Goal: Task Accomplishment & Management: Manage account settings

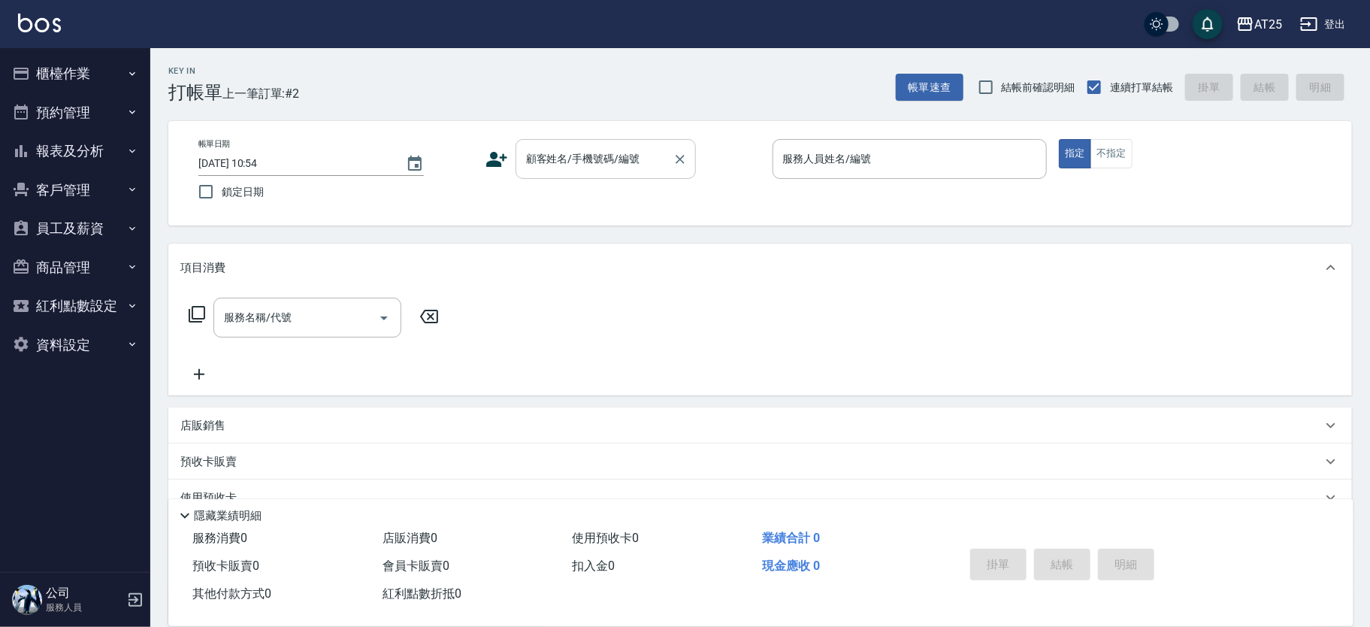
click at [565, 150] on div "顧客姓名/手機號碼/編號 顧客姓名/手機號碼/編號" at bounding box center [606, 159] width 180 height 40
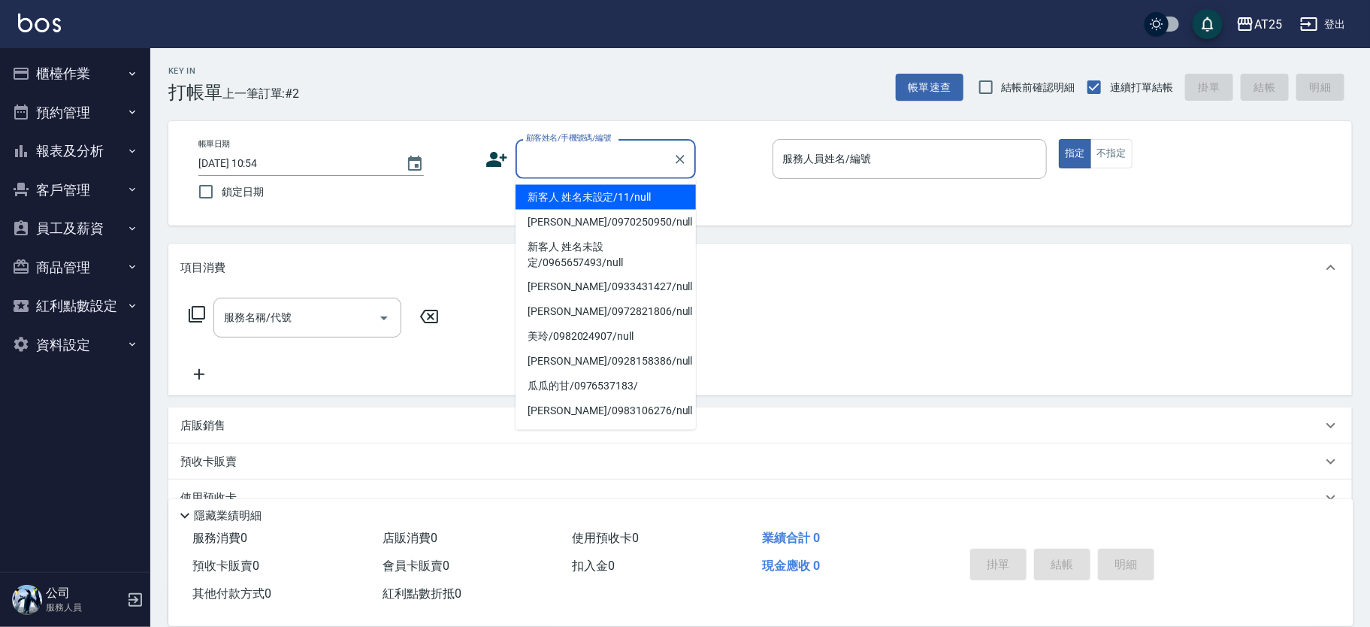
click at [613, 197] on li "新客人 姓名未設定/11/null" at bounding box center [606, 197] width 180 height 25
type input "新客人 姓名未設定/11/null"
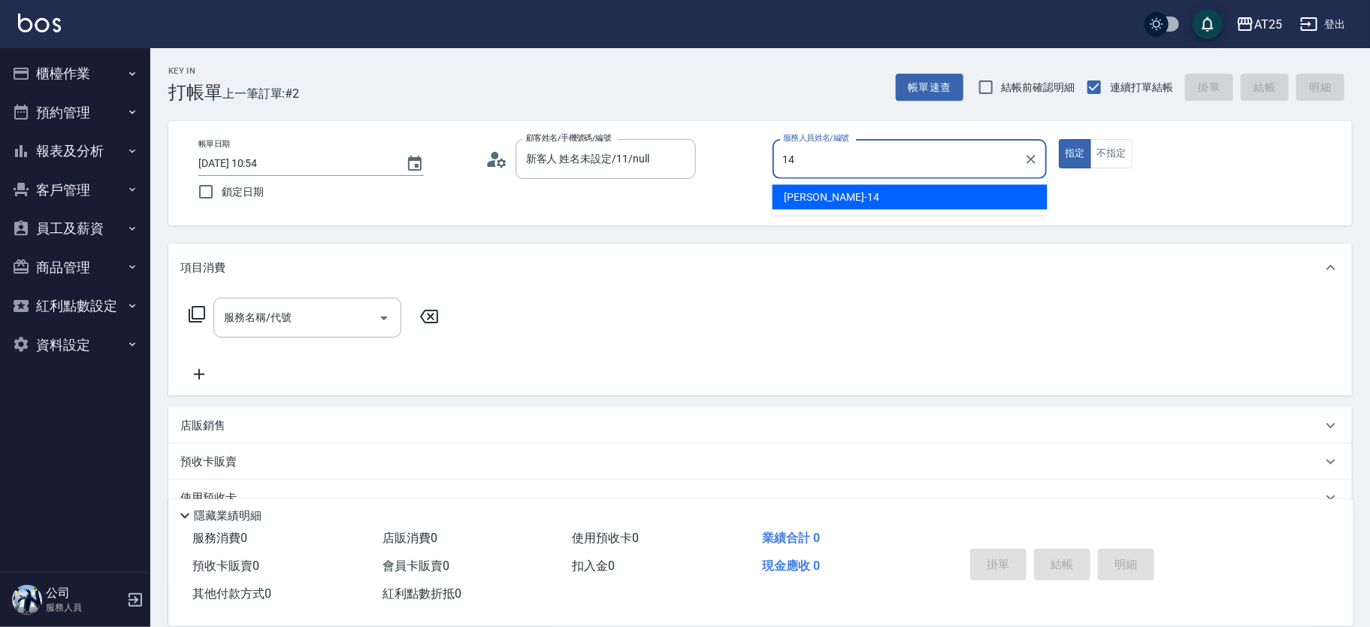
type input "Ken-14"
type button "true"
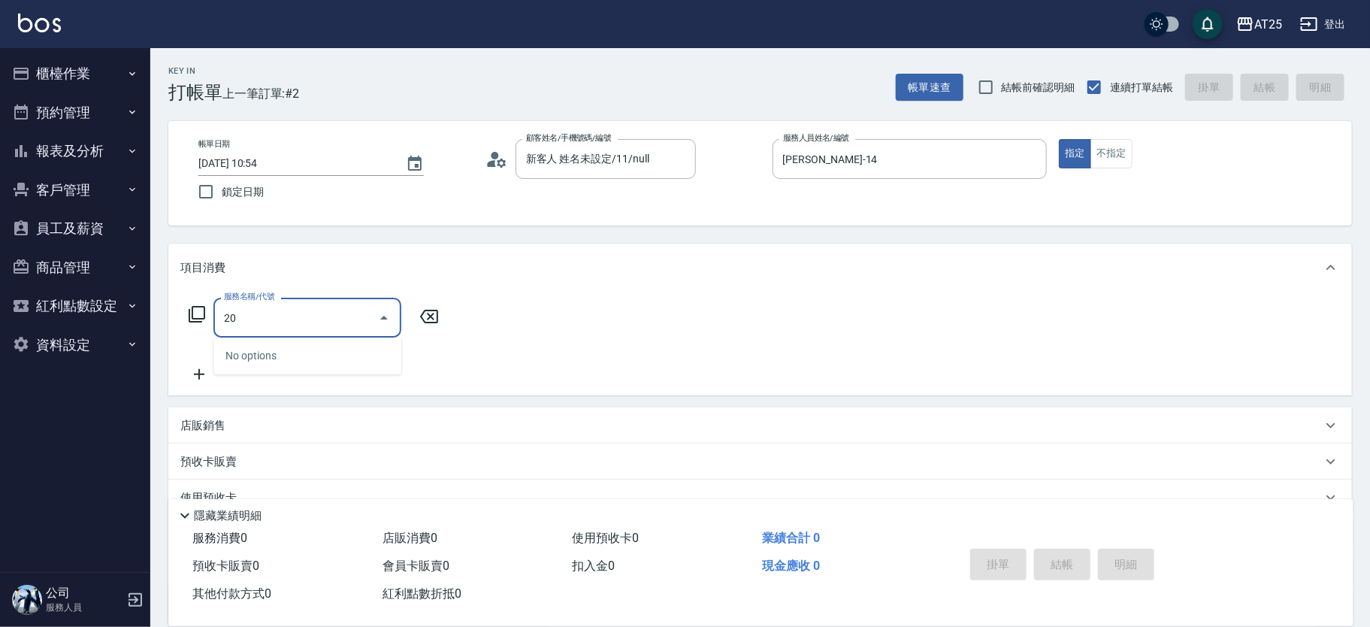
type input "201"
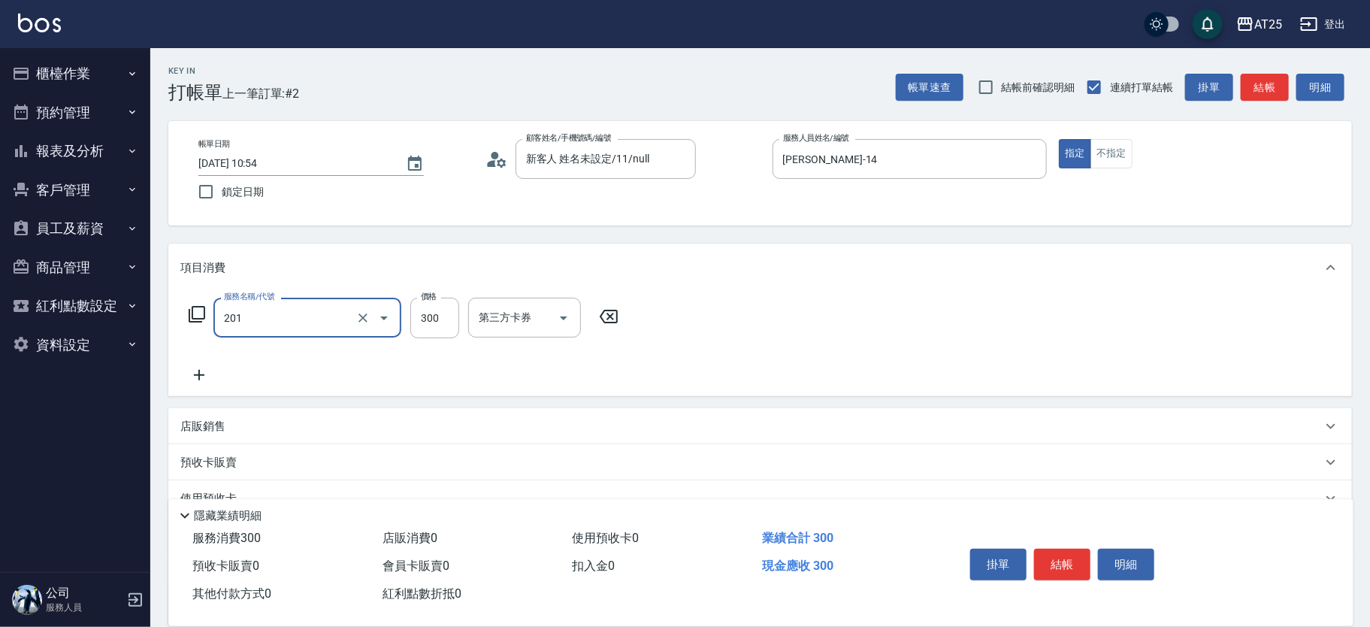
type input "30"
type input "洗髮(201)"
type input "0"
type input "40"
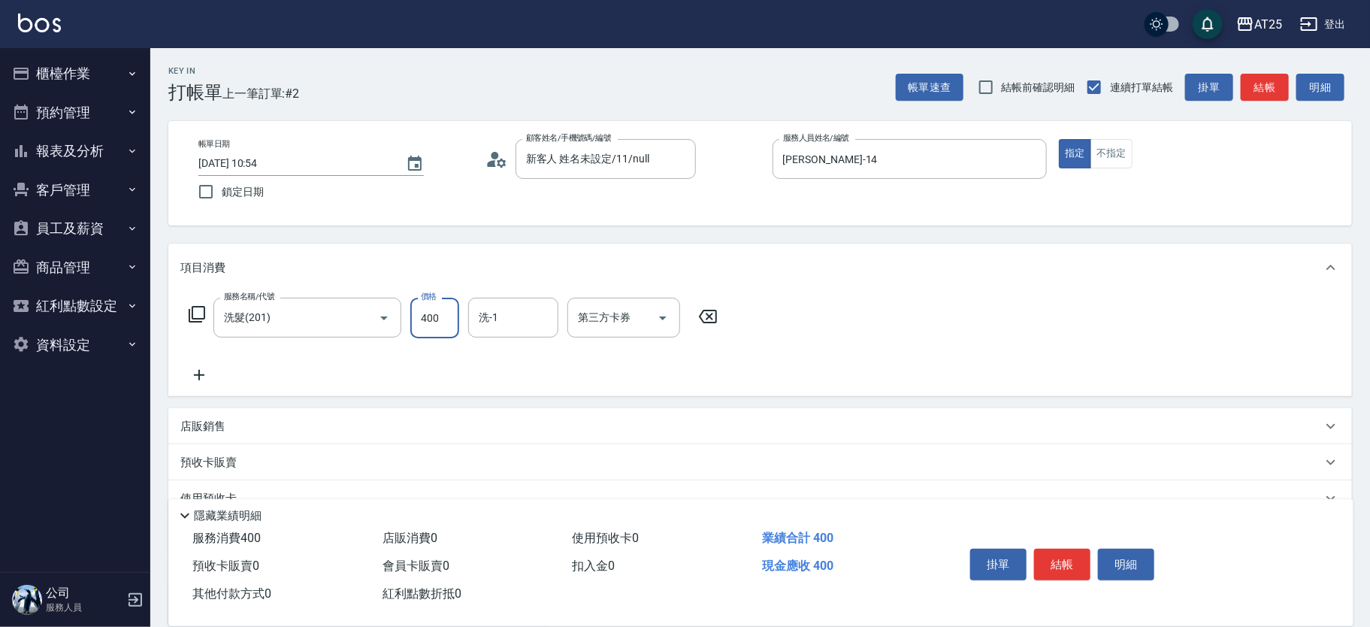
type input "400"
type input "游惠文-61"
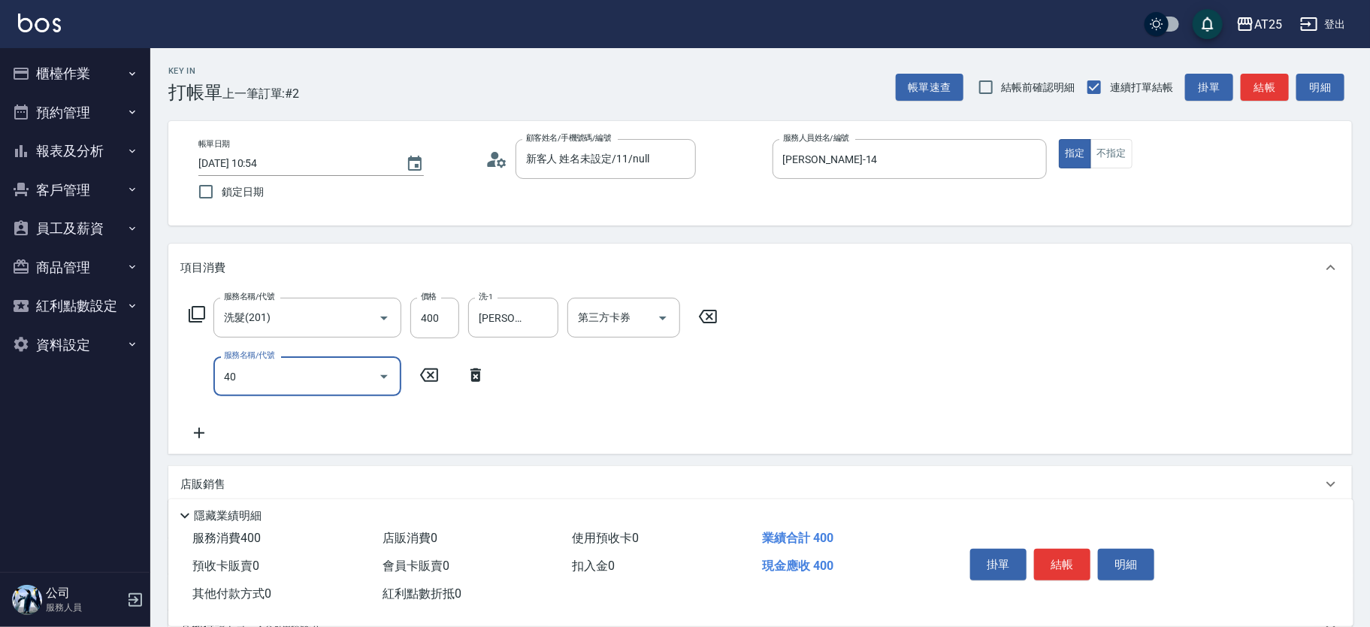
type input "401"
type input "70"
type input "剪髮(401)"
type input "40"
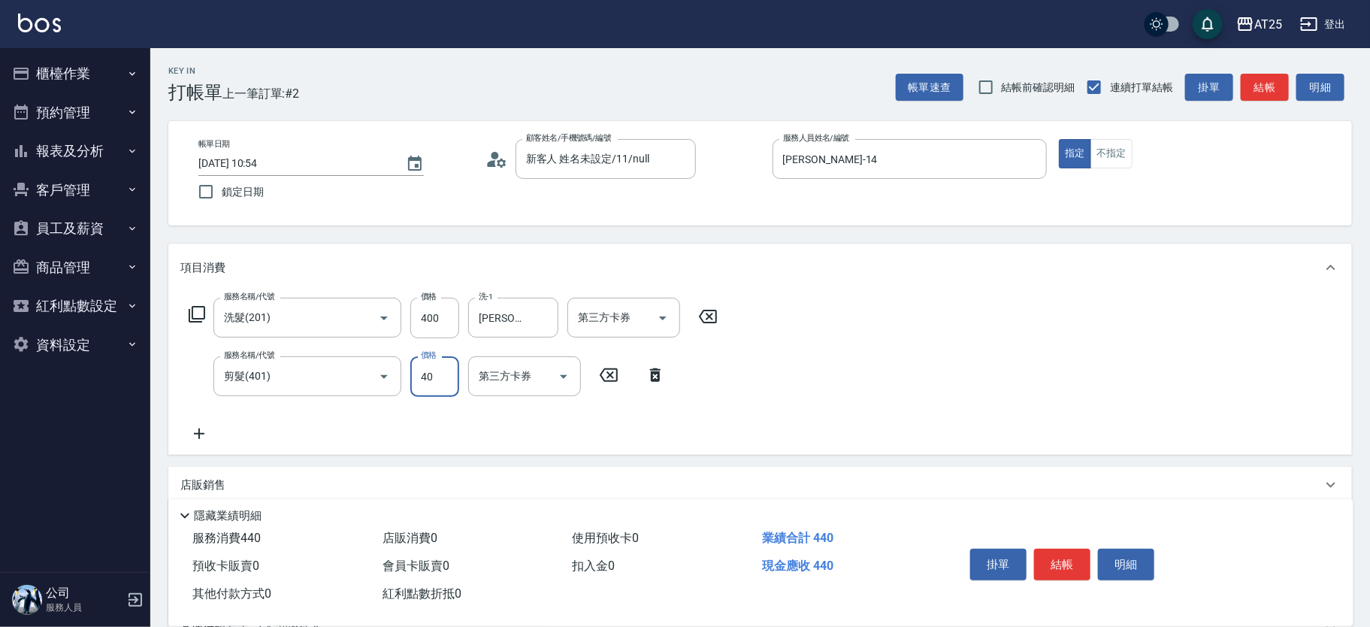
type input "80"
type input "400"
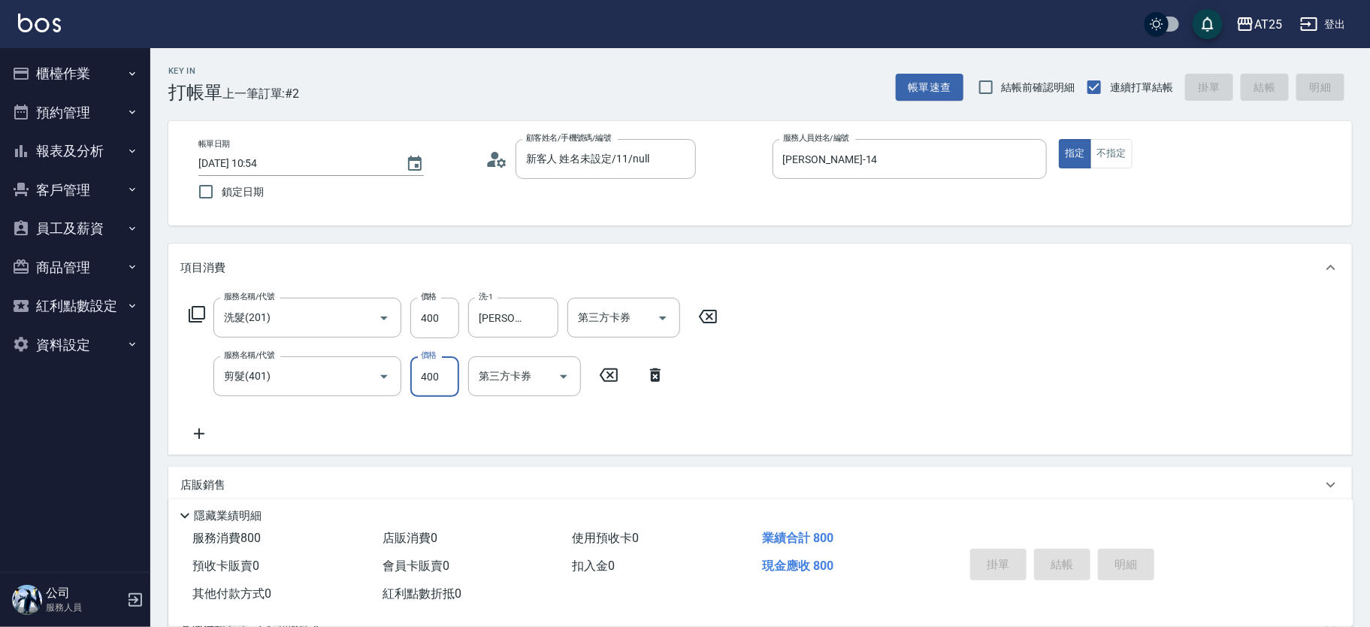
type input "2025/09/08 14:20"
type input "0"
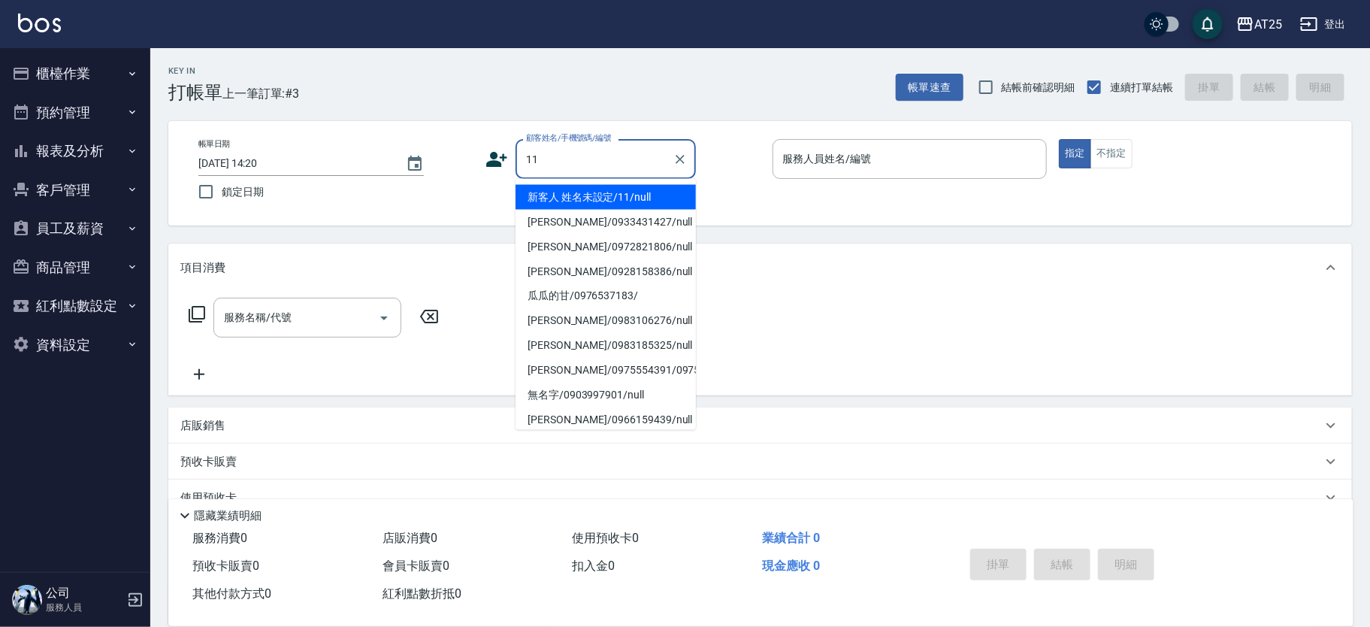
type input "新客人 姓名未設定/11/null"
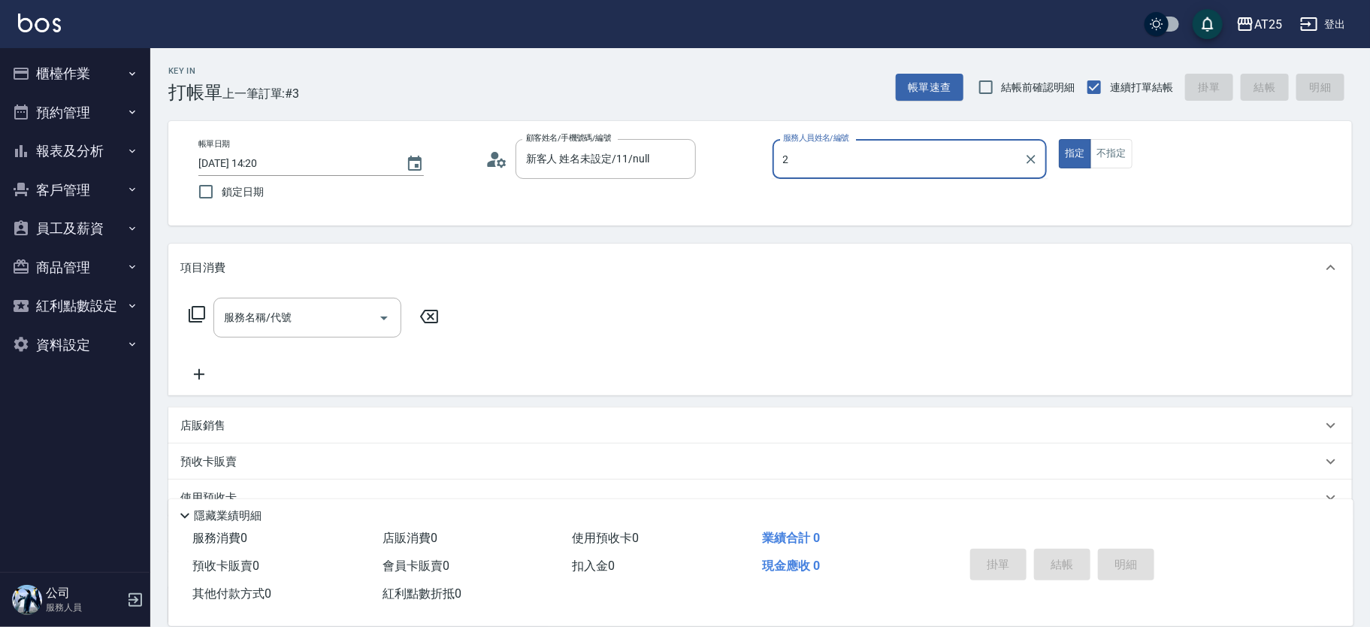
type input "2"
click at [1059, 139] on button "指定" at bounding box center [1075, 153] width 32 height 29
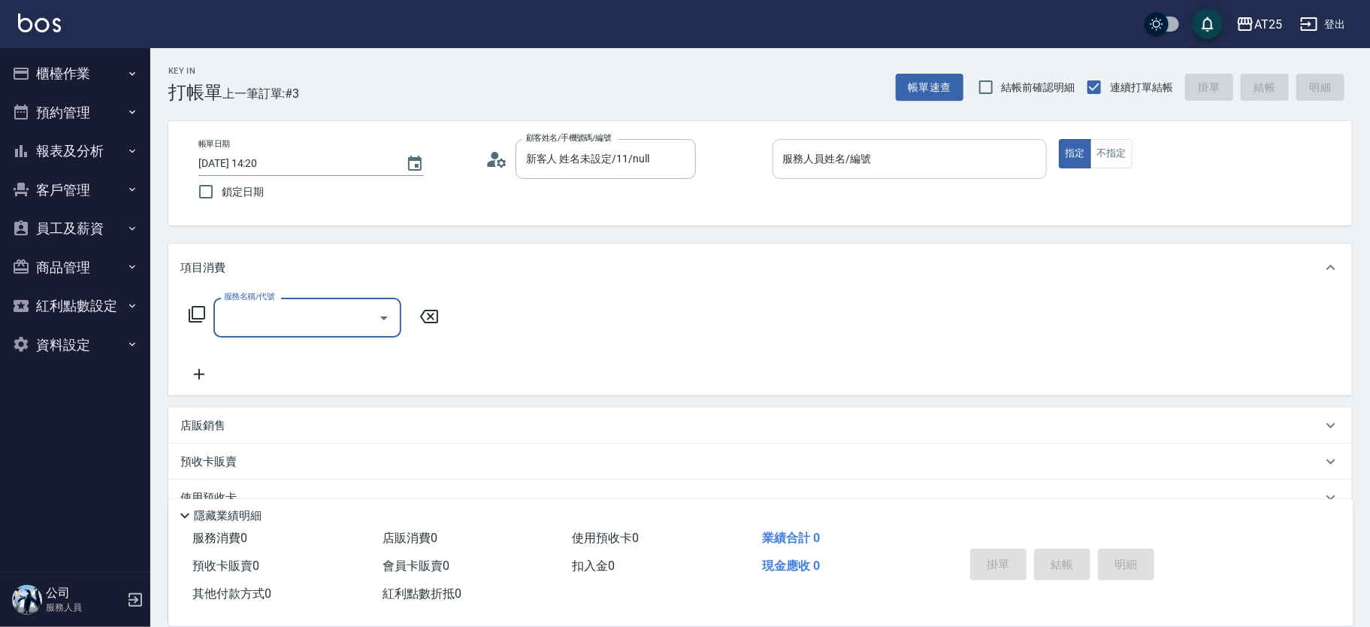
click at [805, 144] on div "服務人員姓名/編號" at bounding box center [910, 159] width 275 height 40
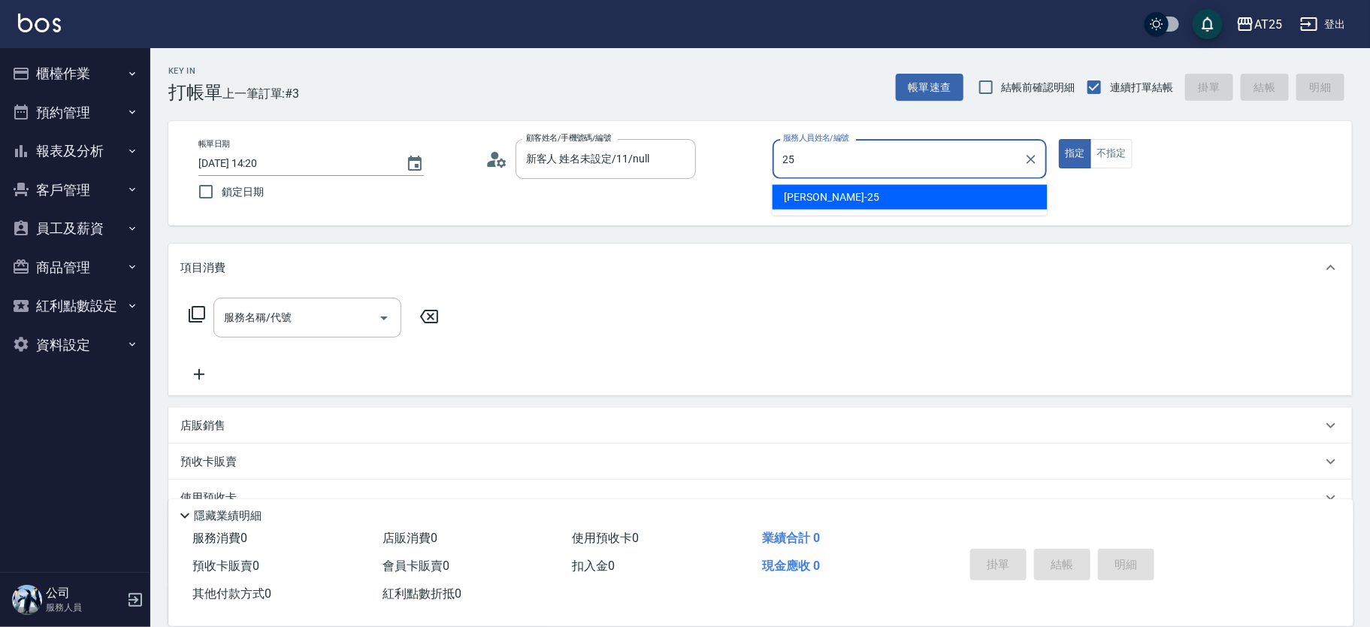
type input "Evan-25"
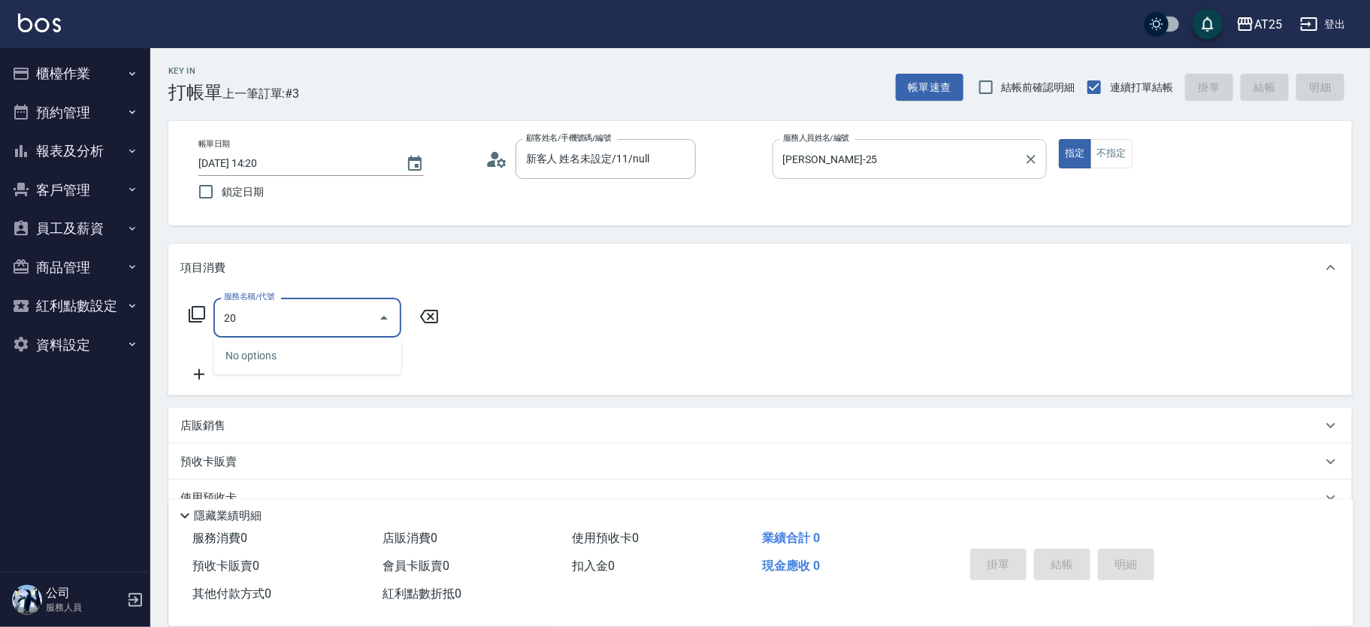
type input "201"
type input "30"
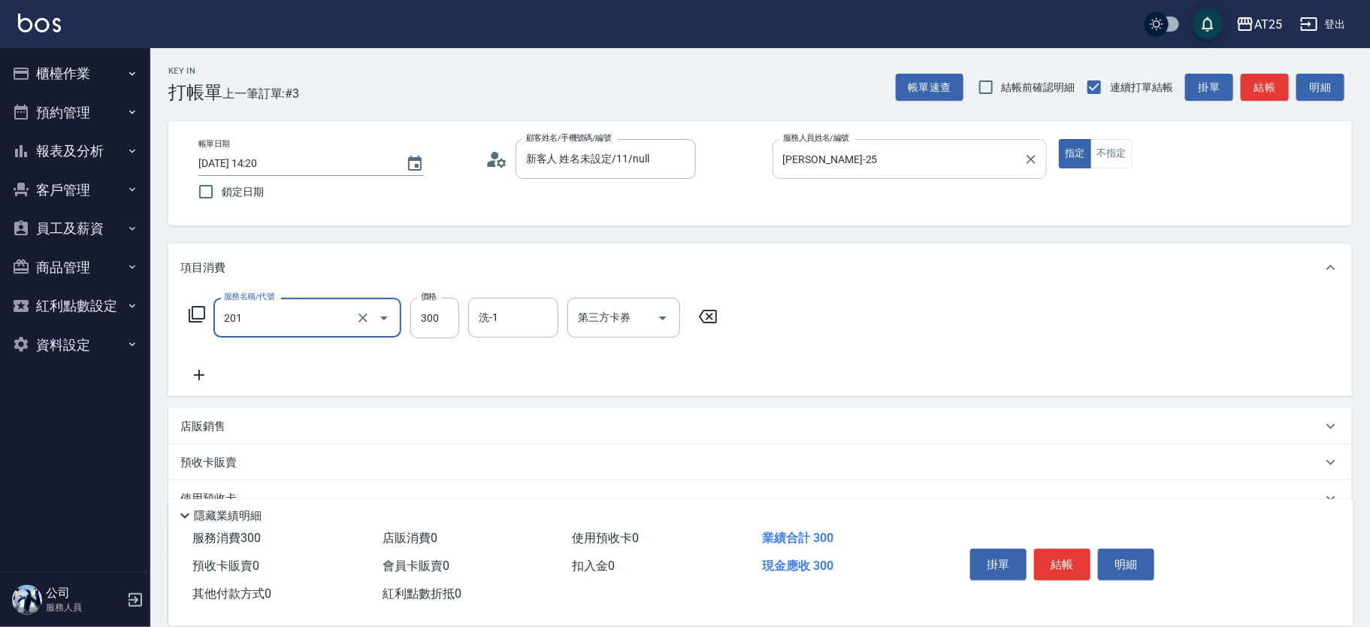
type input "洗髮(201)"
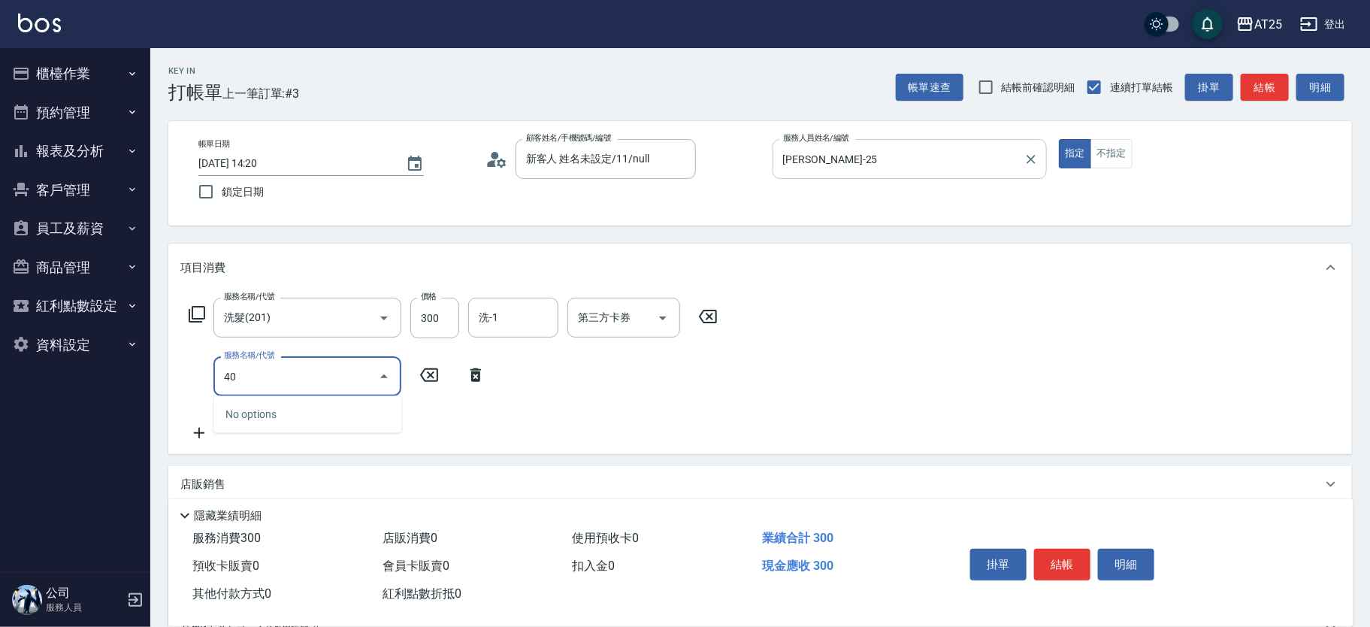
type input "401"
type input "60"
type input "剪髮(401)"
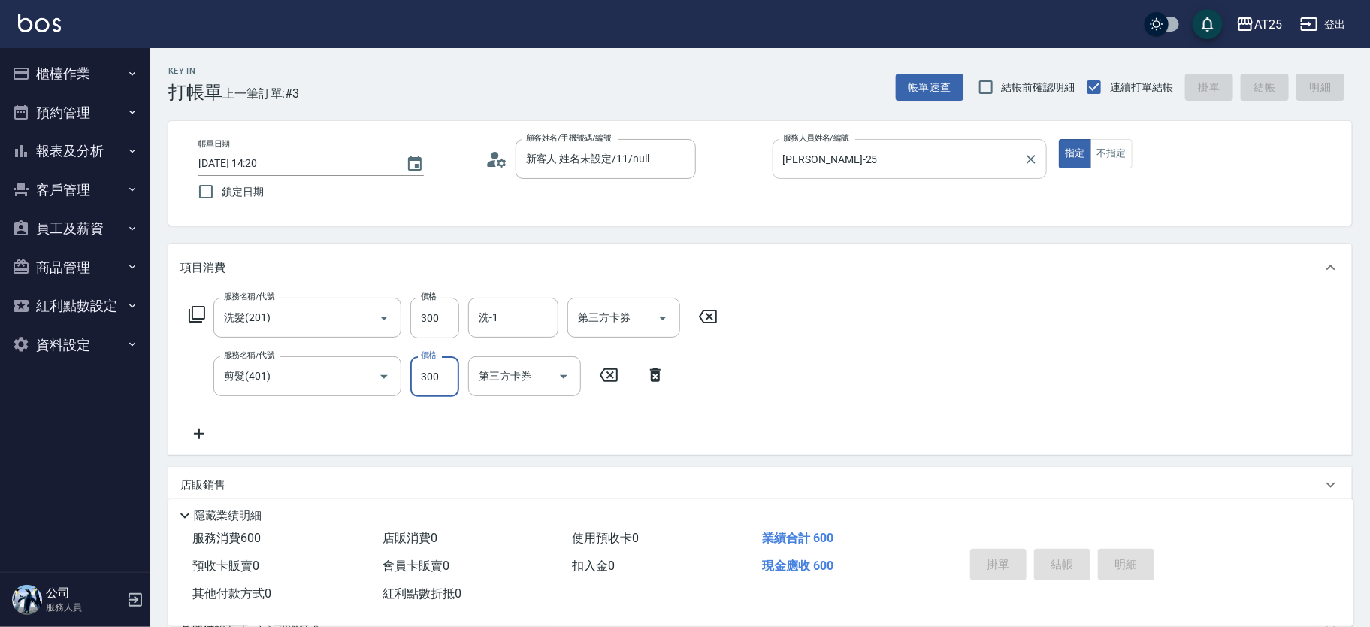
type input "0"
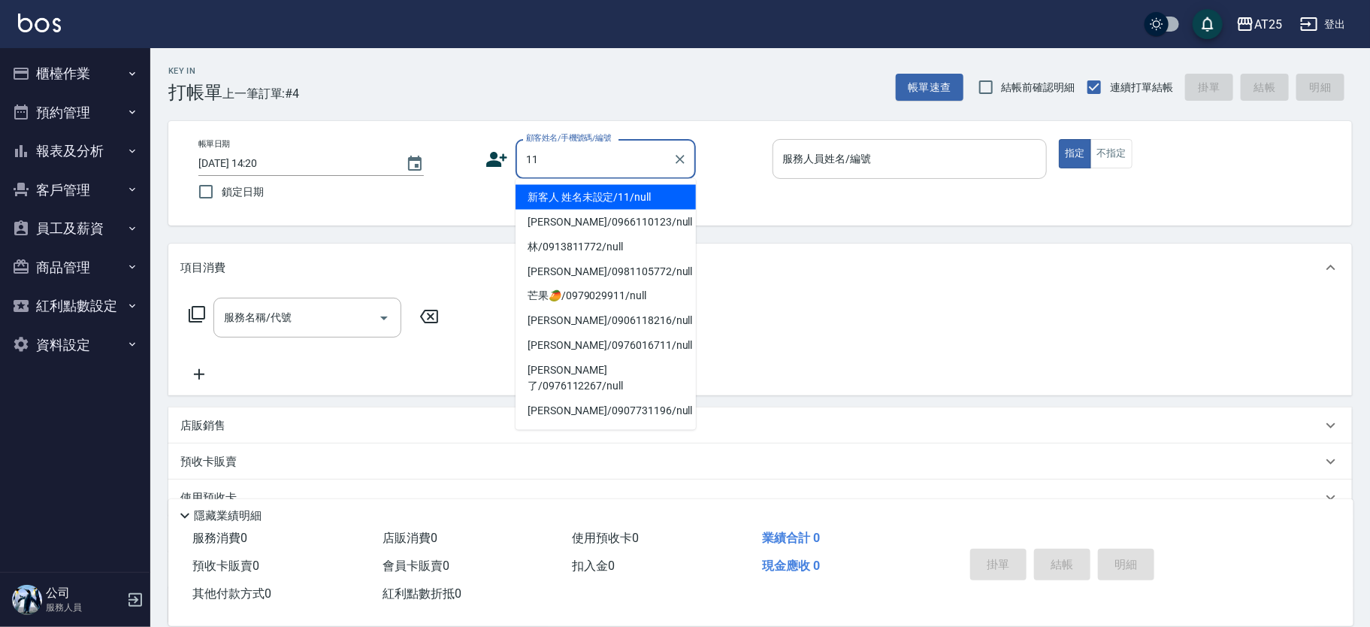
type input "新客人 姓名未設定/11/null"
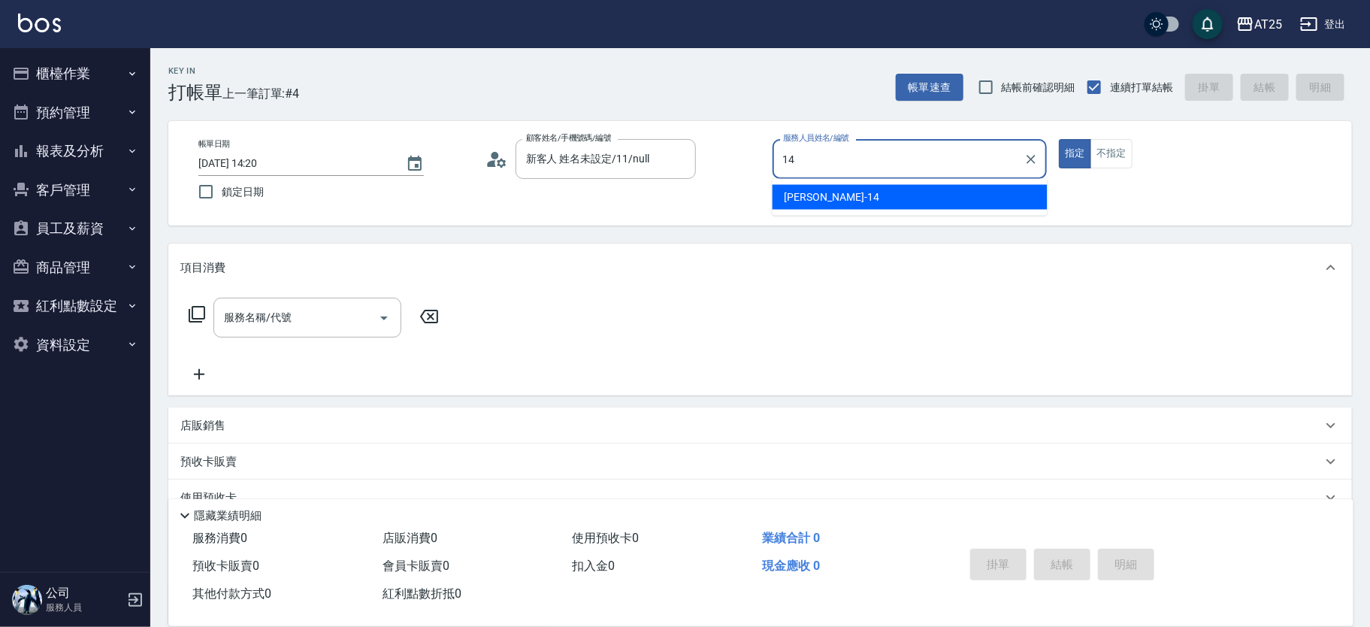
type input "Ken-14"
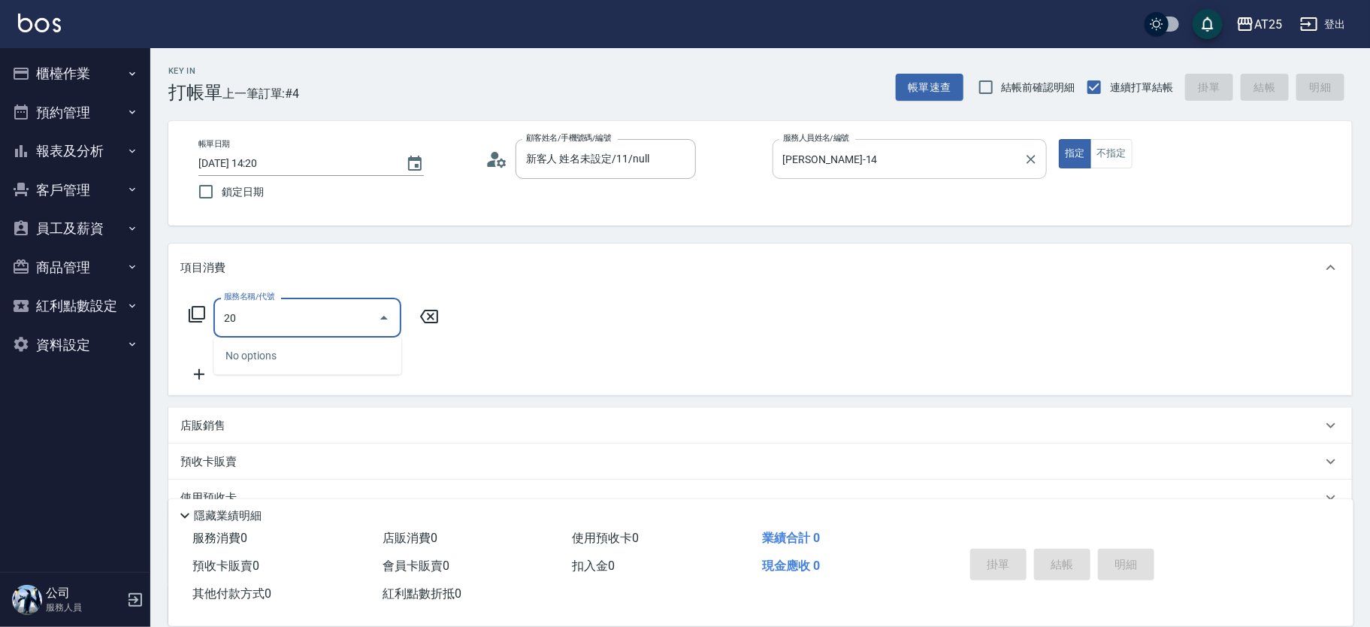
type input "201"
type input "30"
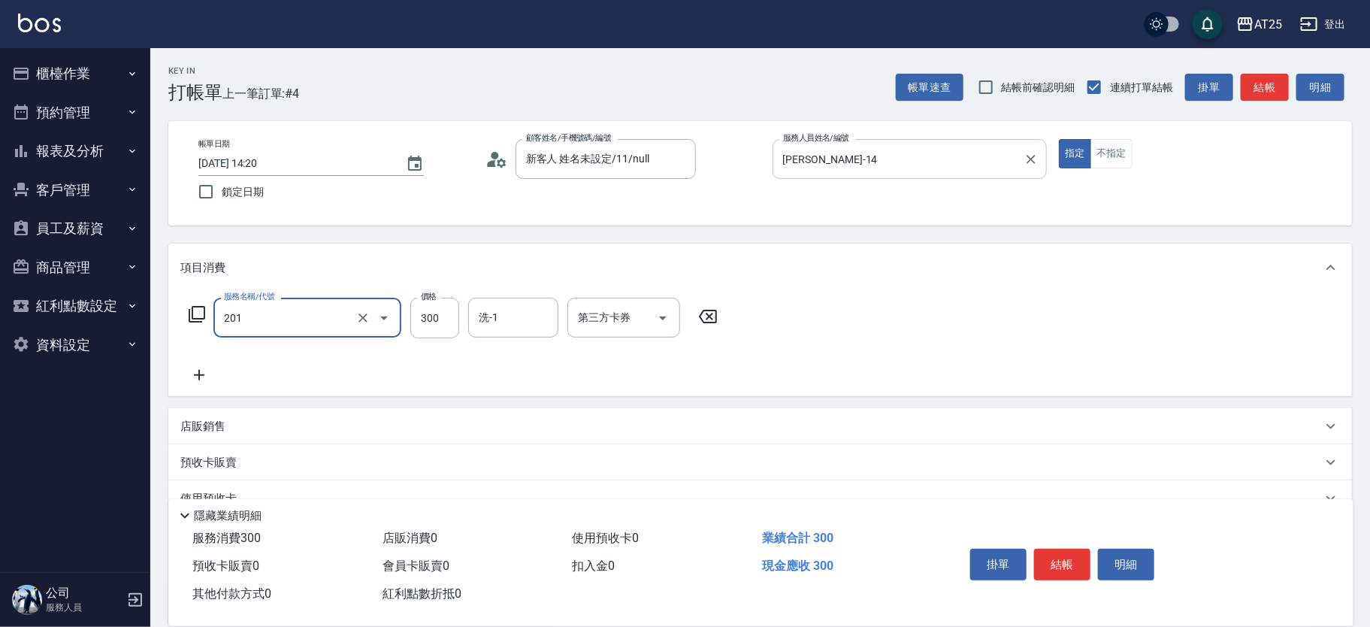
type input "洗髮(201)"
type input "0"
type input "50"
type input "500"
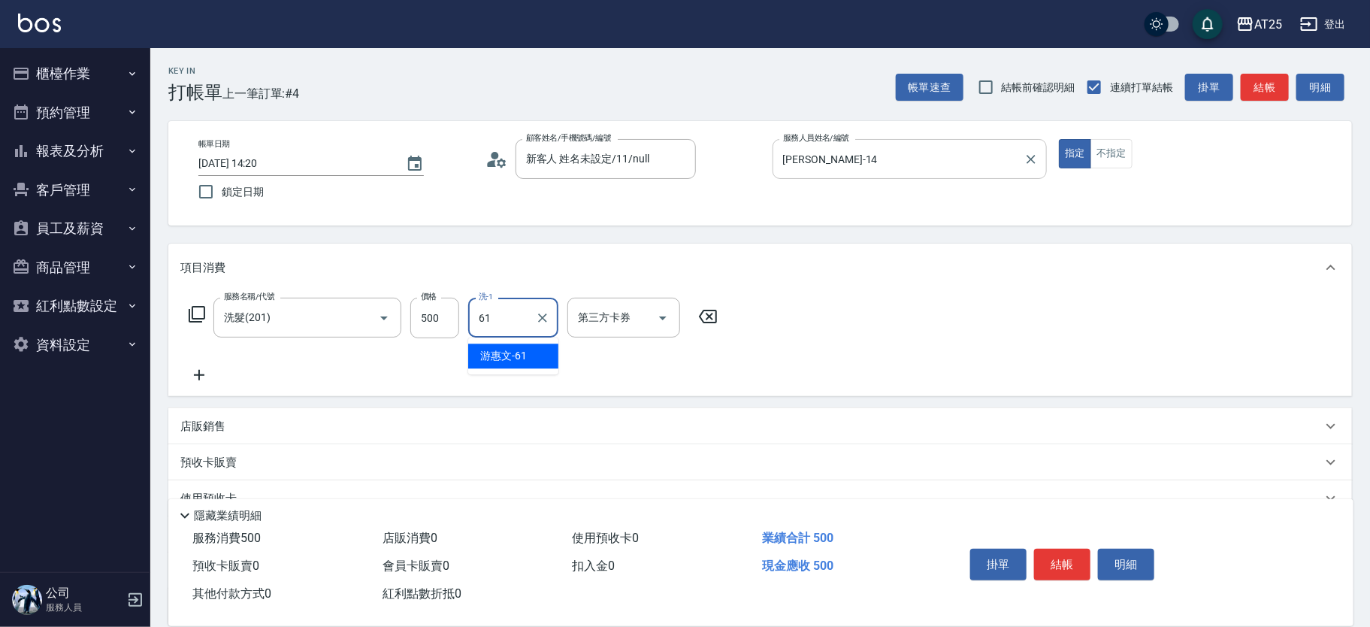
type input "游惠文-61"
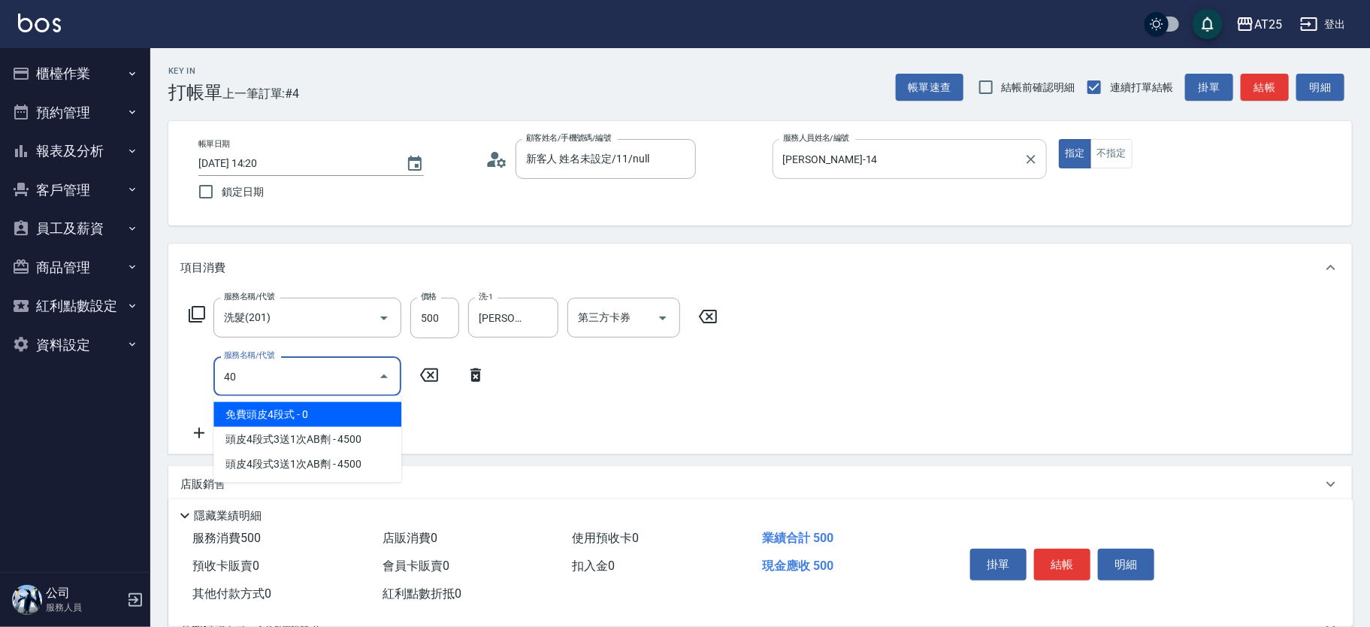
type input "401"
type input "80"
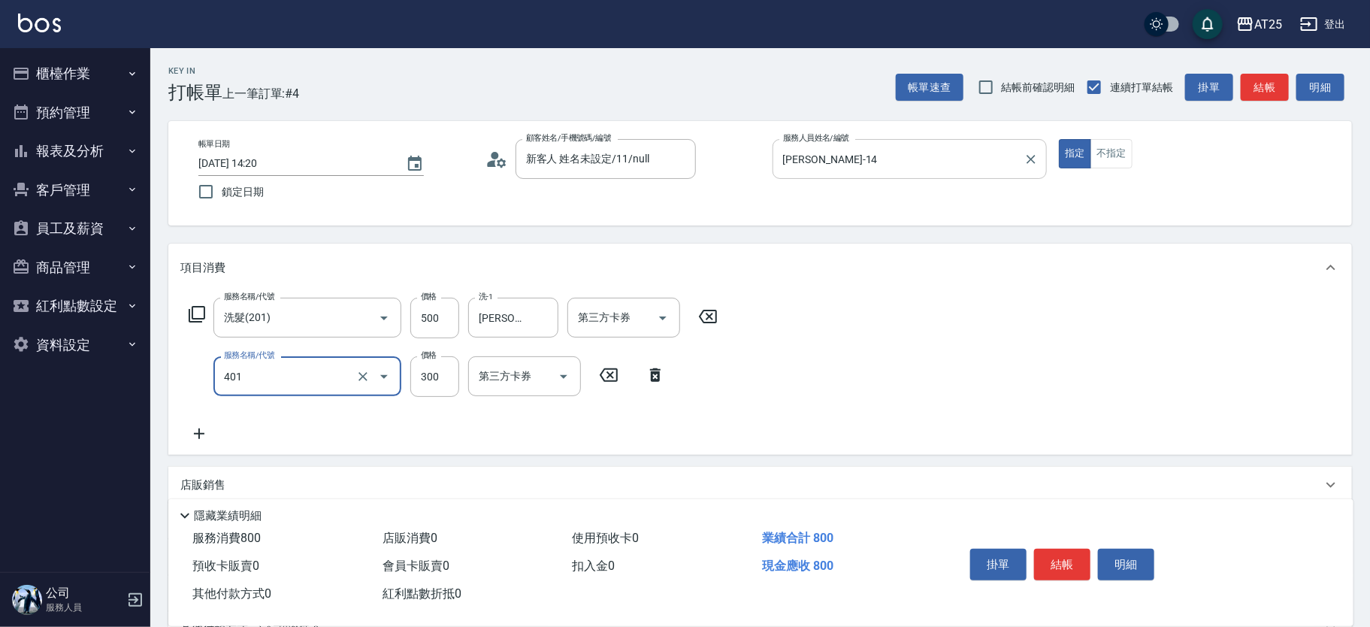
type input "剪髮(401)"
type input "50"
type input "100"
type input "500"
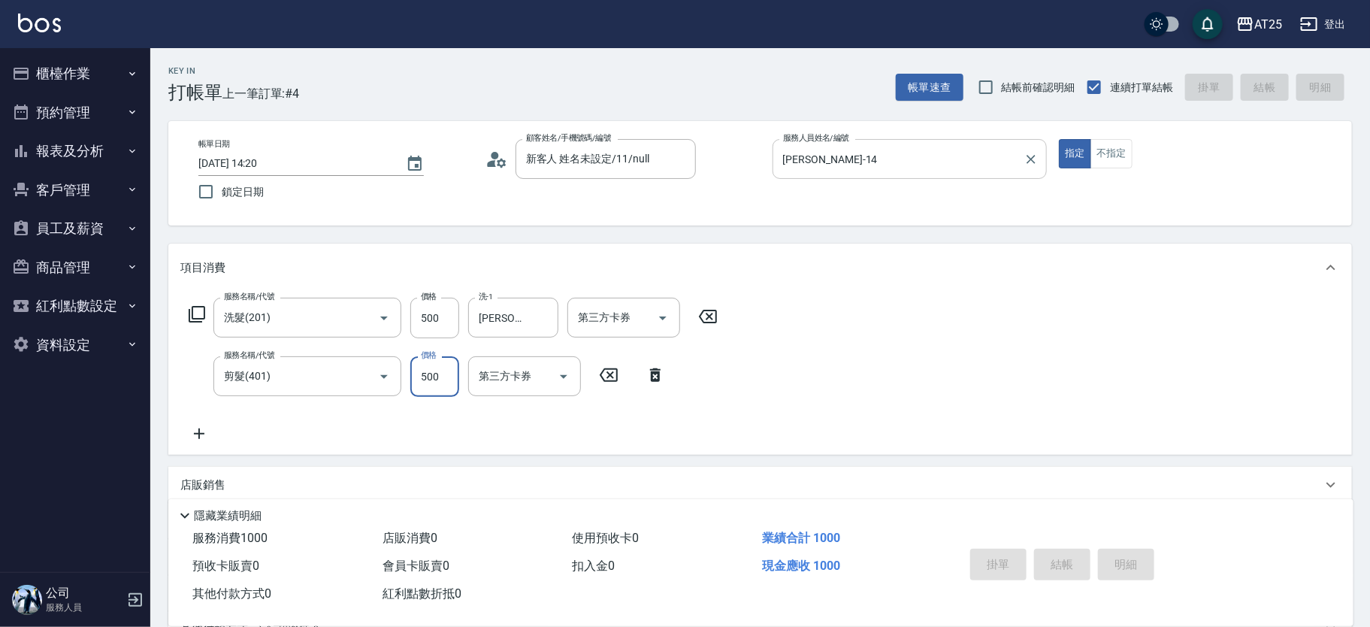
type input "0"
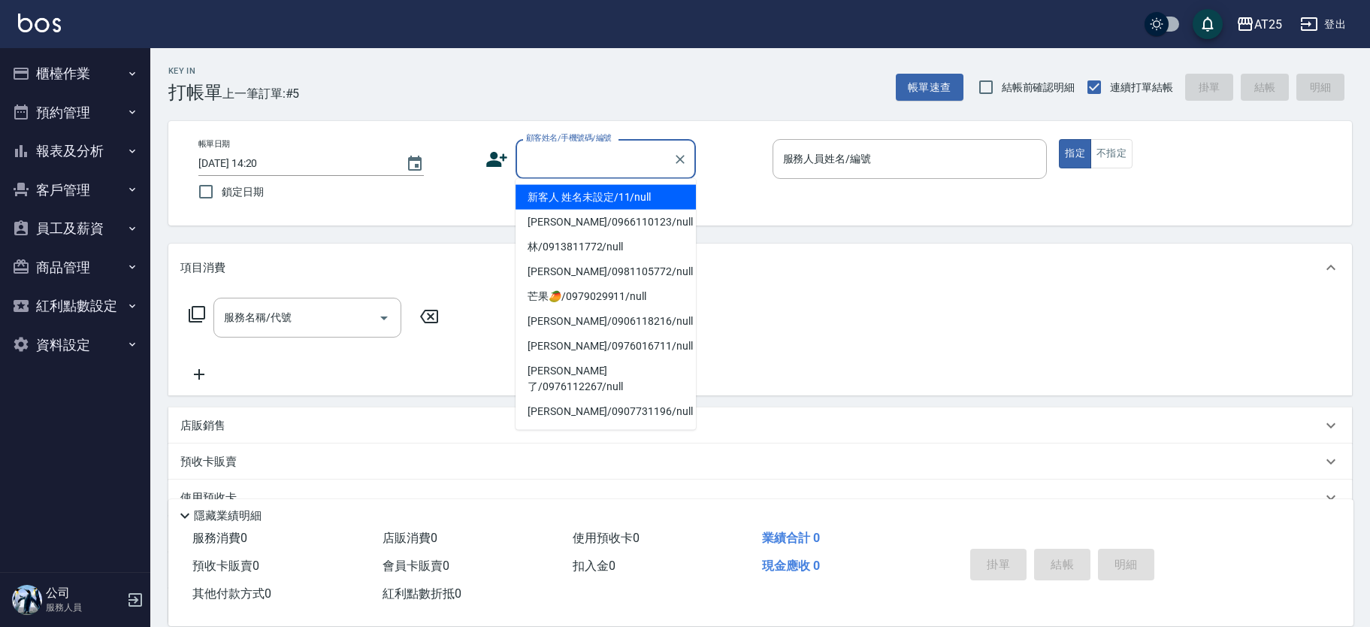
click at [603, 157] on input "顧客姓名/手機號碼/編號" at bounding box center [594, 159] width 144 height 26
click at [628, 193] on li "新客人 姓名未設定/11/null" at bounding box center [606, 197] width 180 height 25
type input "新客人 姓名未設定/11/null"
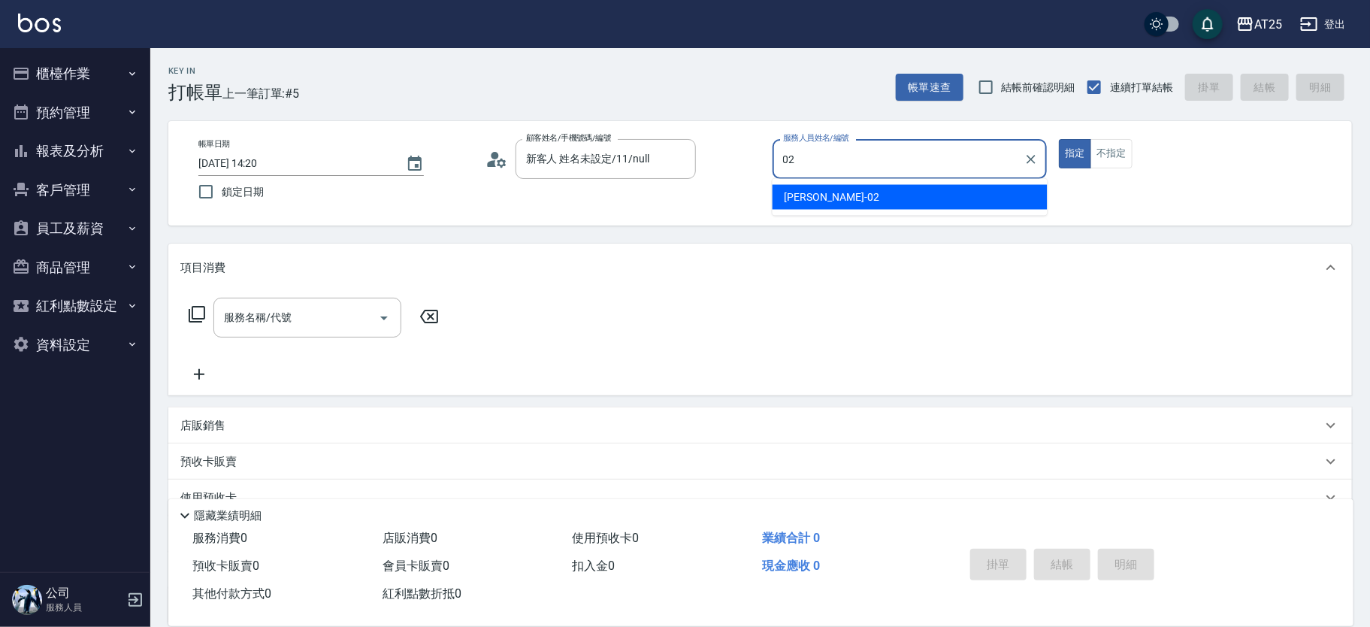
type input "Vivian-02"
type button "true"
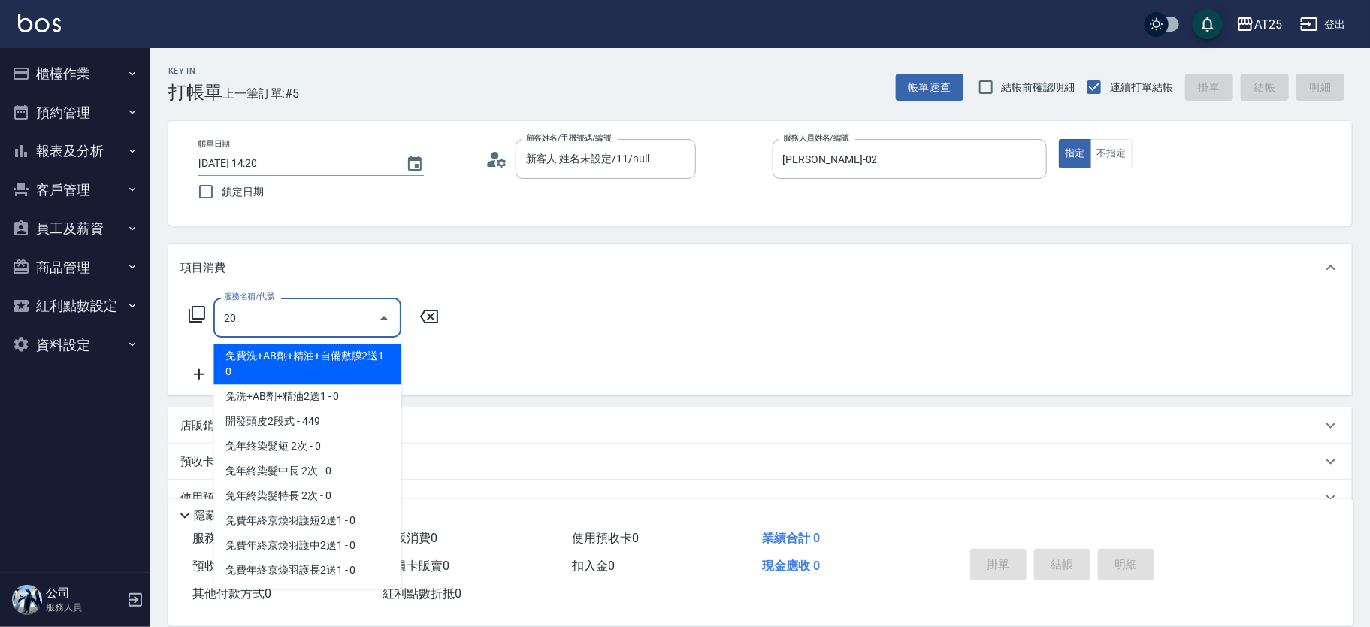
type input "201"
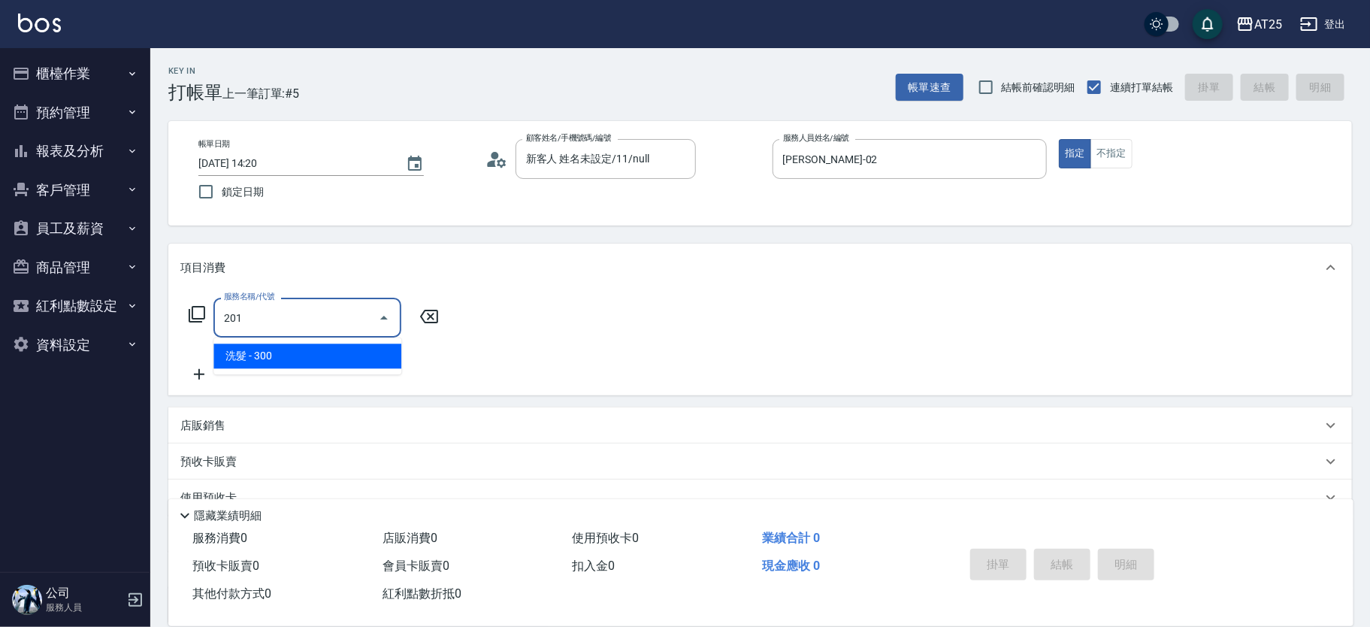
type input "30"
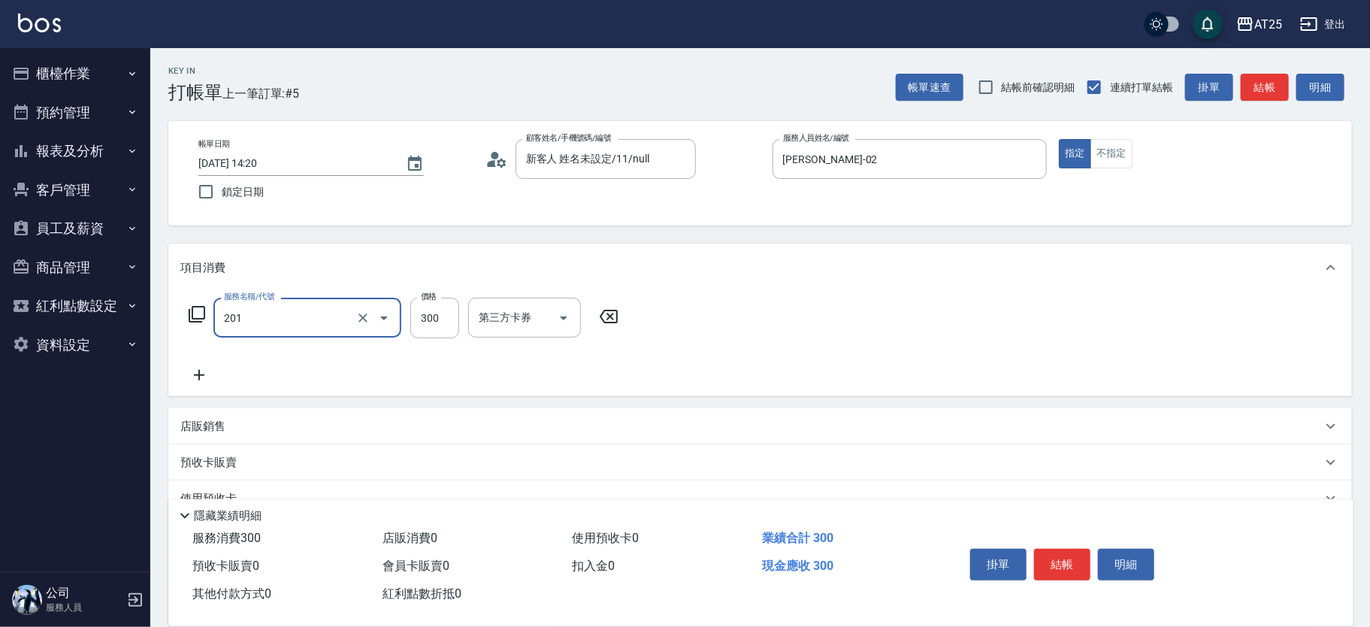
type input "洗髮(201)"
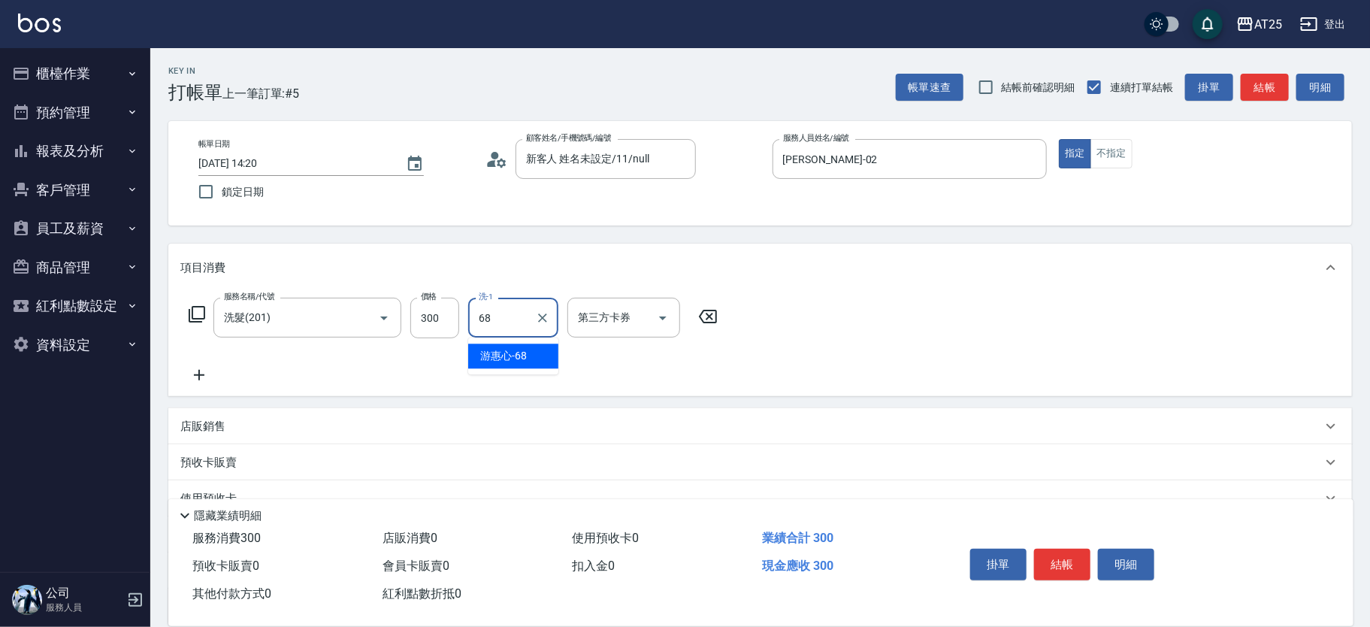
type input "游惠心-68"
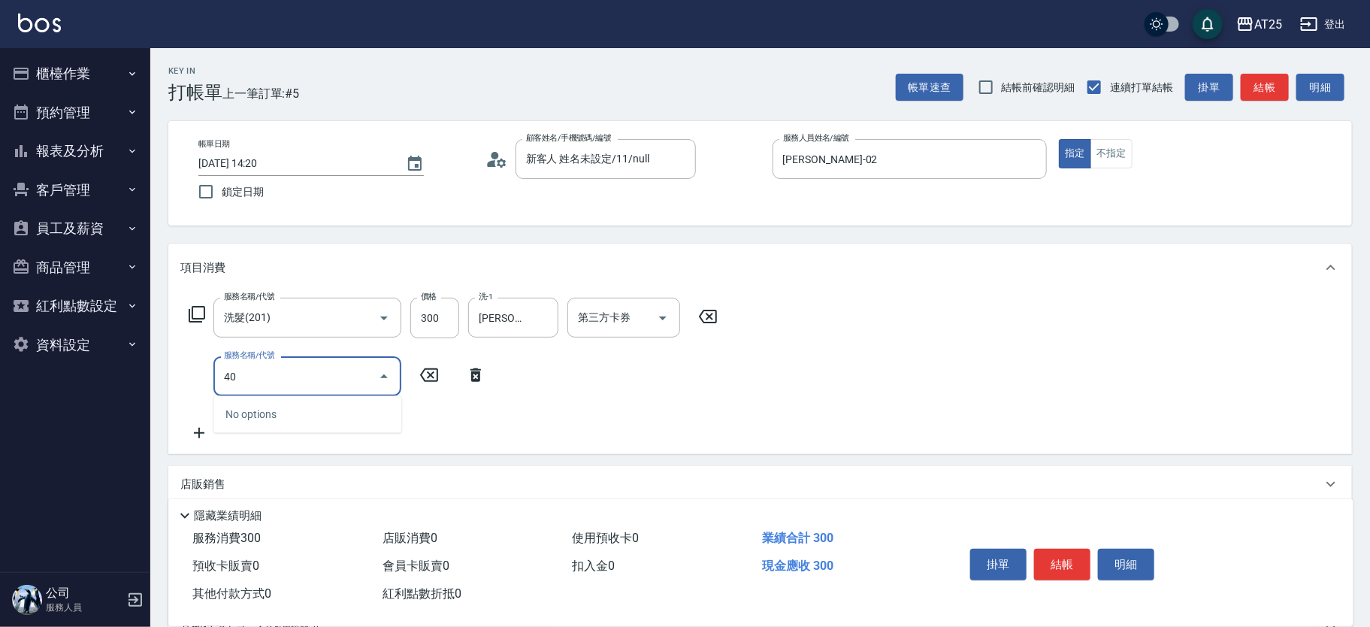
type input "401"
type input "60"
type input "剪髮(401)"
type input "30"
type input "20"
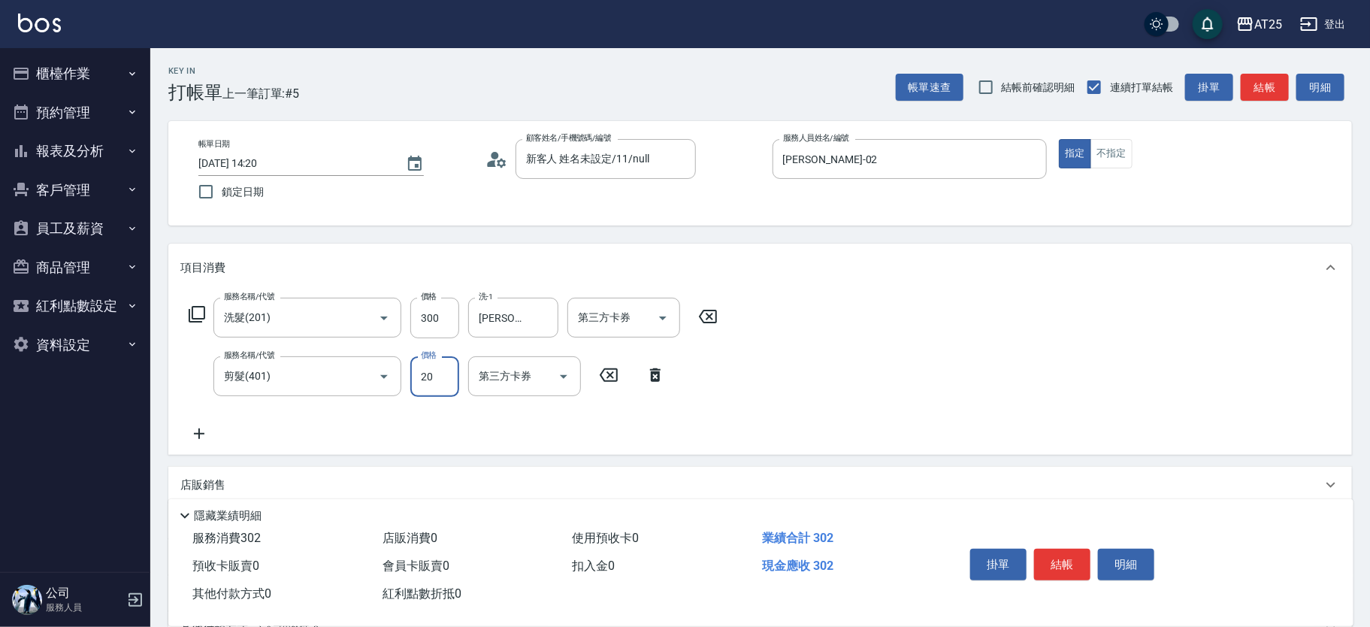
type input "50"
type input "200"
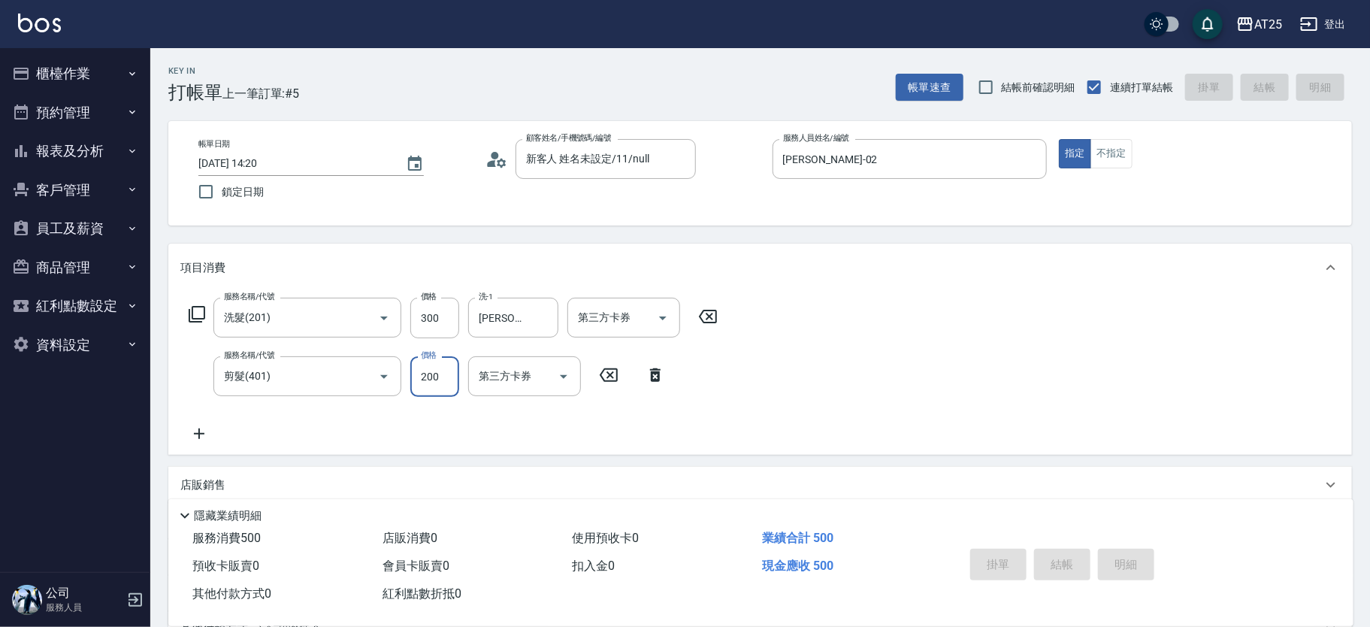
type input "2025/09/08 15:06"
type input "0"
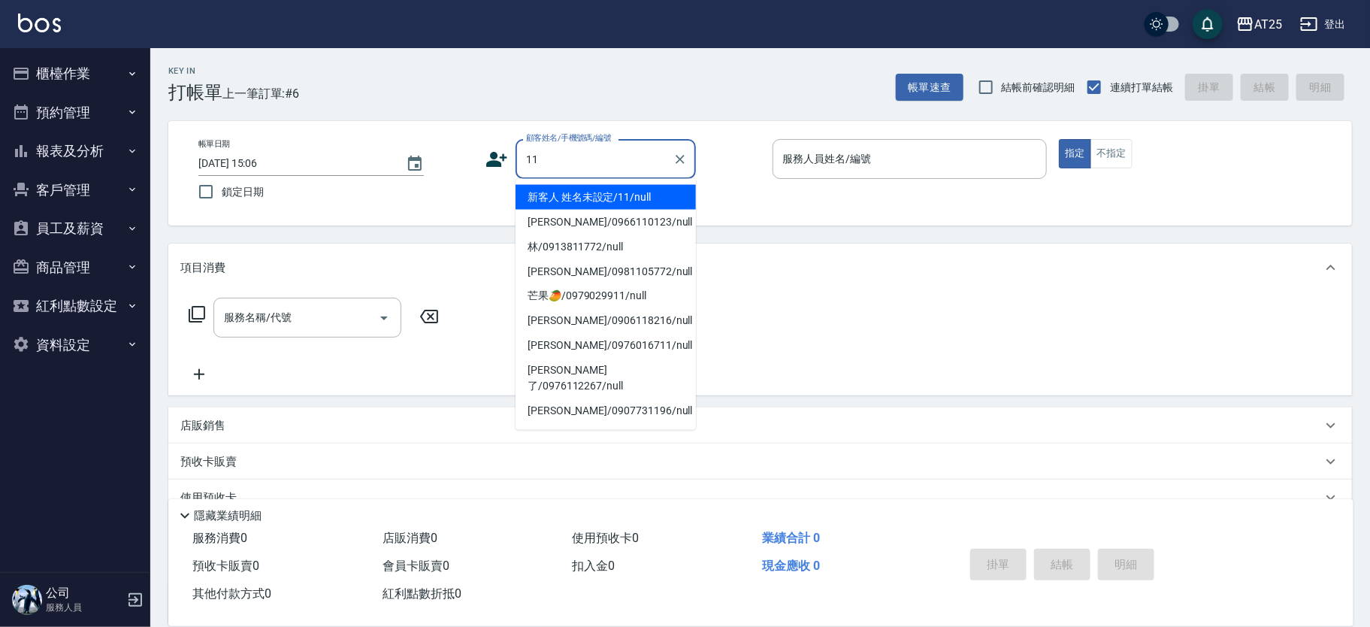
type input "新客人 姓名未設定/11/null"
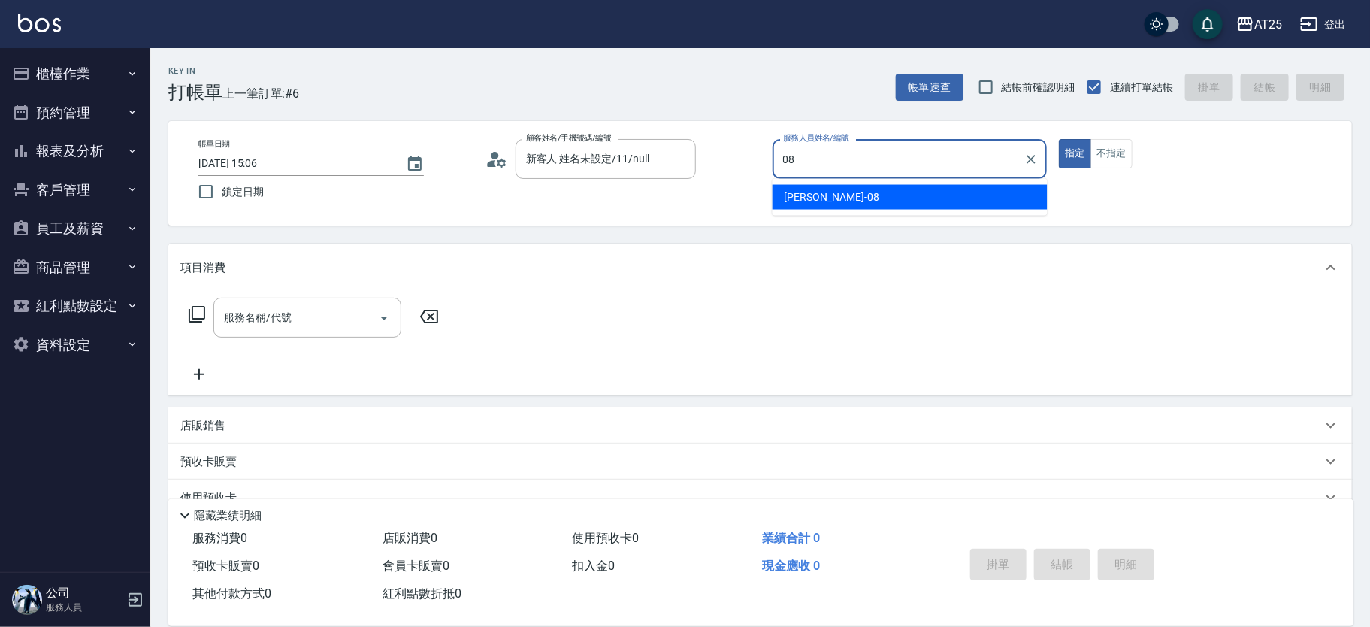
type input "Tony-08"
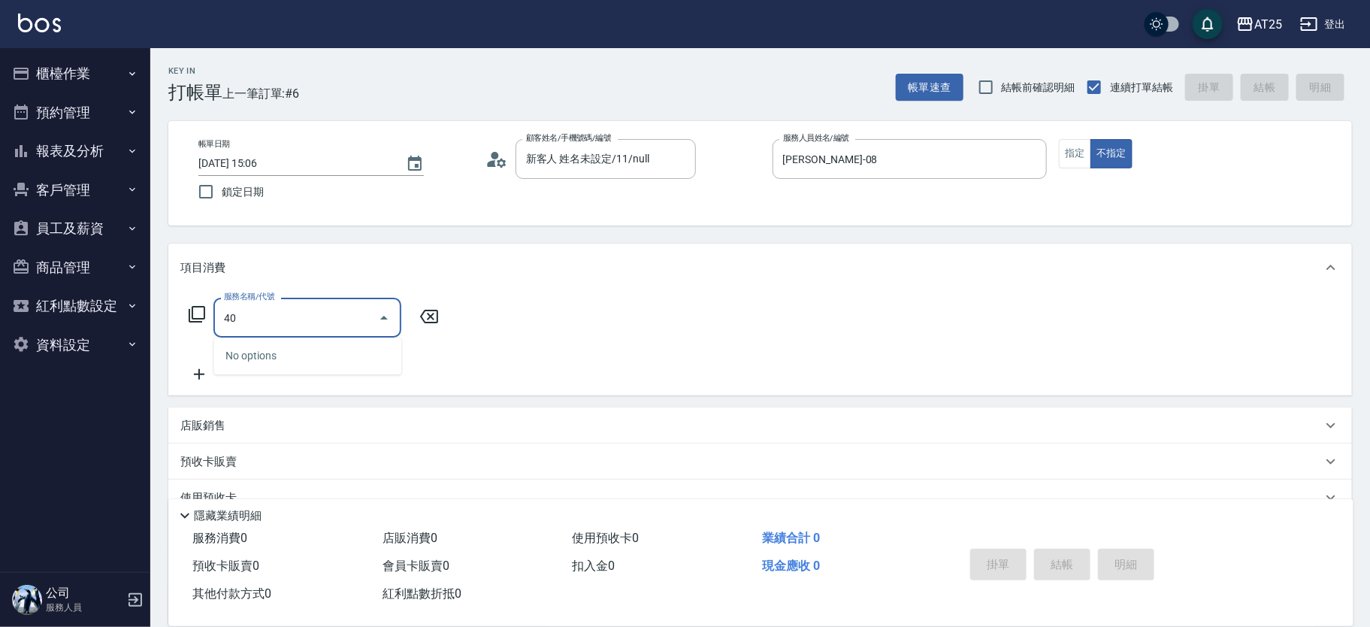
type input "401"
type input "30"
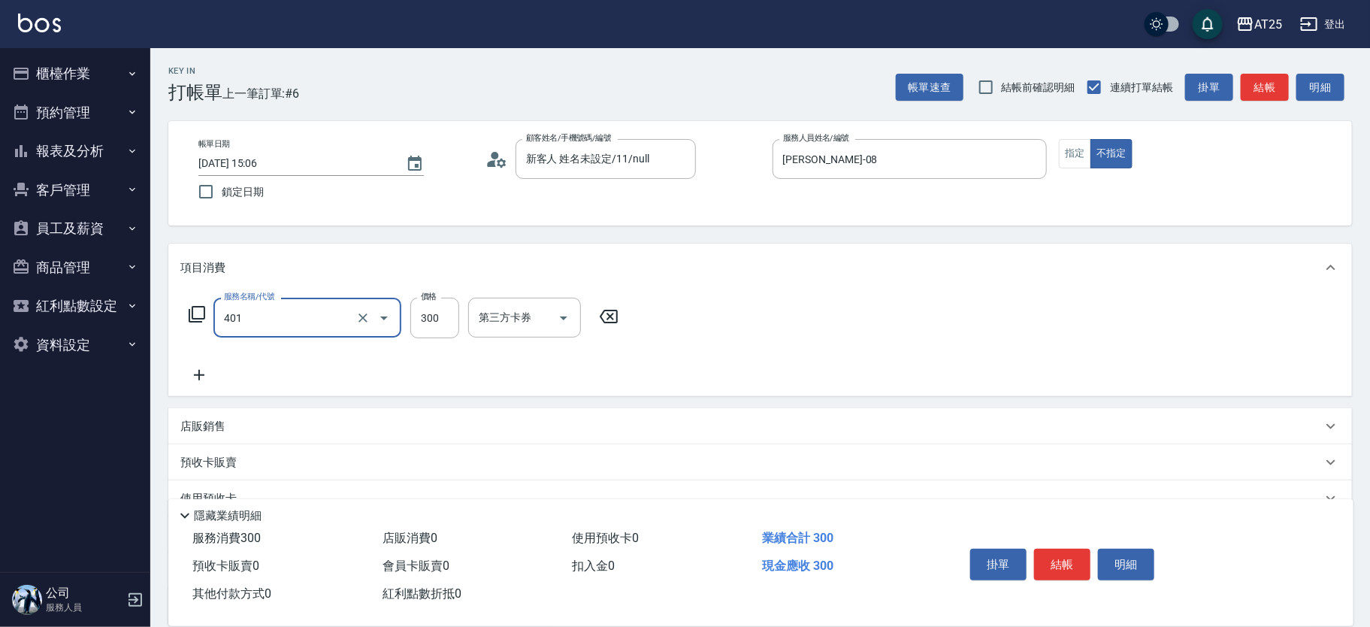
type input "剪髮(401)"
type input "0"
type input "40"
type input "400"
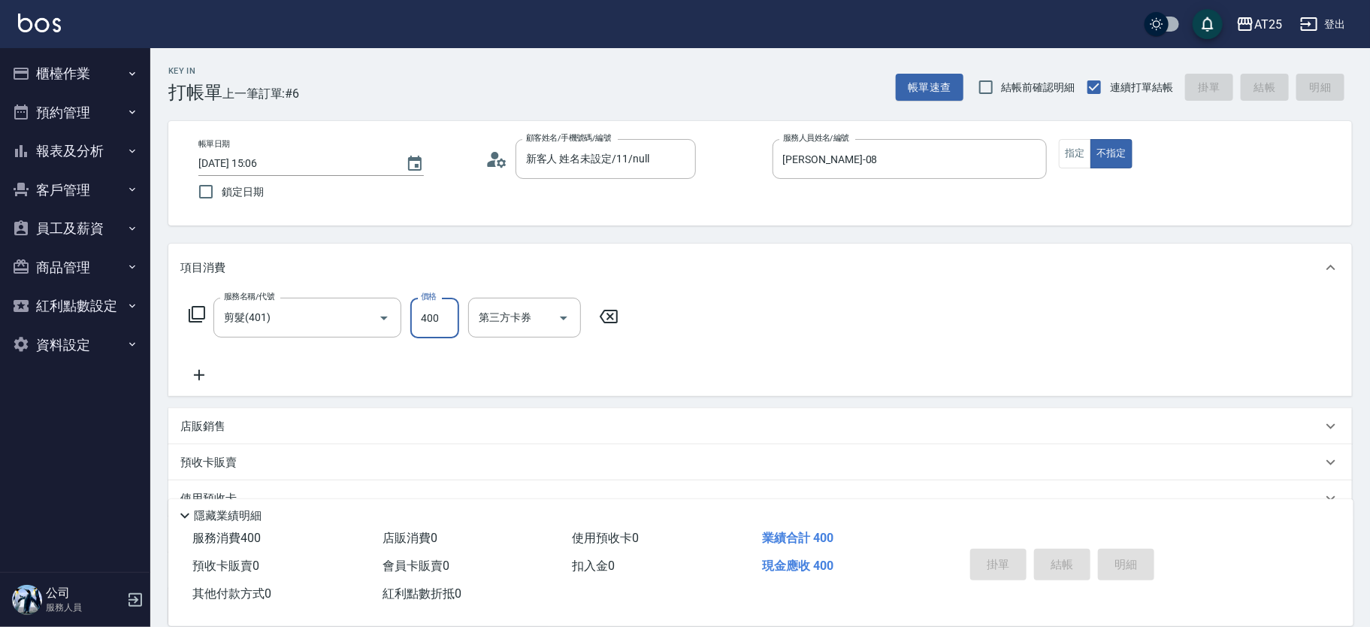
type input "0"
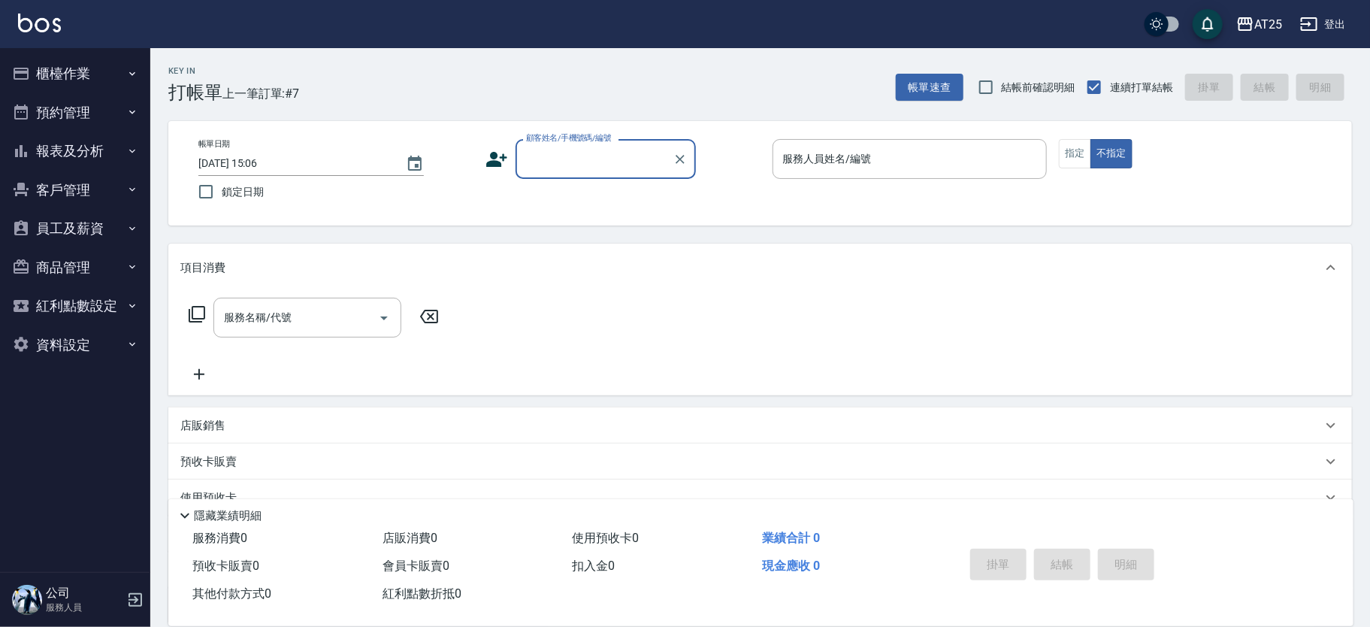
click at [96, 81] on button "櫃檯作業" at bounding box center [75, 73] width 138 height 39
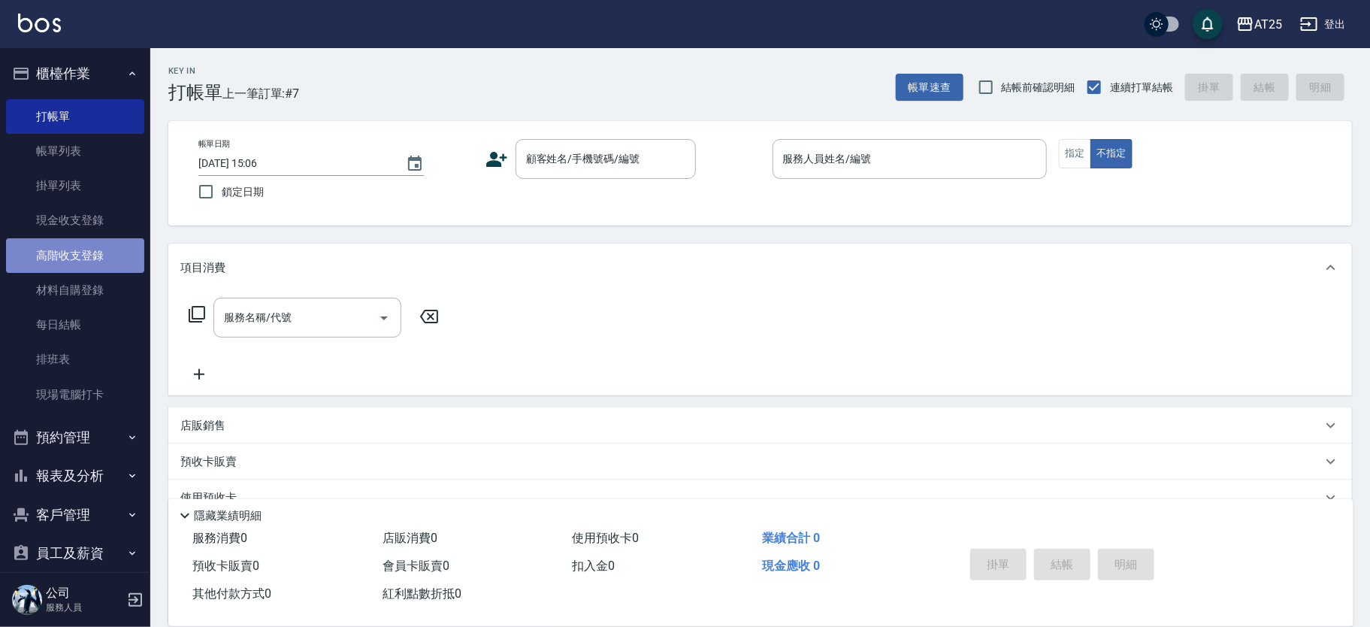
drag, startPoint x: 102, startPoint y: 276, endPoint x: 106, endPoint y: 262, distance: 14.0
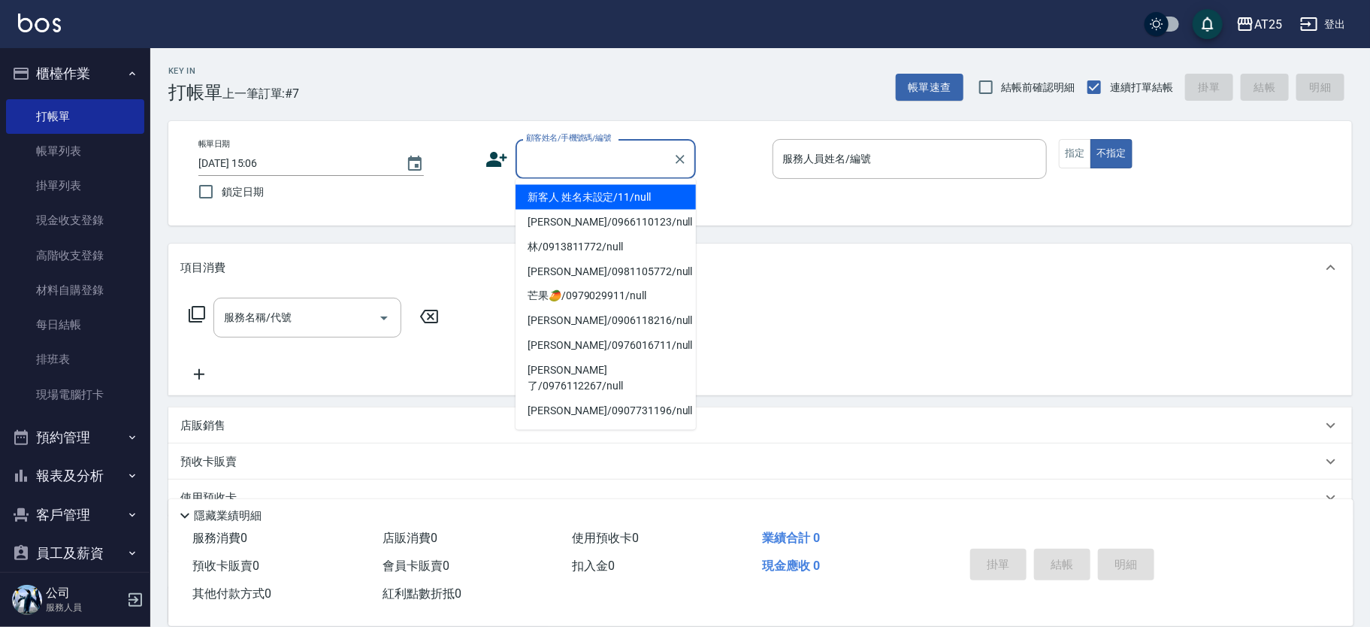
click at [589, 155] on div "顧客姓名/手機號碼/編號 顧客姓名/手機號碼/編號" at bounding box center [606, 159] width 180 height 40
click at [662, 199] on li "新客人 姓名未設定/11/null" at bounding box center [606, 197] width 180 height 25
type input "新客人 姓名未設定/11/null"
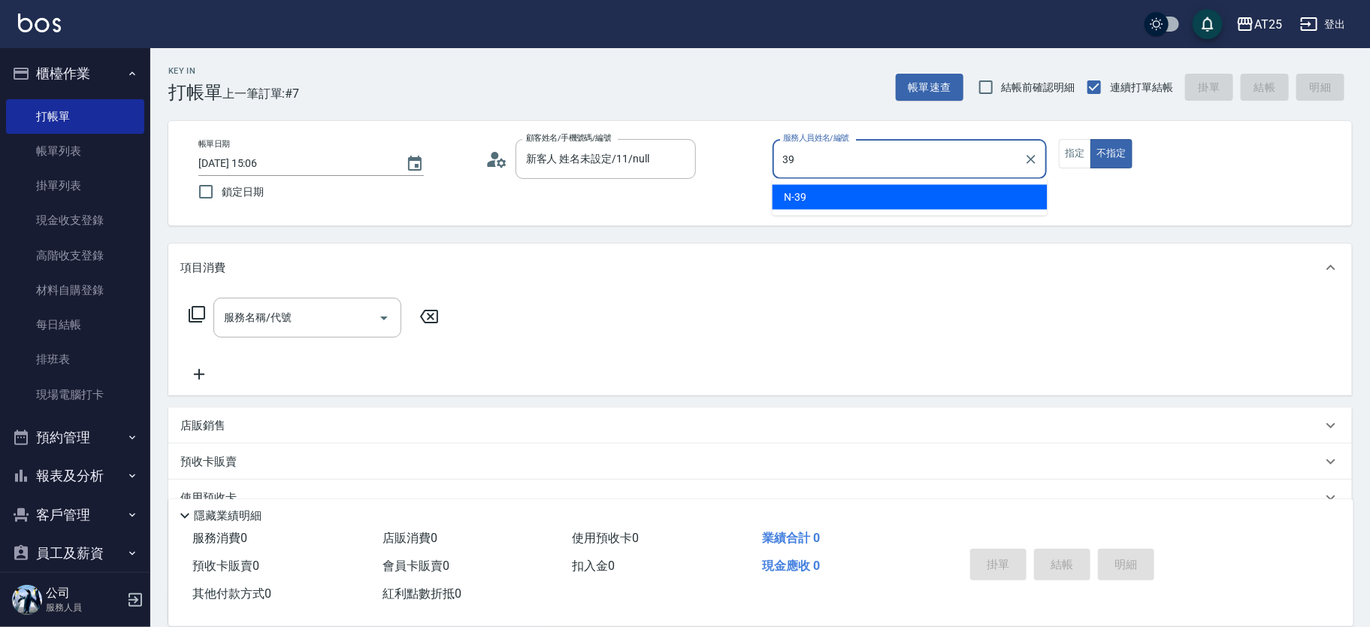
type input "N-39"
type button "false"
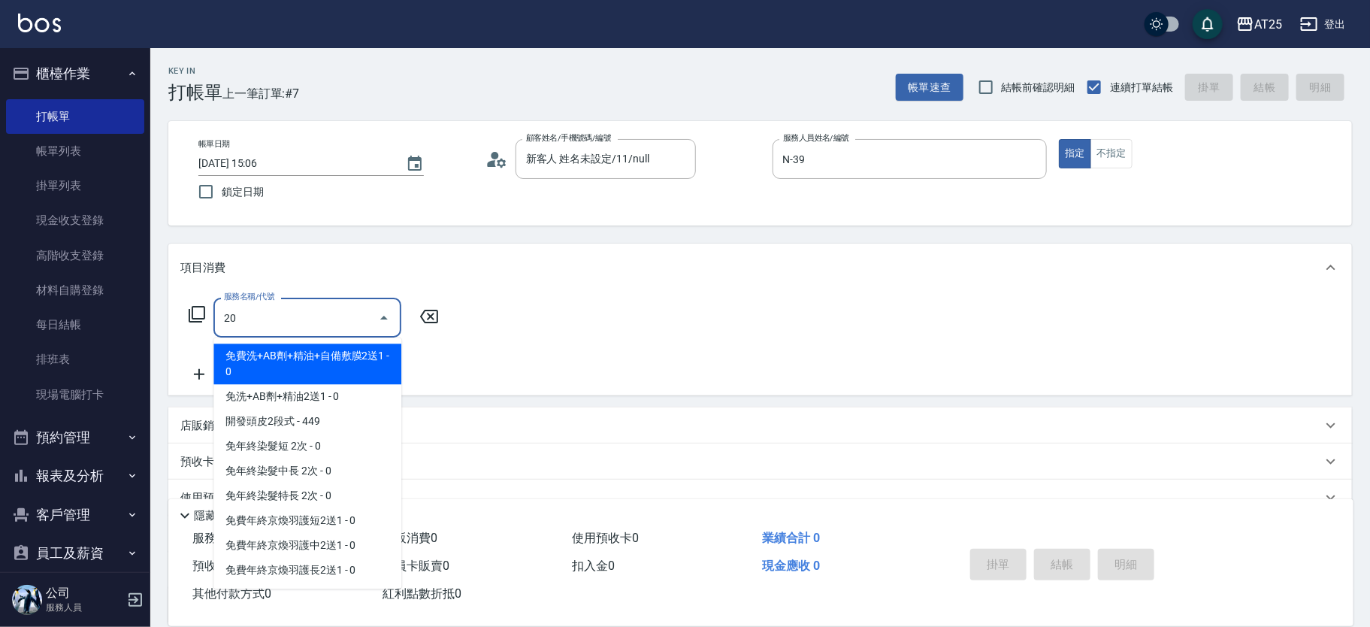
type input "201"
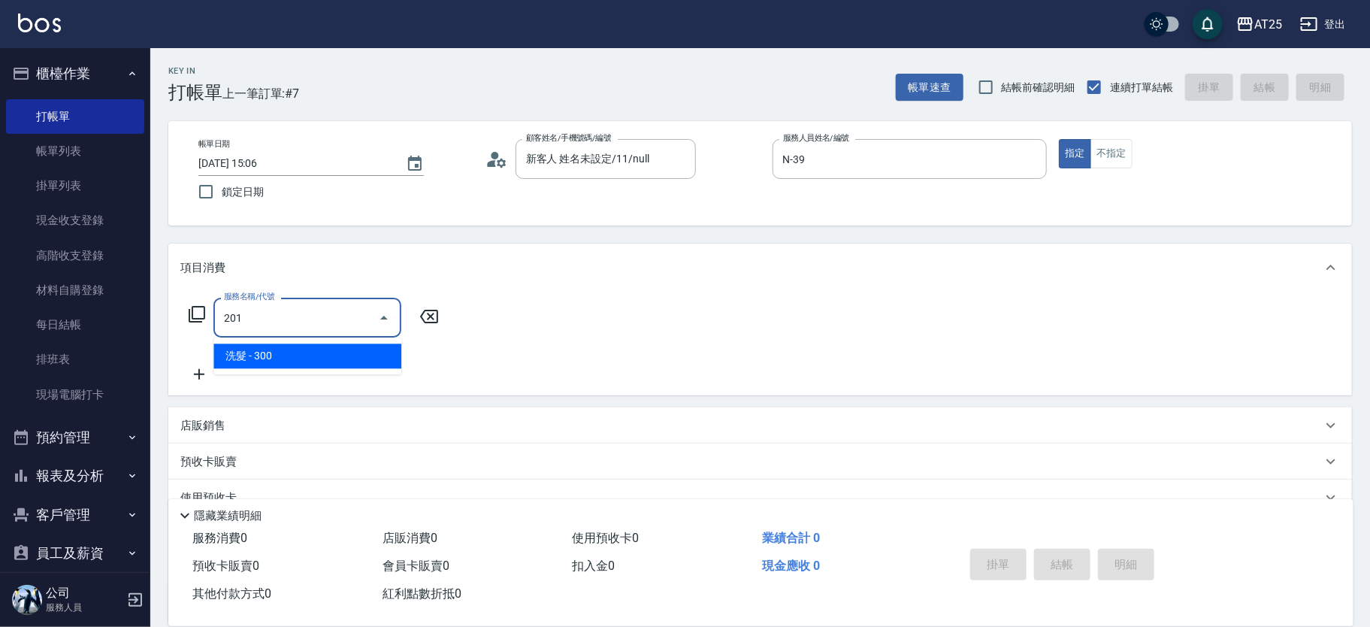
type input "30"
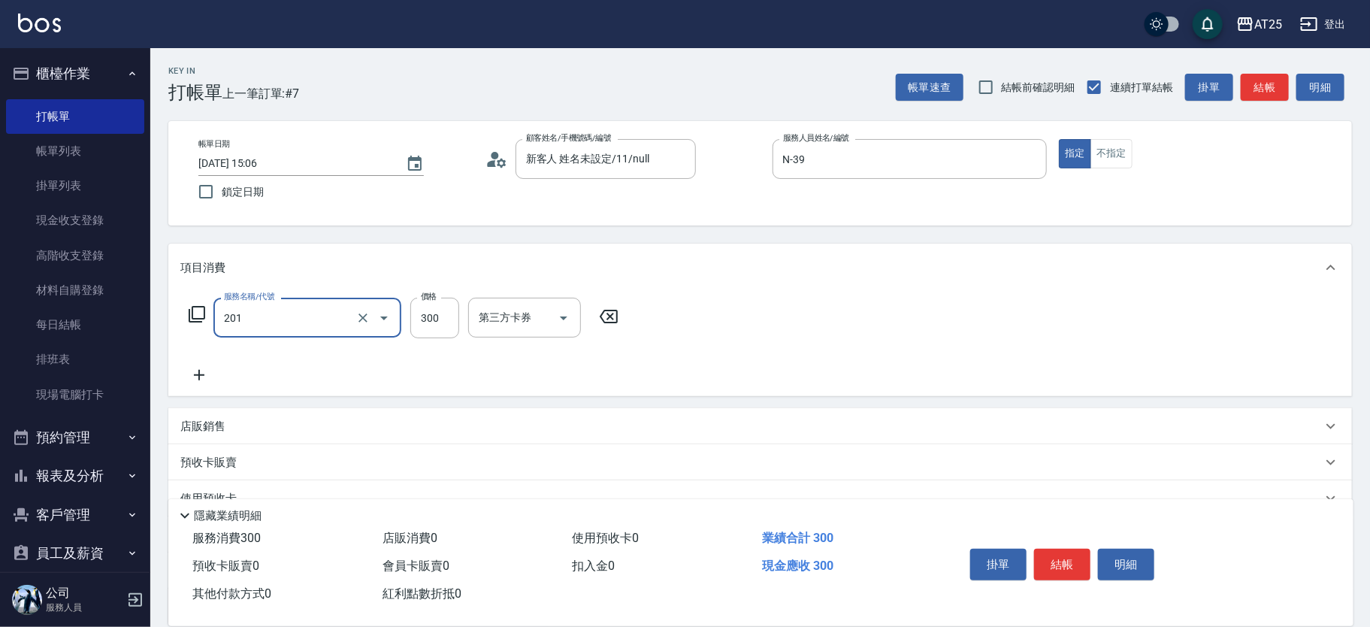
type input "洗髮(201)"
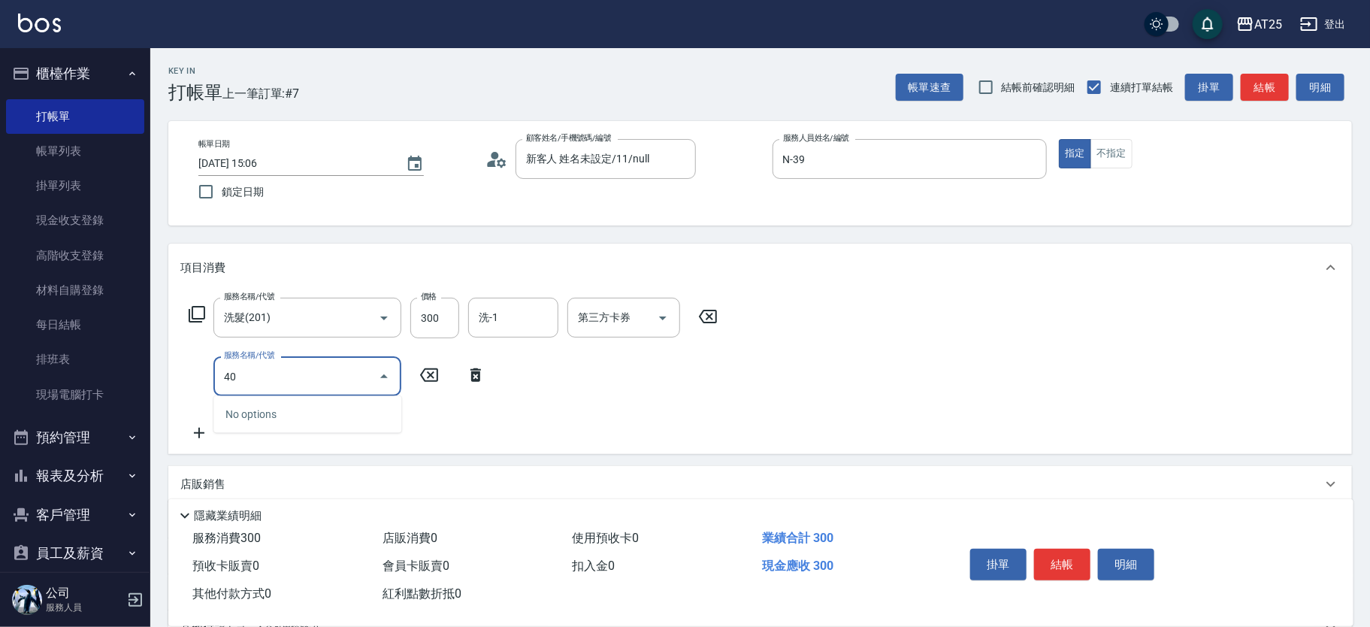
type input "401"
type input "60"
type input "剪髮(401)"
type input "30"
type input "20"
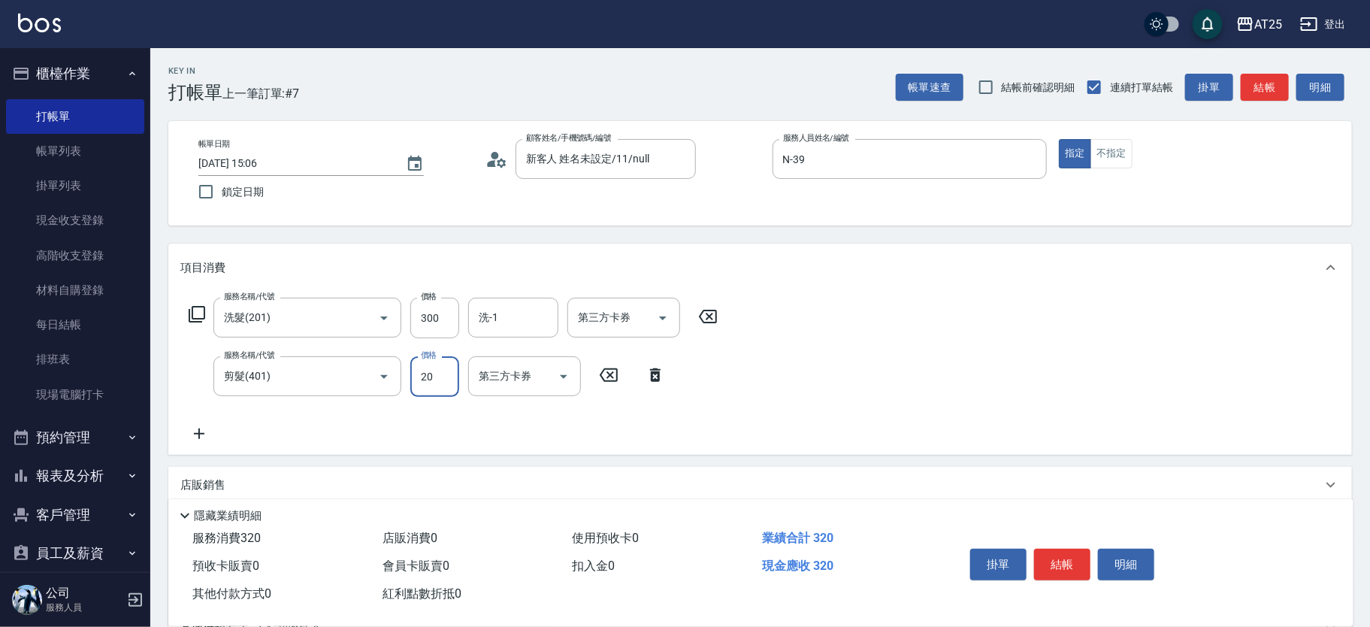
type input "50"
type input "200"
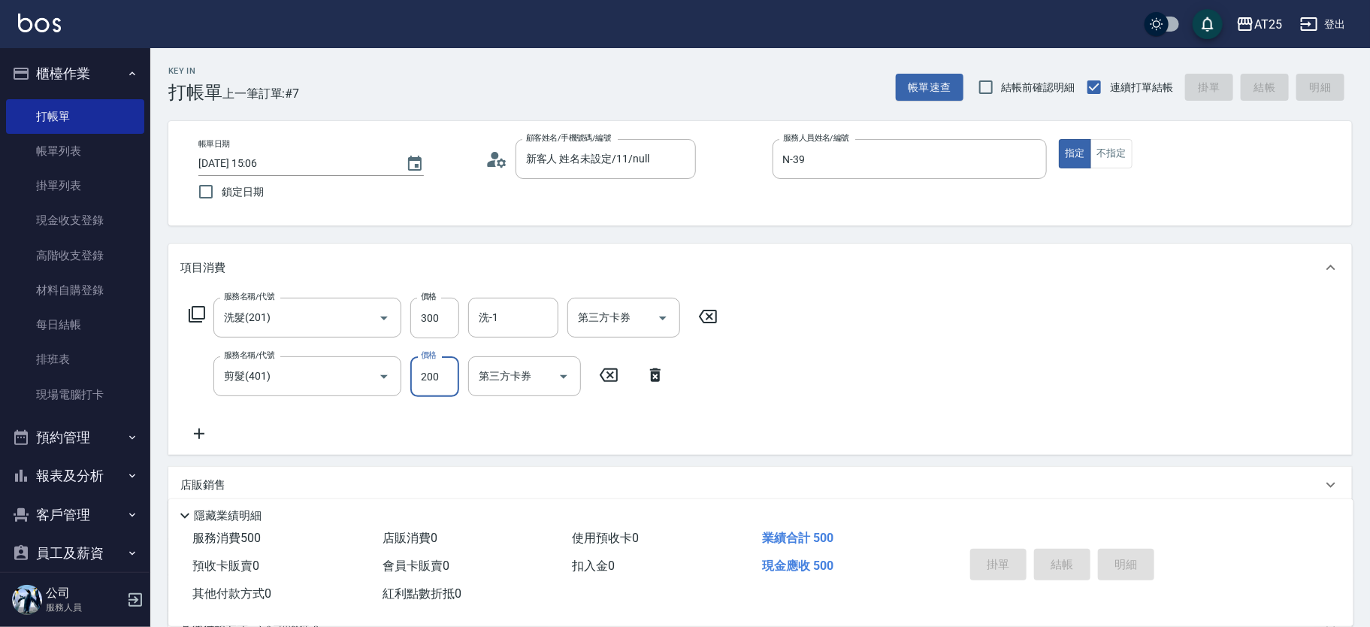
type input "2025/09/08 15:42"
type input "0"
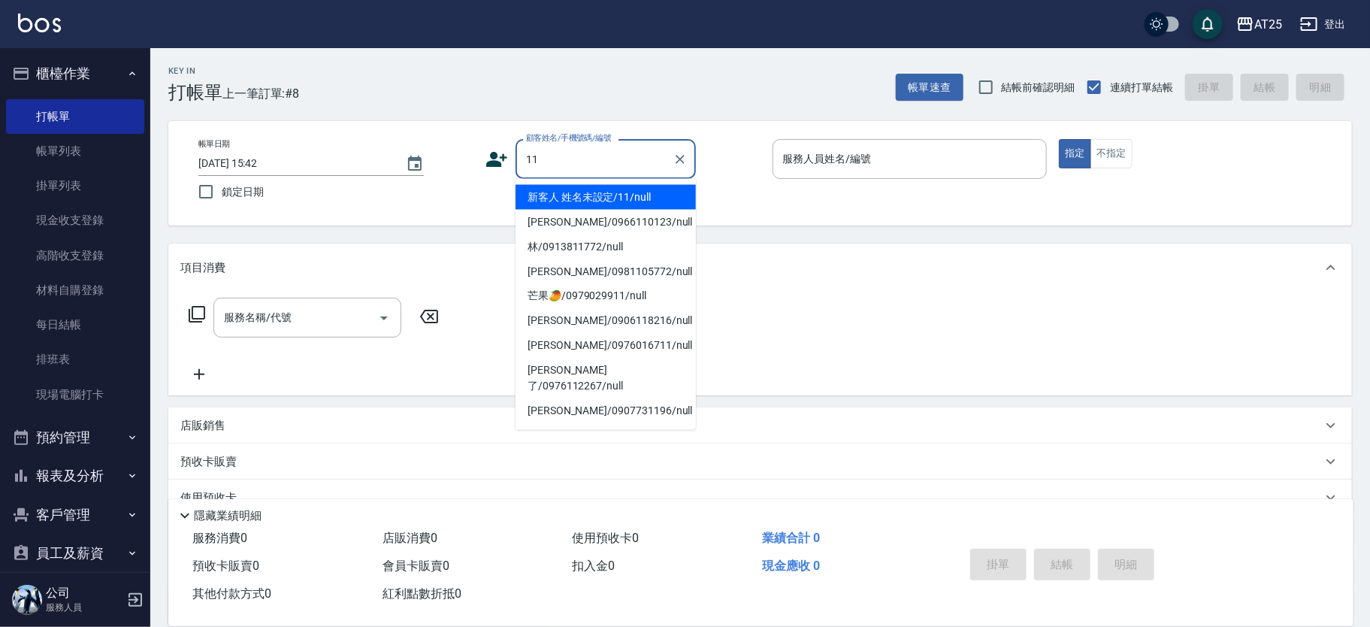
type input "新客人 姓名未設定/11/null"
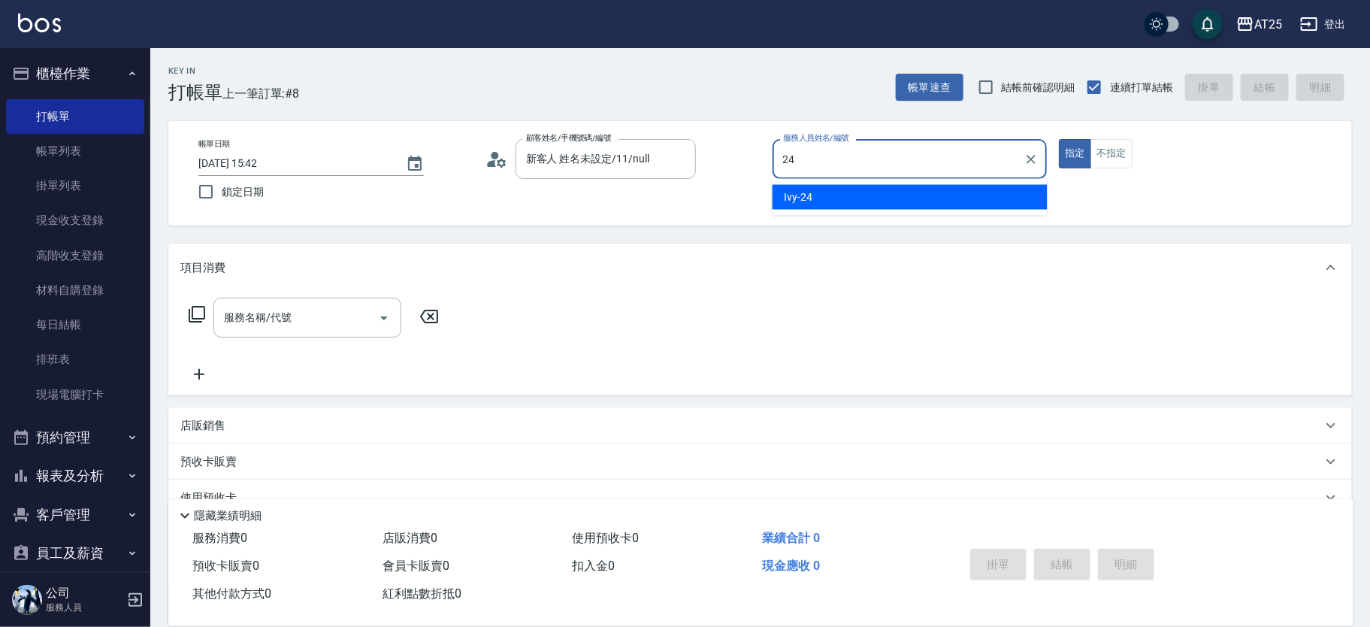
type input "Ivy-24"
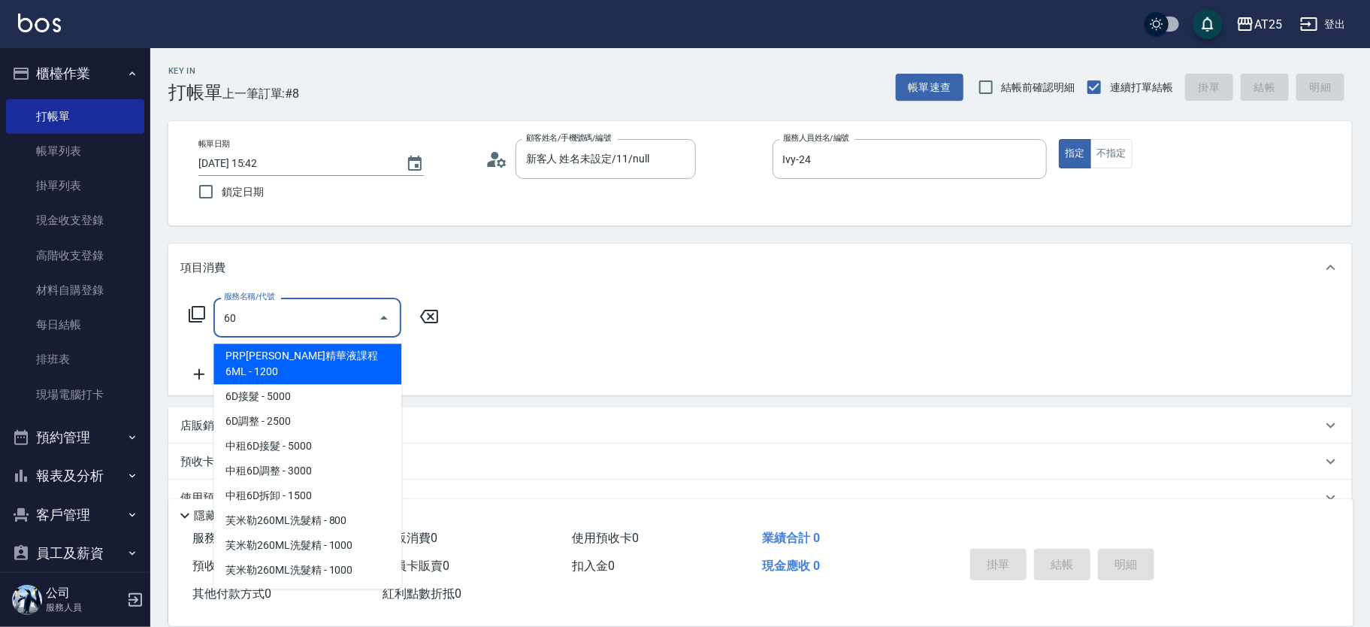
type input "601"
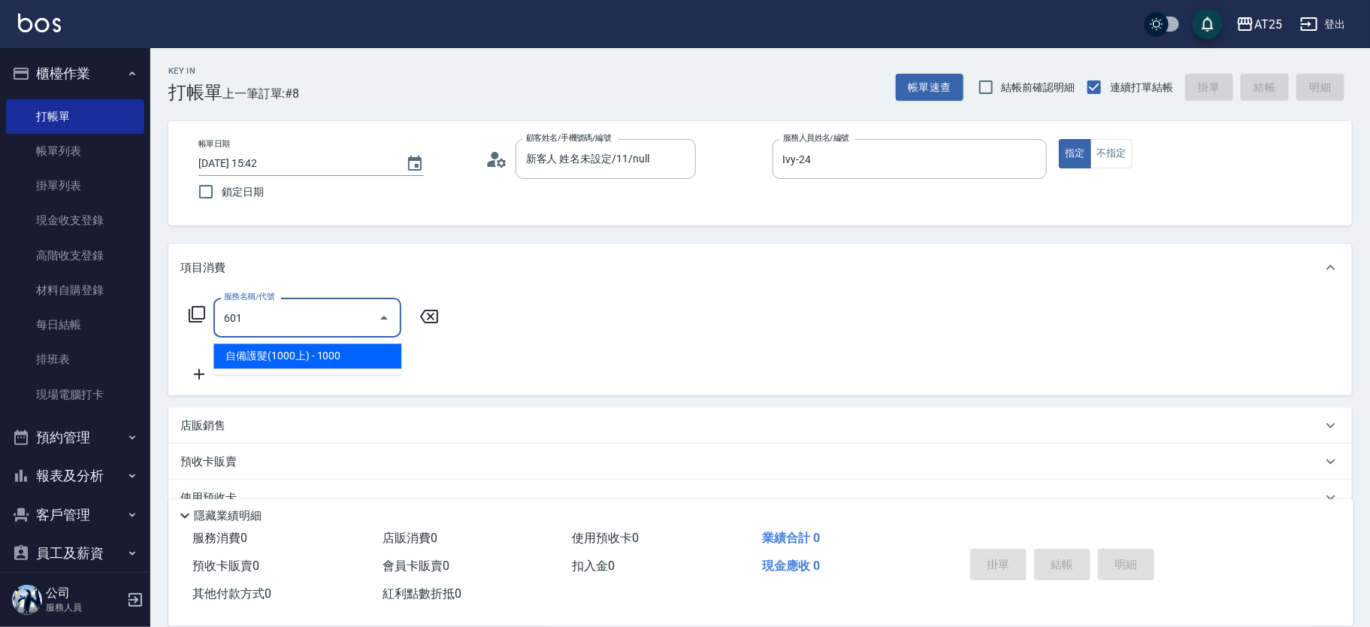
type input "100"
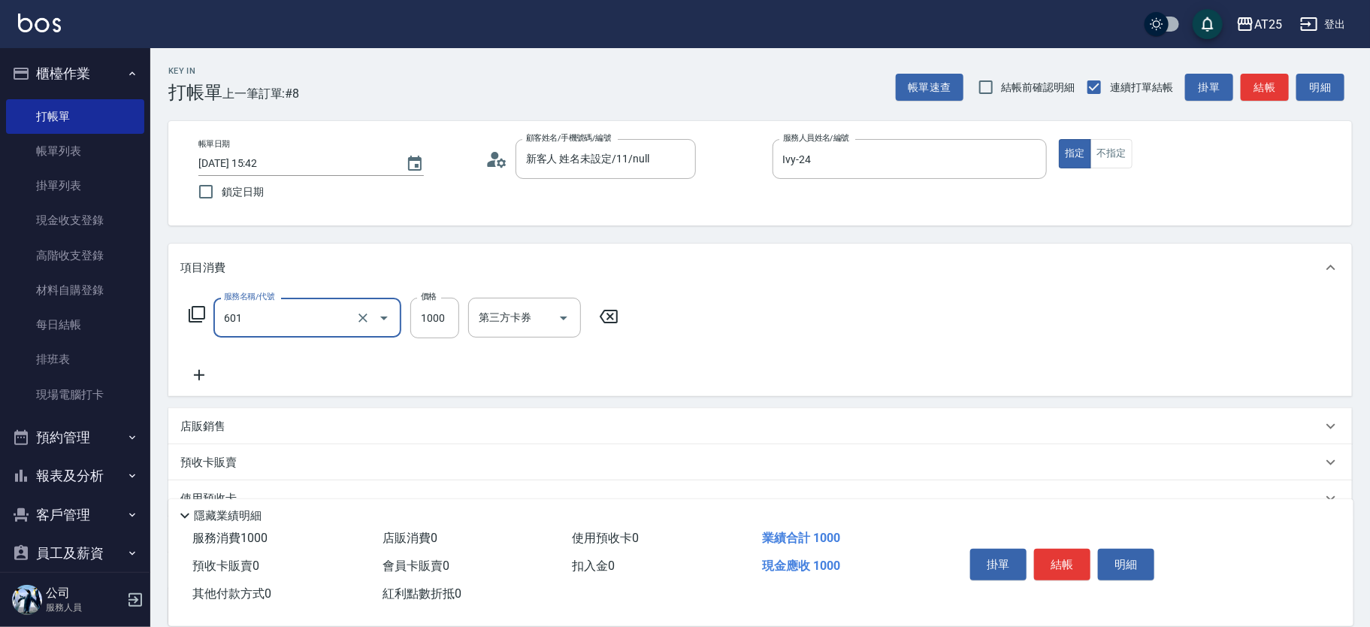
type input "自備護髮(1000上)(601)"
type input "0"
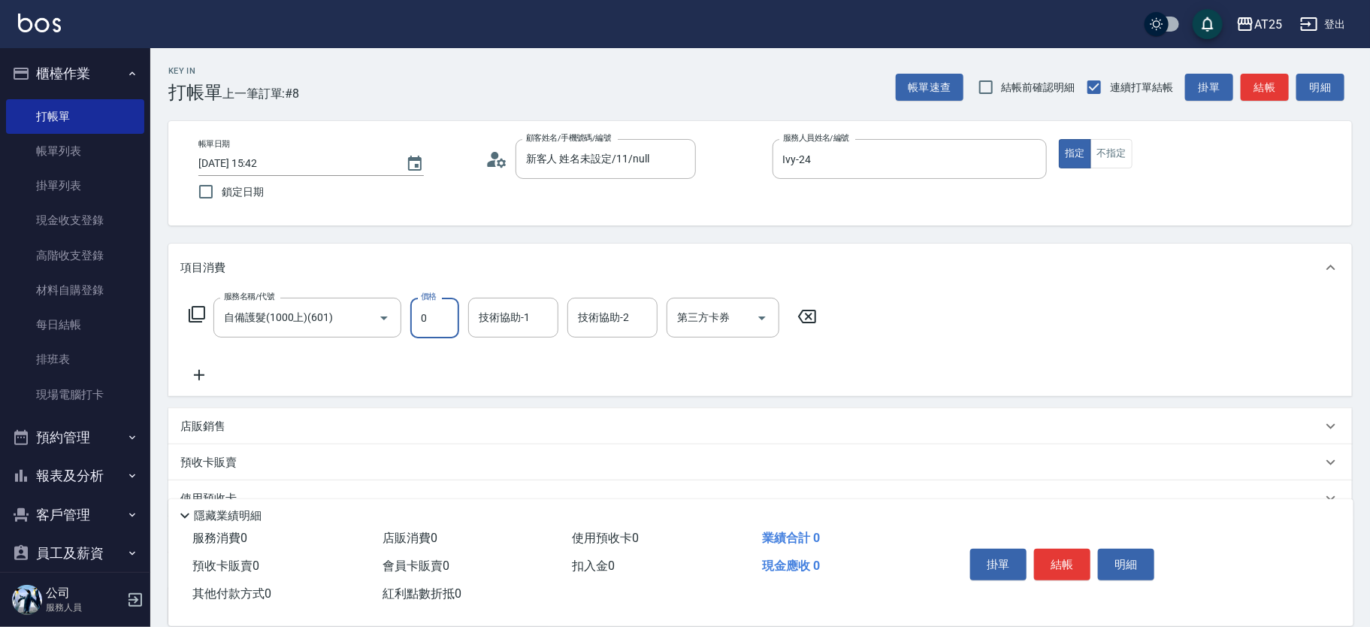
type input "0"
type input "小曼-82"
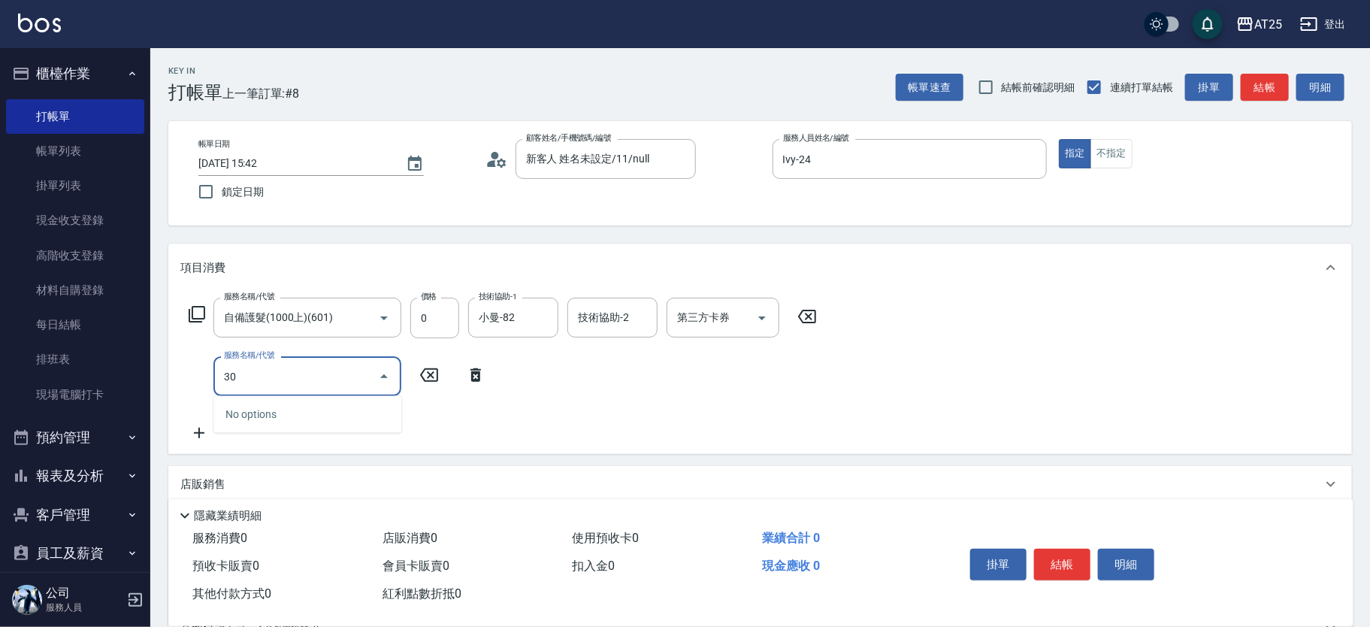
type input "303"
type input "90"
type input "局部燙(303)"
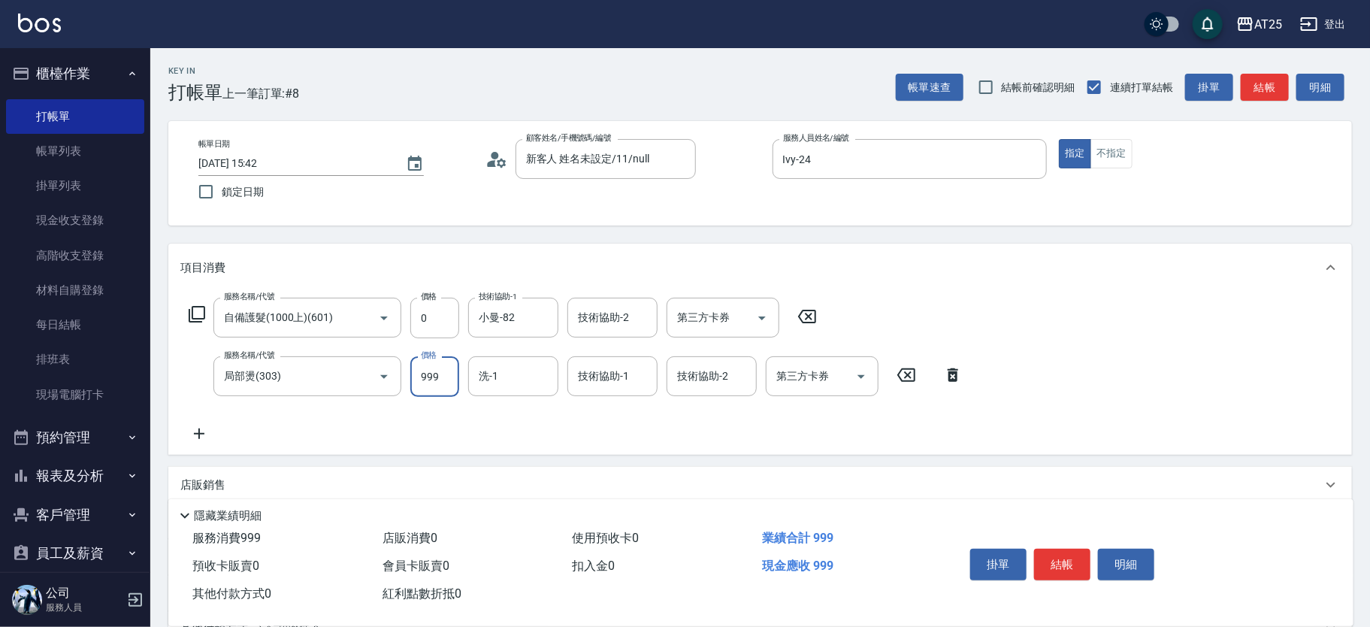
type input "0"
type input "11"
type input "10"
type input "1150"
type input "110"
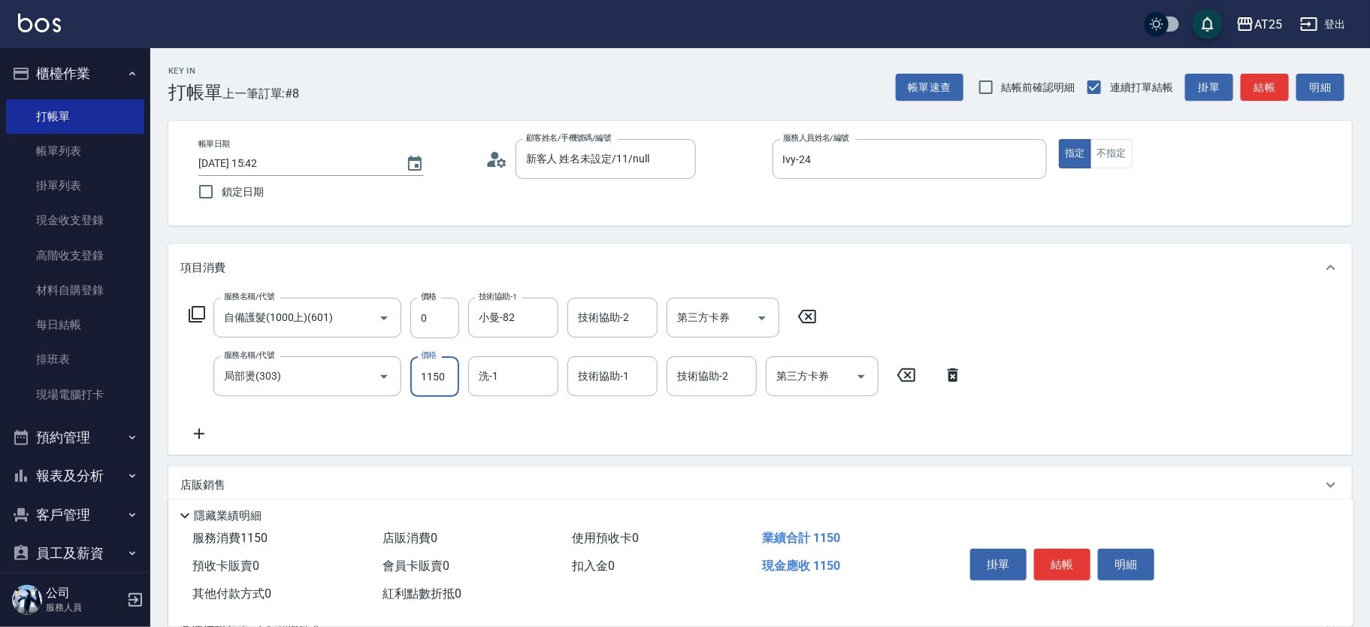
type input "1150"
type input "小曼-82"
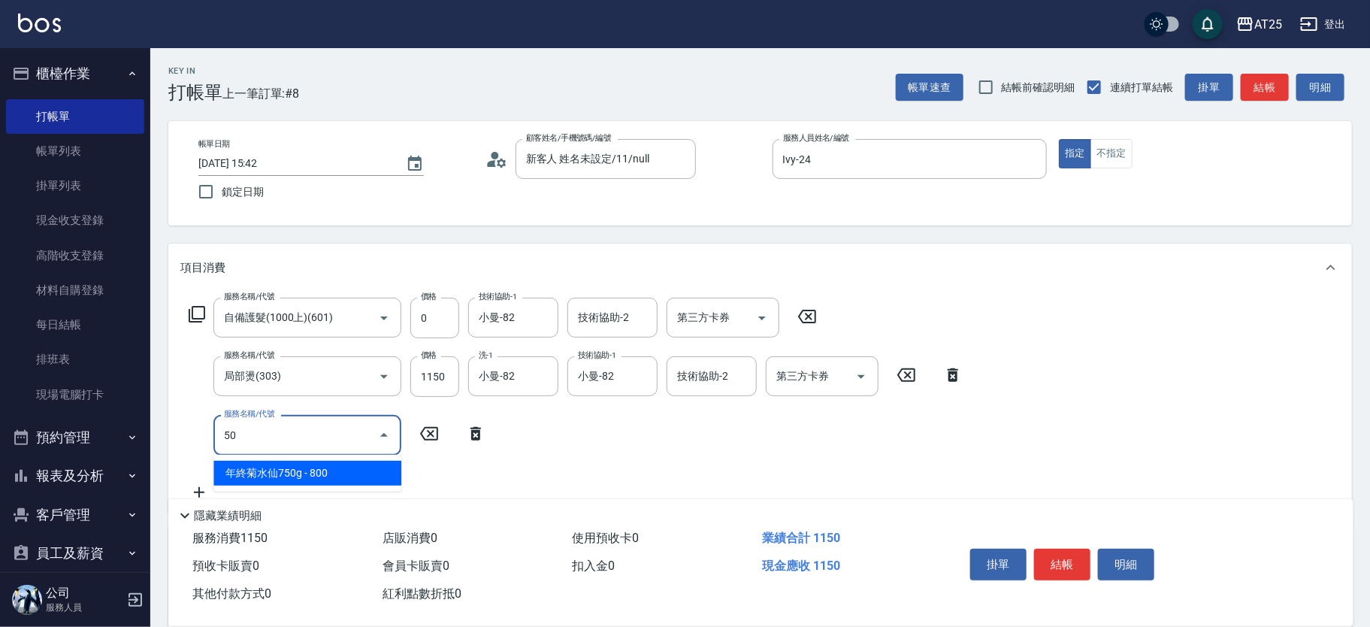
type input "501"
type input "210"
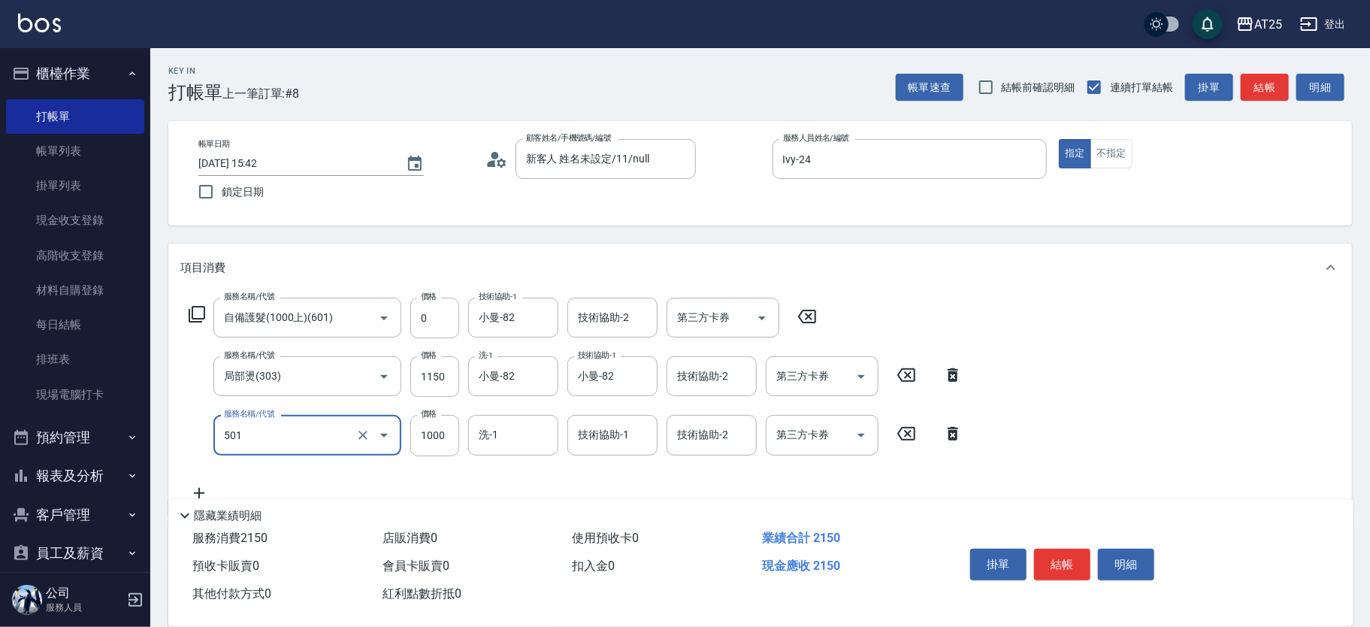
type input "染髮(501)"
type input "1"
type input "110"
type input "11"
type input "120"
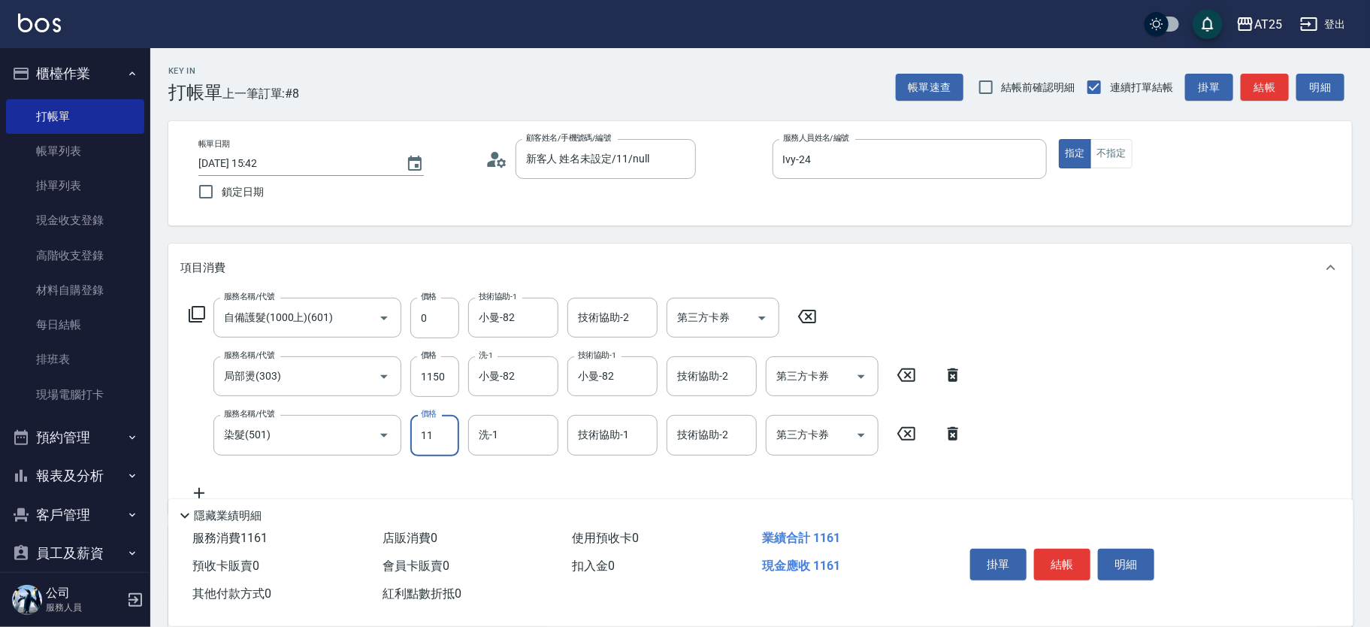
type input "114"
type input "220"
type input "1149"
type input "小曼-82"
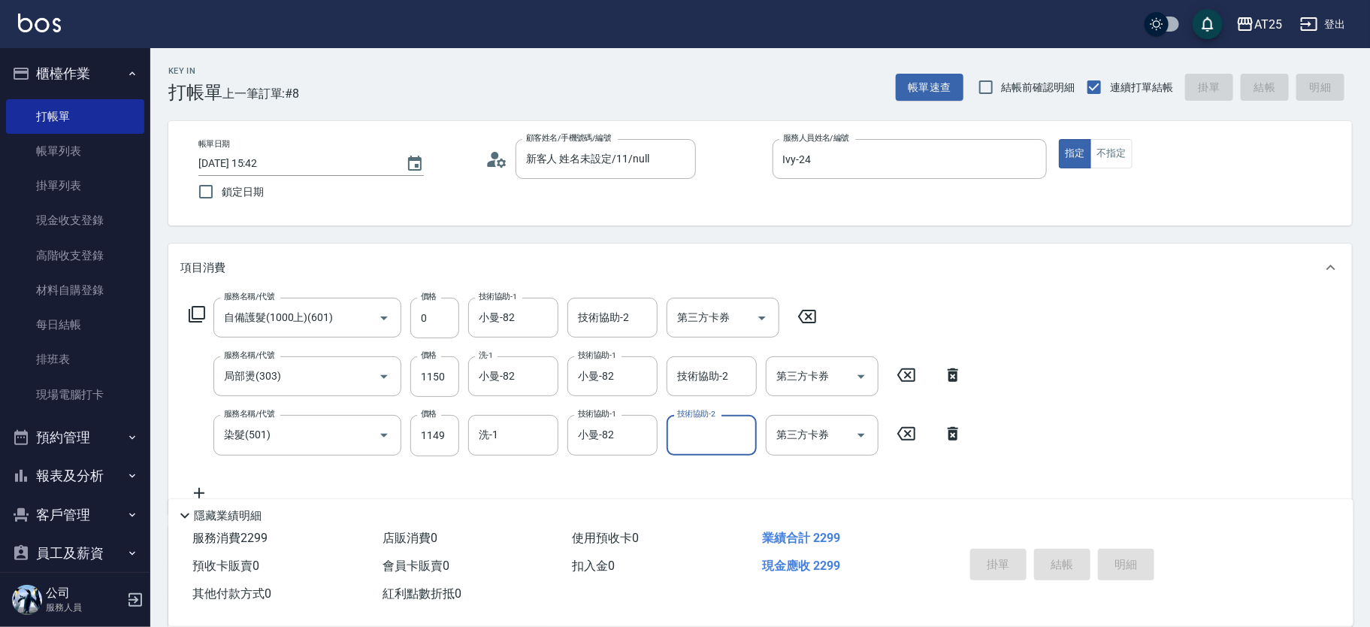
type input "0"
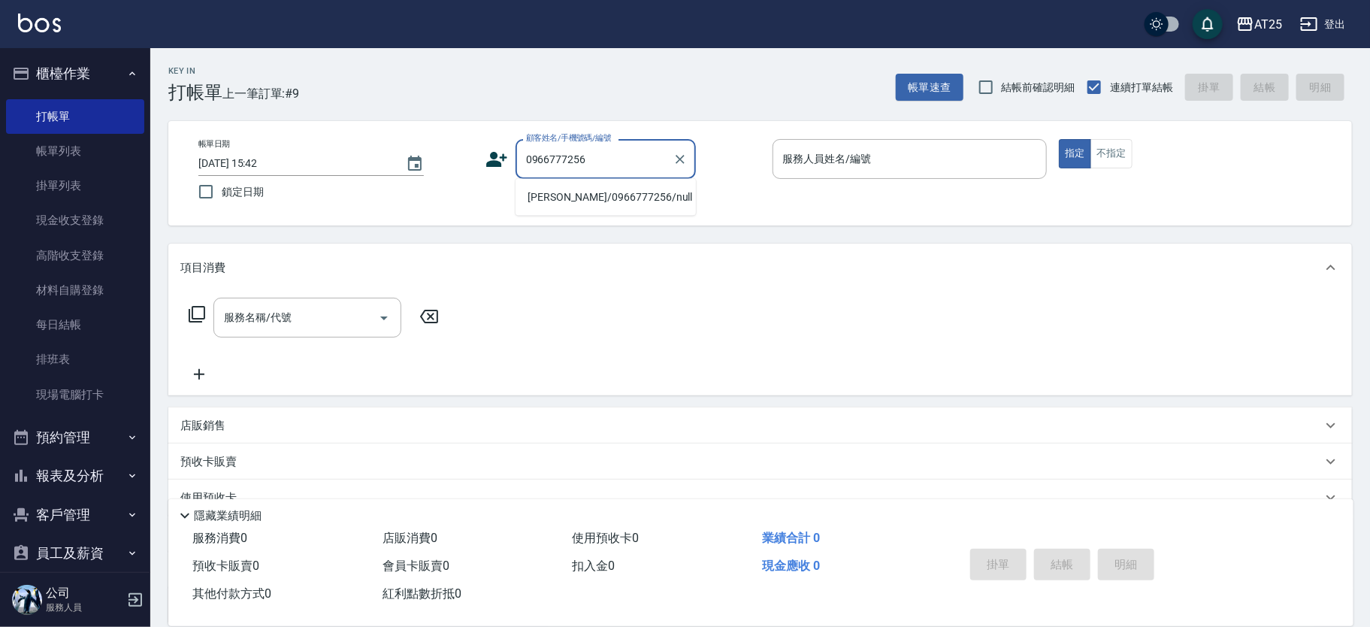
click at [594, 194] on li "李佳駿/0966777256/null" at bounding box center [606, 197] width 180 height 25
type input "李佳駿/0966777256/null"
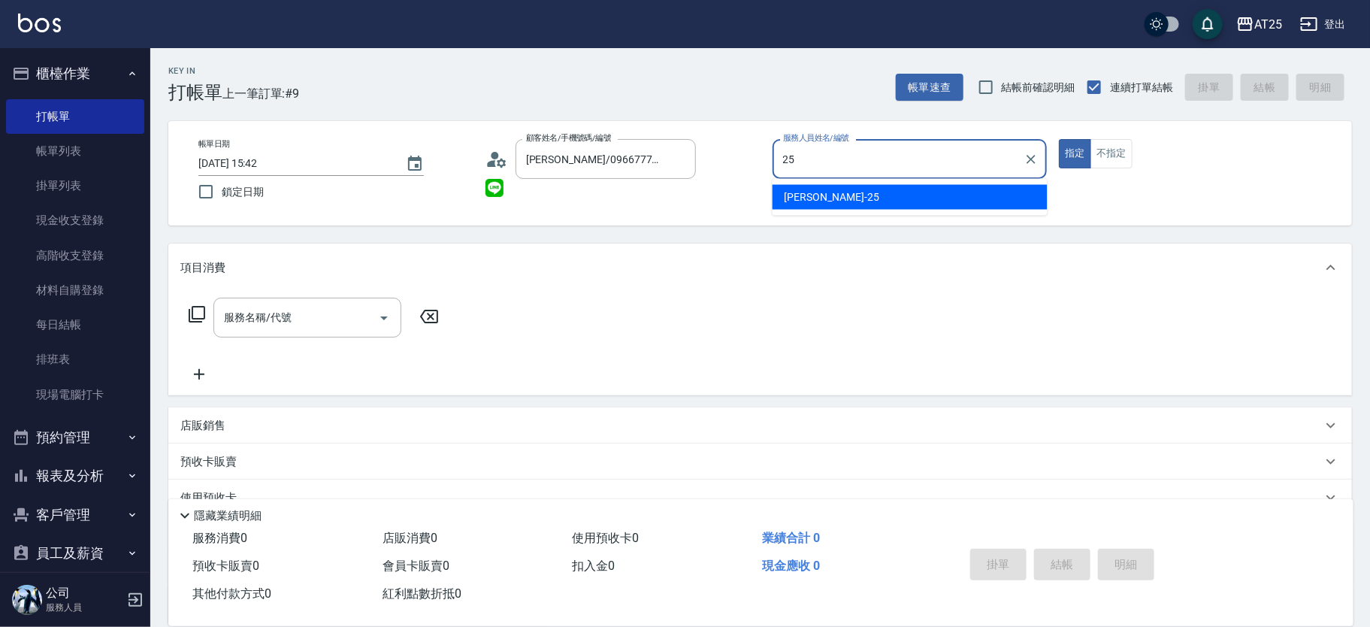
type input "Evan-25"
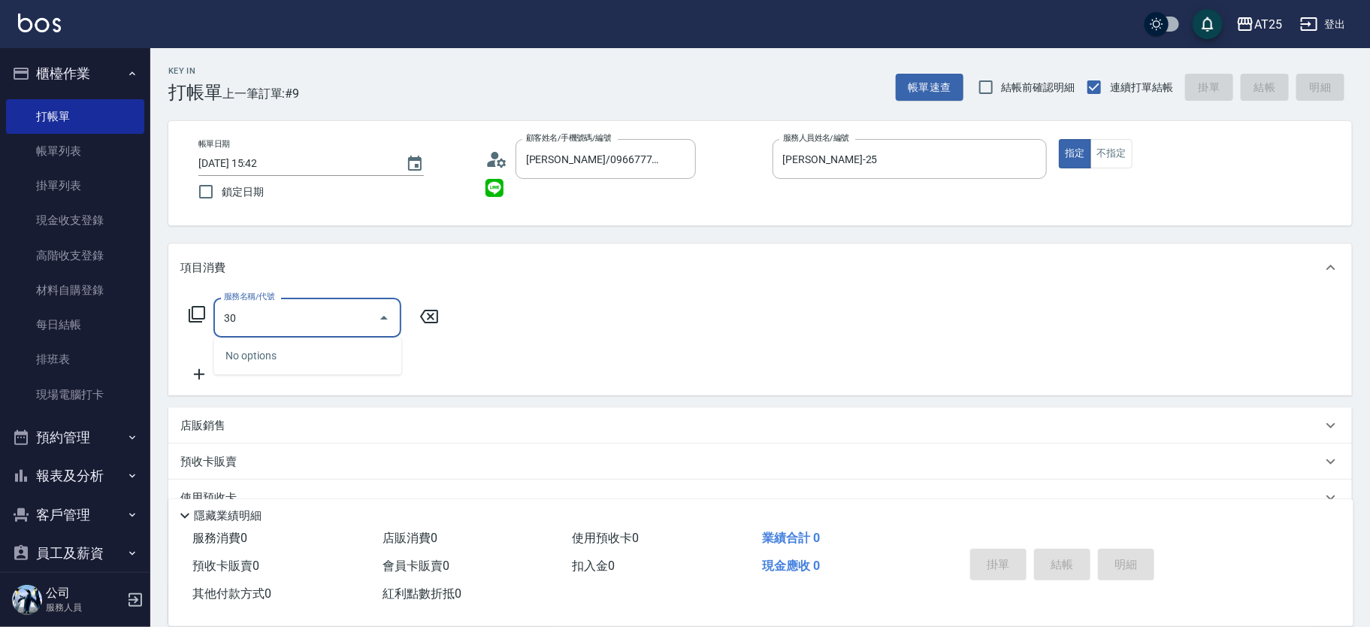
type input "301"
type input "150"
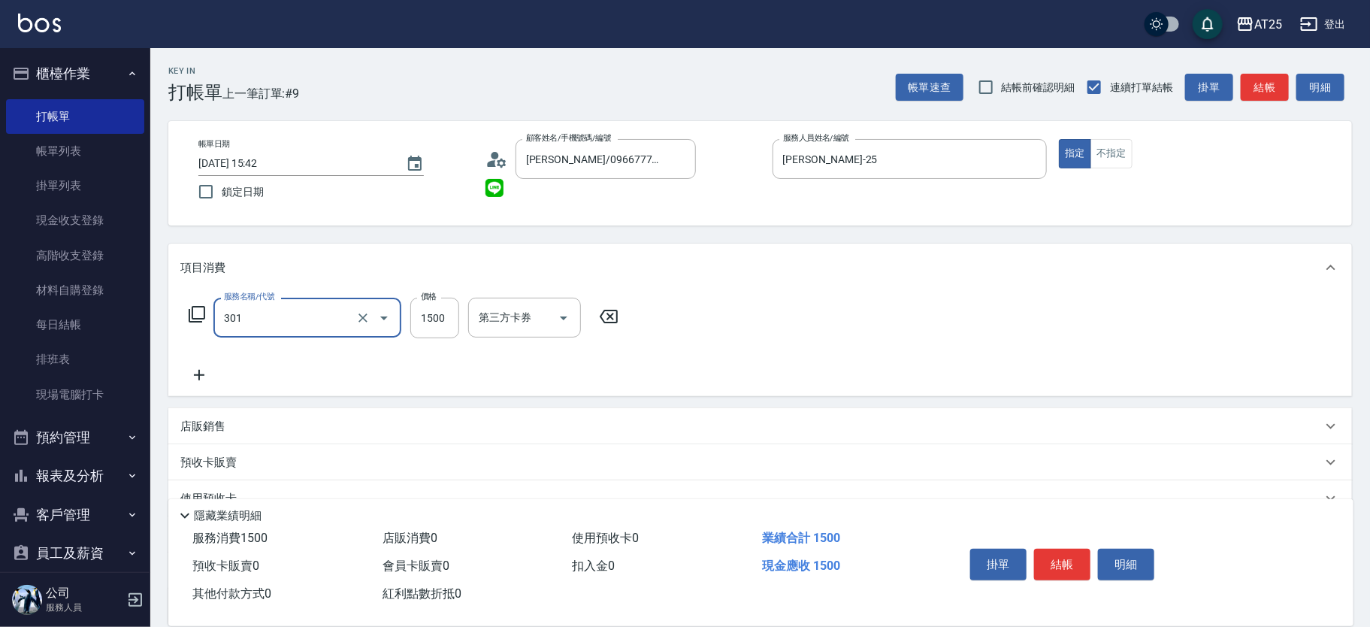
type input "燙髮(301)"
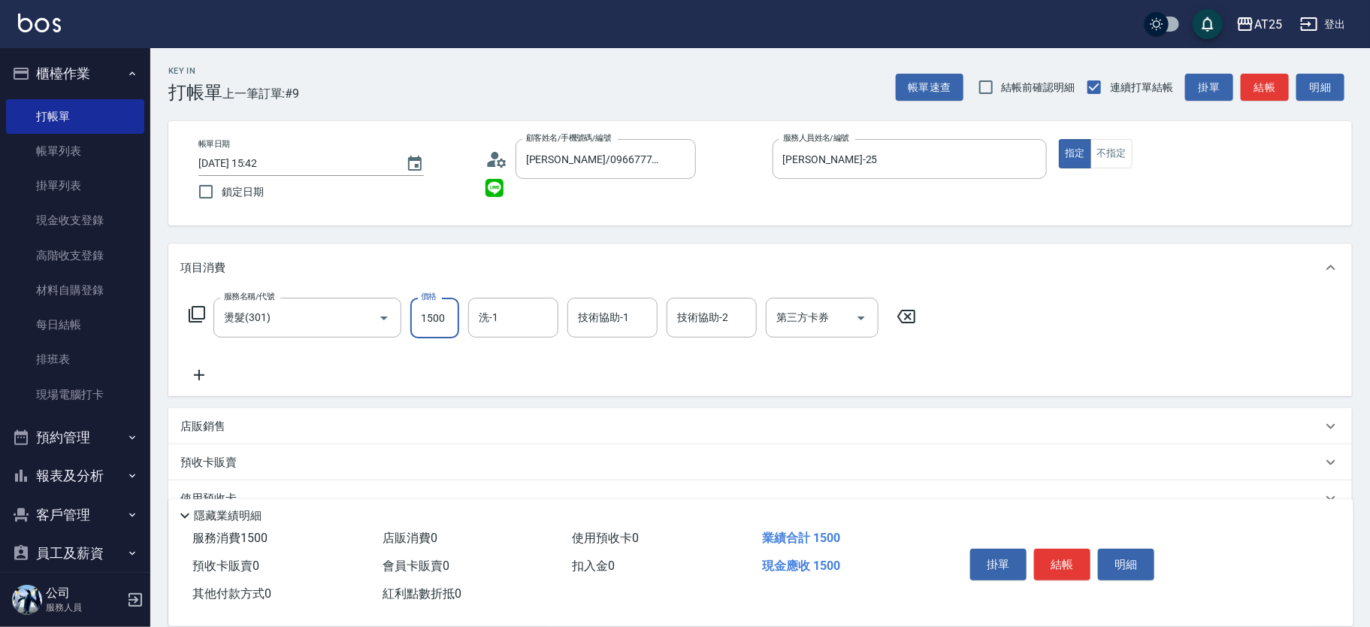
type input "0"
type input "25"
type input "20"
type input "250"
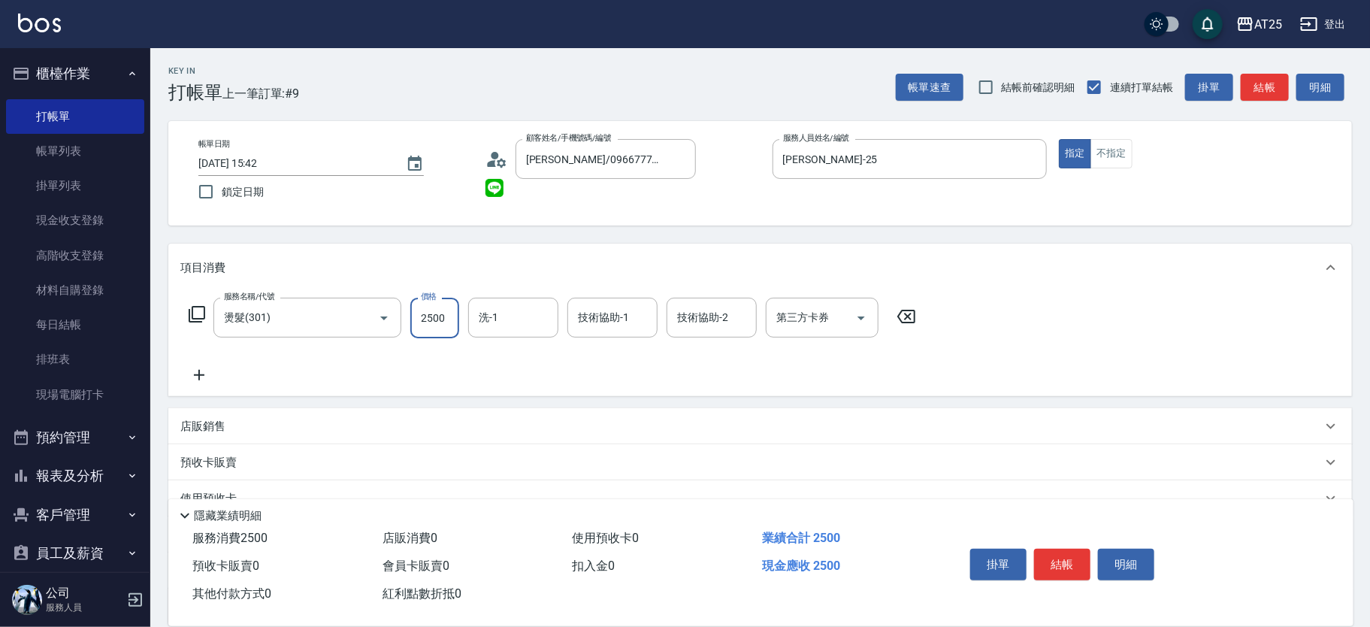
type input "2500"
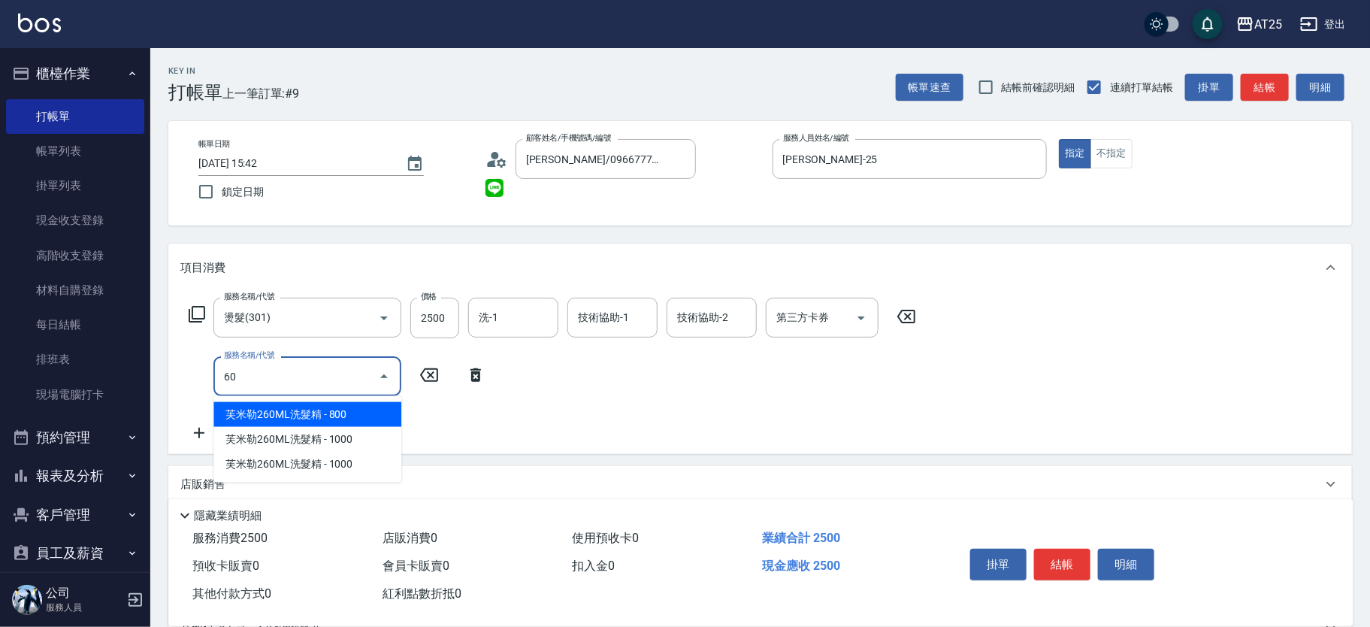
type input "601"
type input "350"
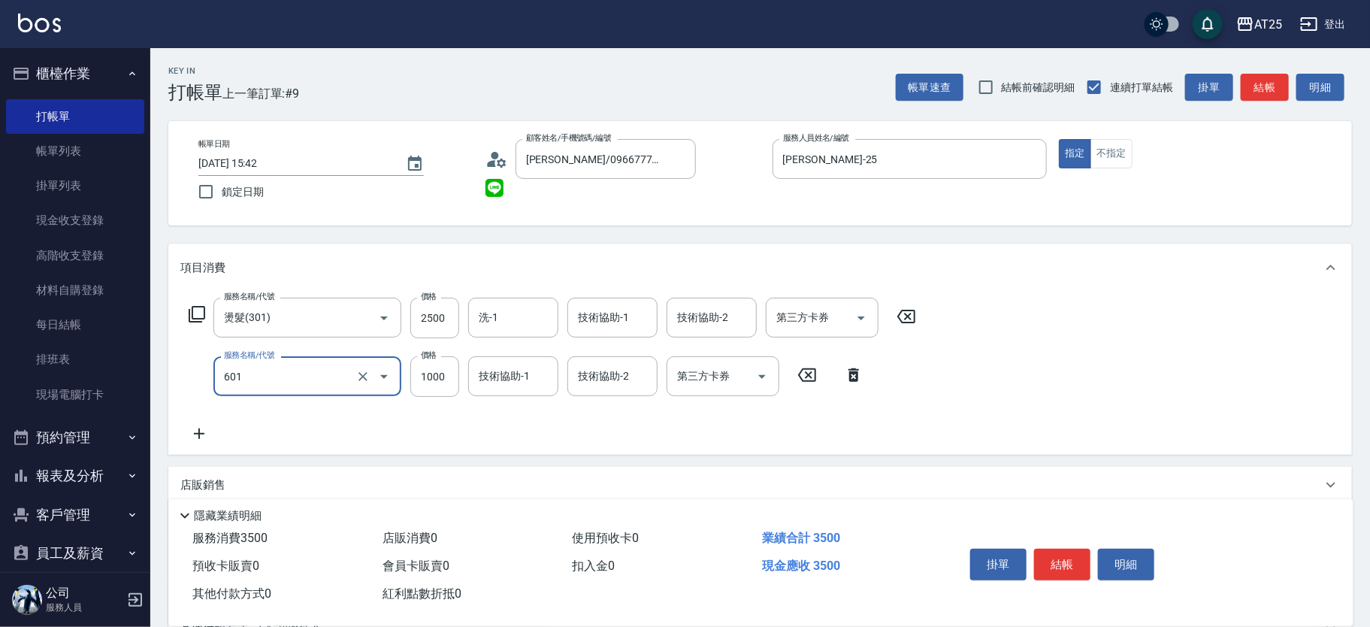
type input "自備護髮(1000上)(601)"
type input "250"
type input "15"
type input "260"
type input "150"
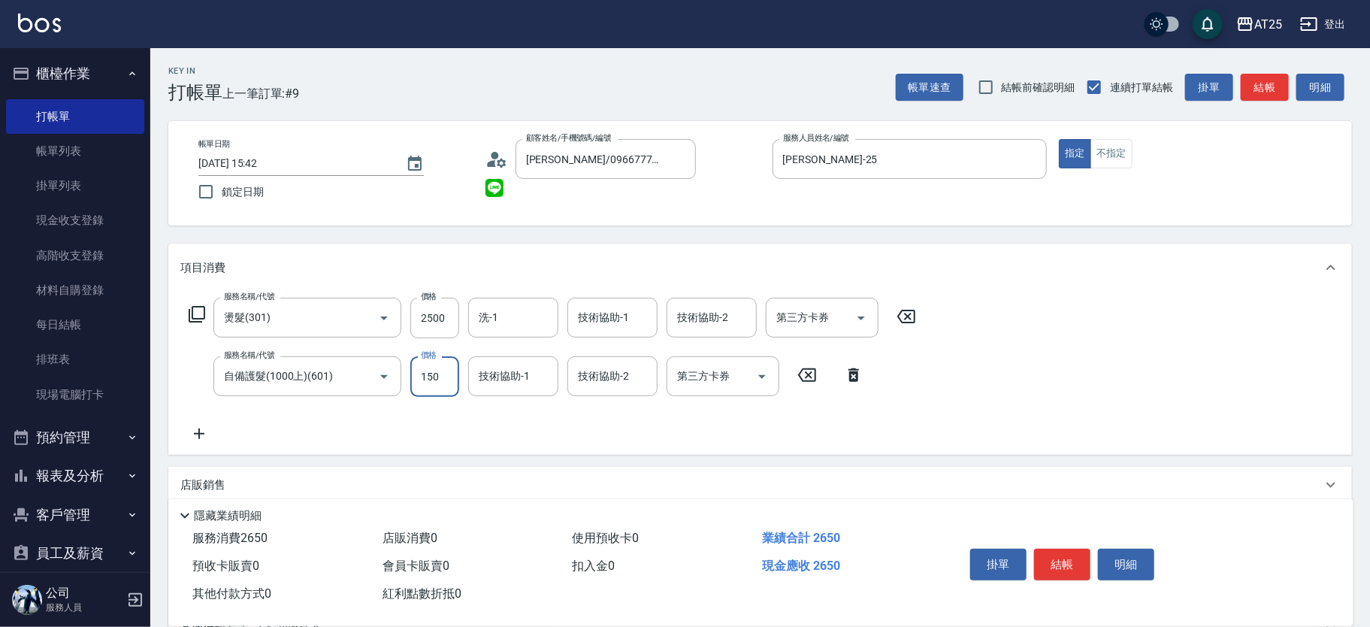
type input "400"
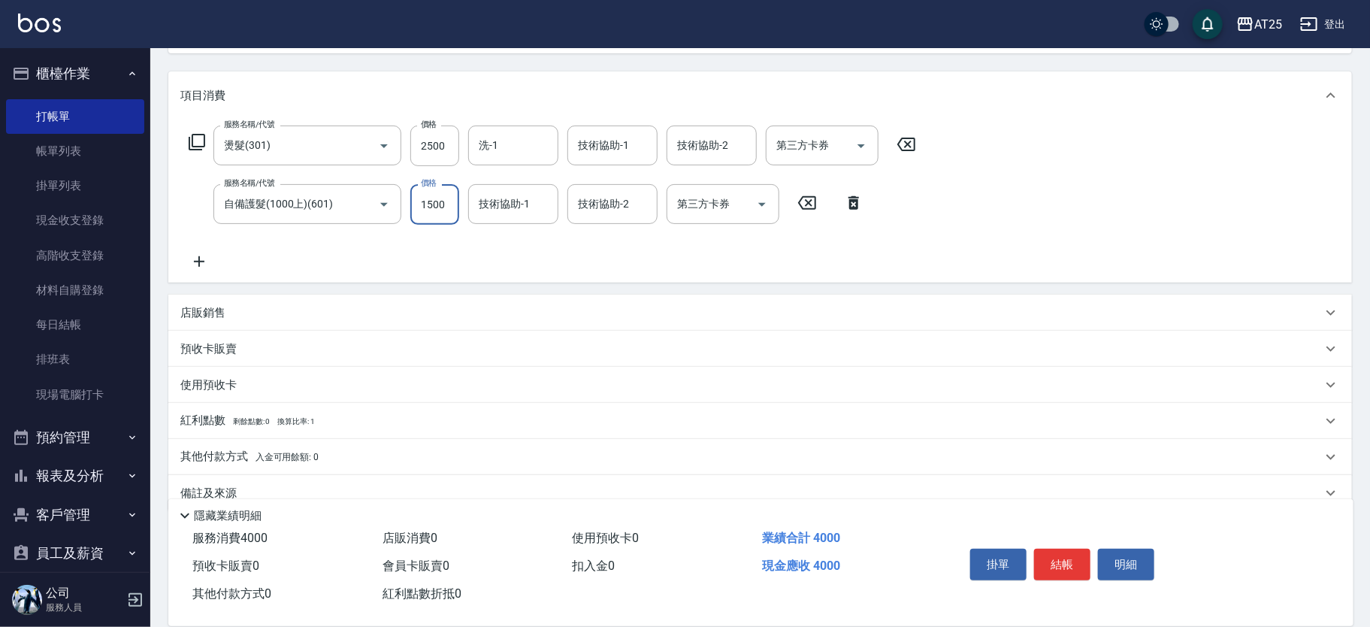
scroll to position [198, 0]
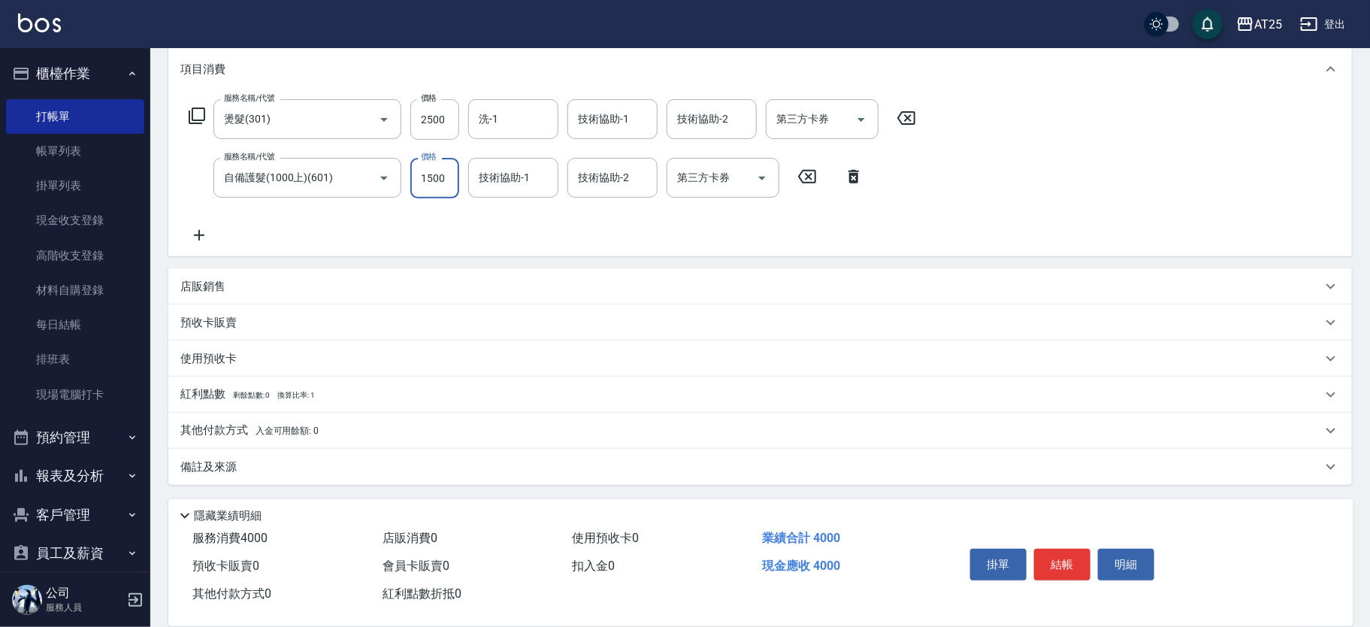
type input "1500"
click at [504, 433] on div "其他付款方式 入金可用餘額: 0" at bounding box center [751, 430] width 1142 height 17
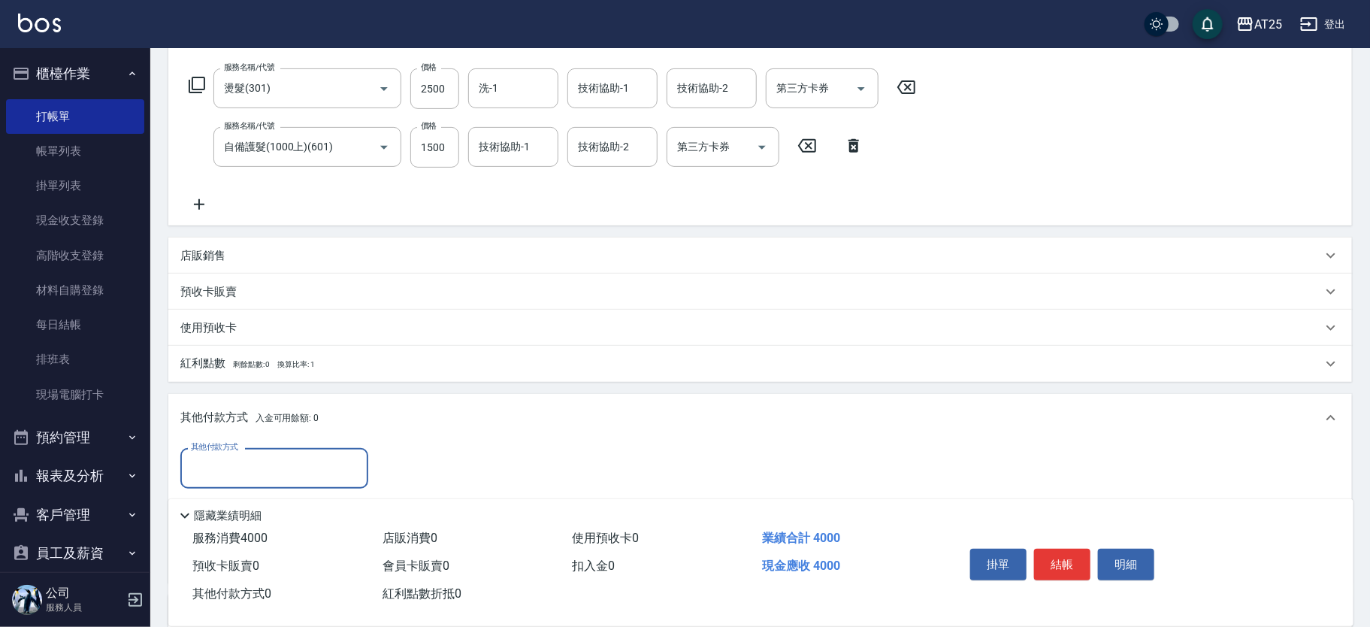
scroll to position [375, 0]
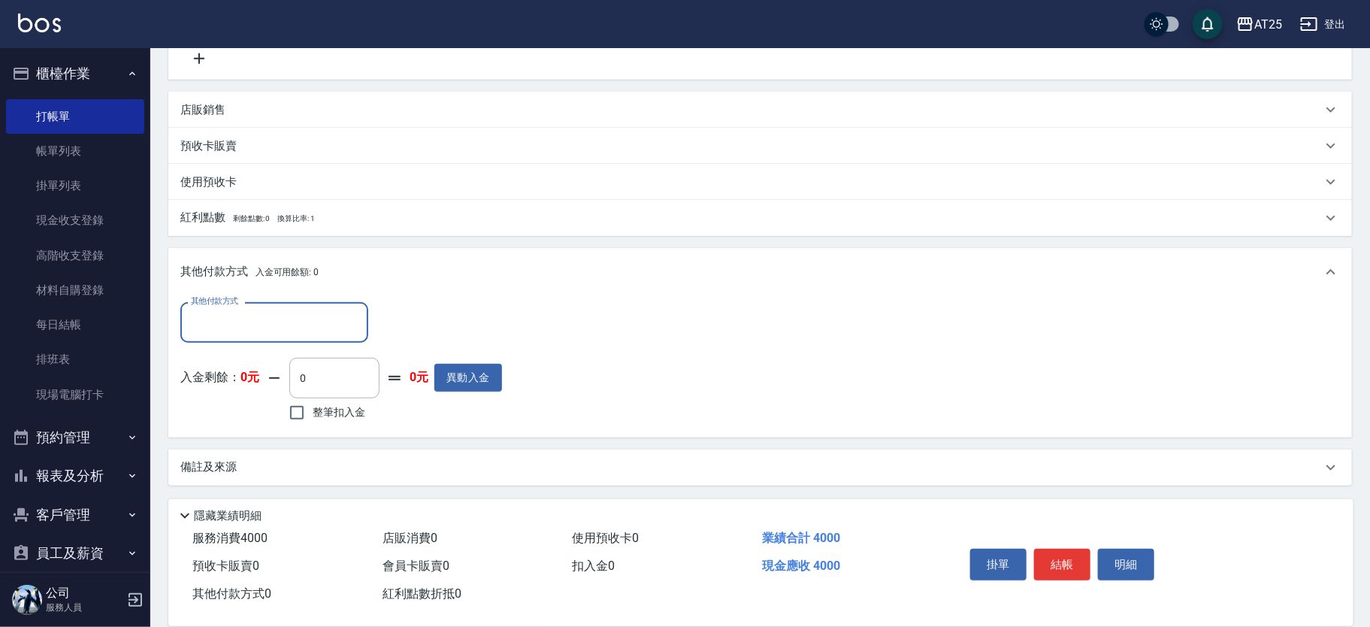
click at [208, 322] on input "其他付款方式" at bounding box center [274, 322] width 174 height 26
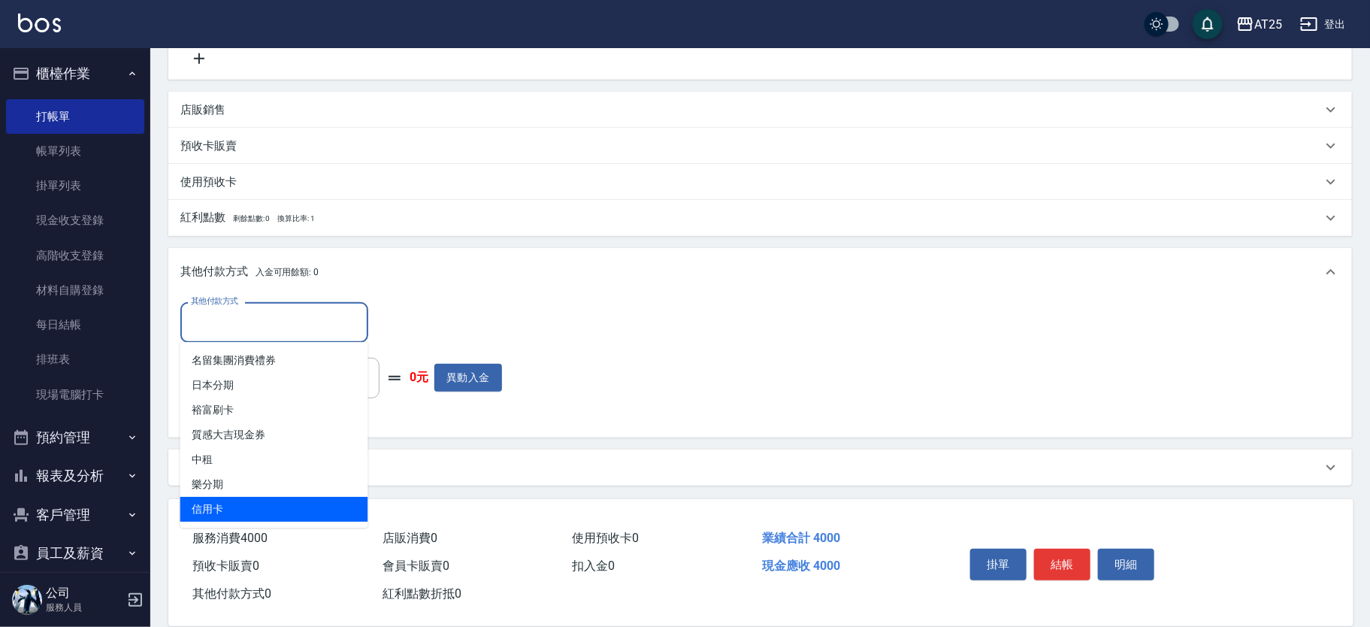
click at [248, 508] on span "信用卡" at bounding box center [274, 509] width 188 height 25
type input "信用卡"
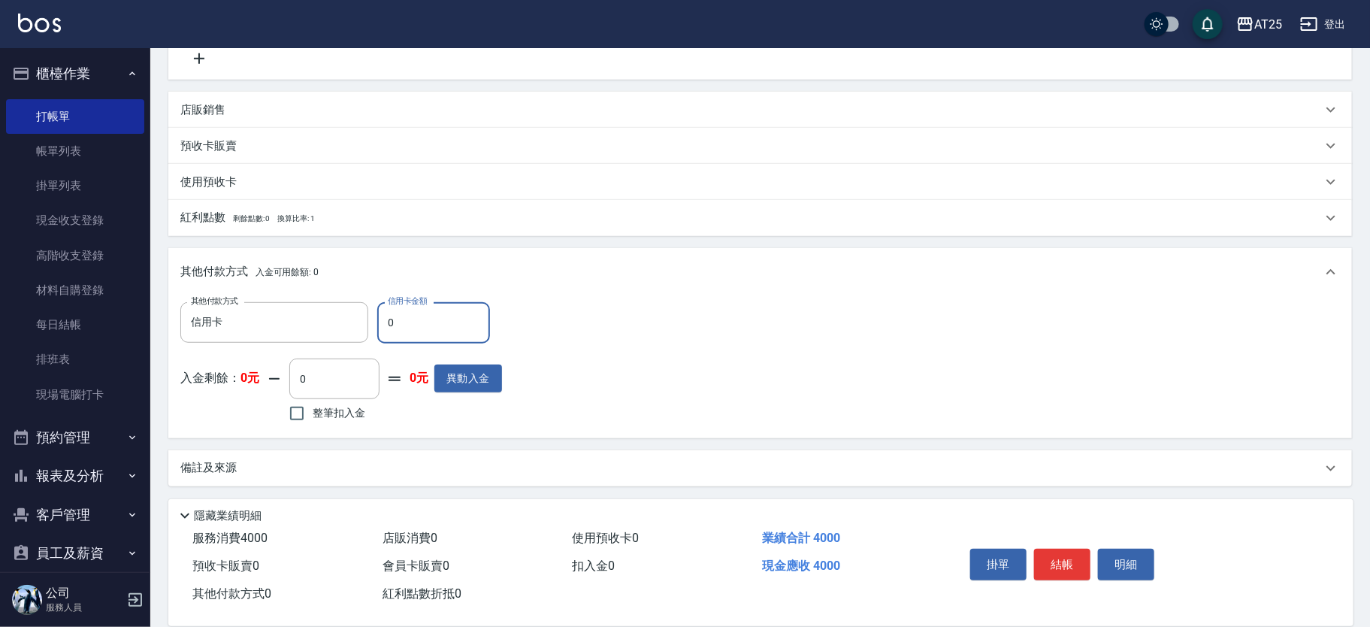
drag, startPoint x: 440, startPoint y: 328, endPoint x: 369, endPoint y: 326, distance: 70.7
click at [369, 326] on div "其他付款方式 信用卡 其他付款方式 信用卡金額 0 信用卡金額" at bounding box center [341, 322] width 322 height 41
type input "390"
type input "40"
type input "360"
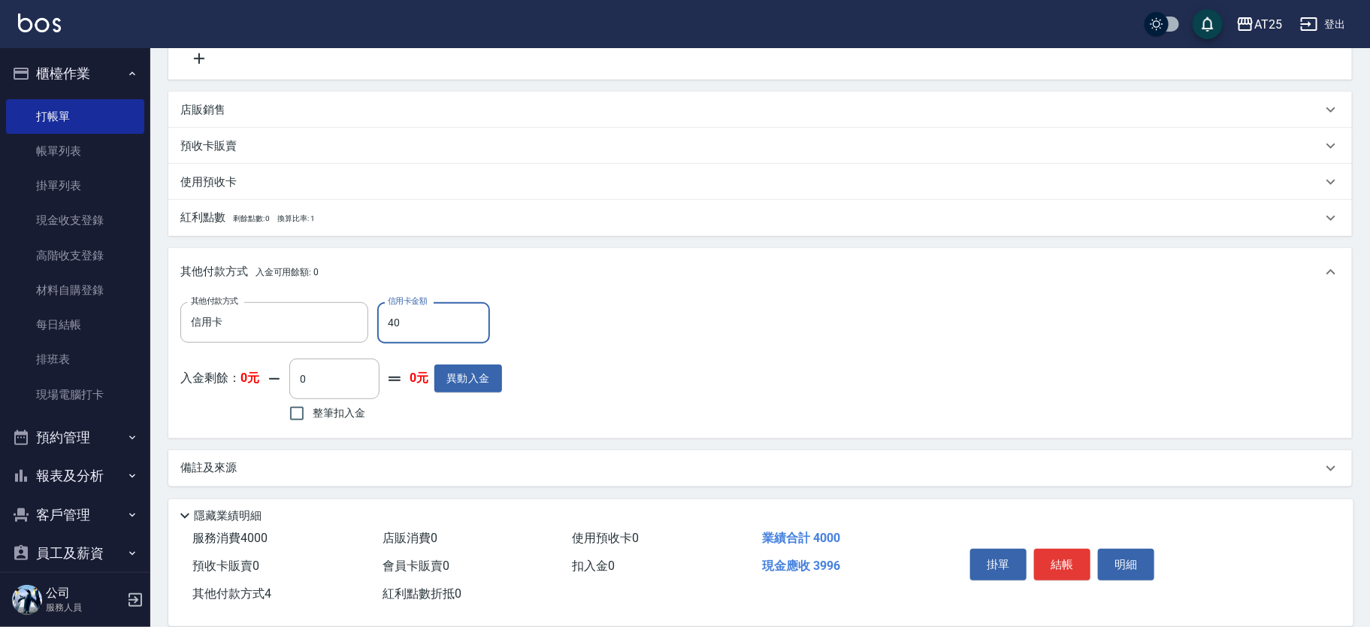
type input "400"
type input "0"
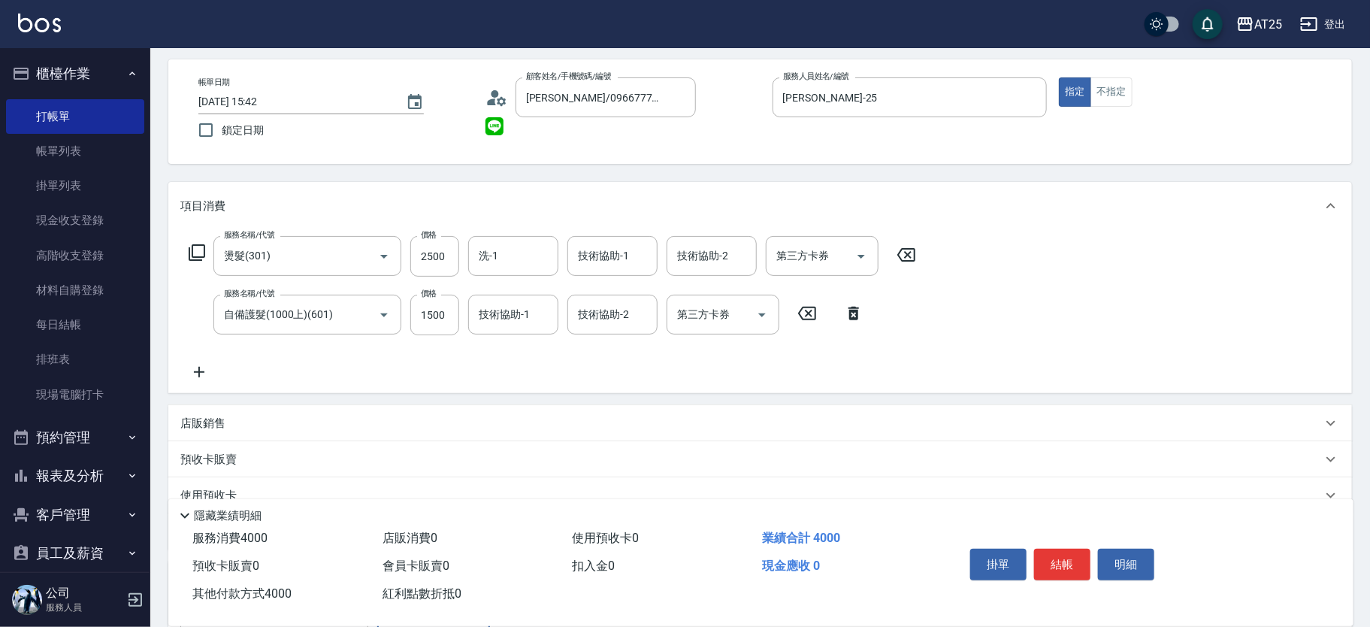
scroll to position [31, 0]
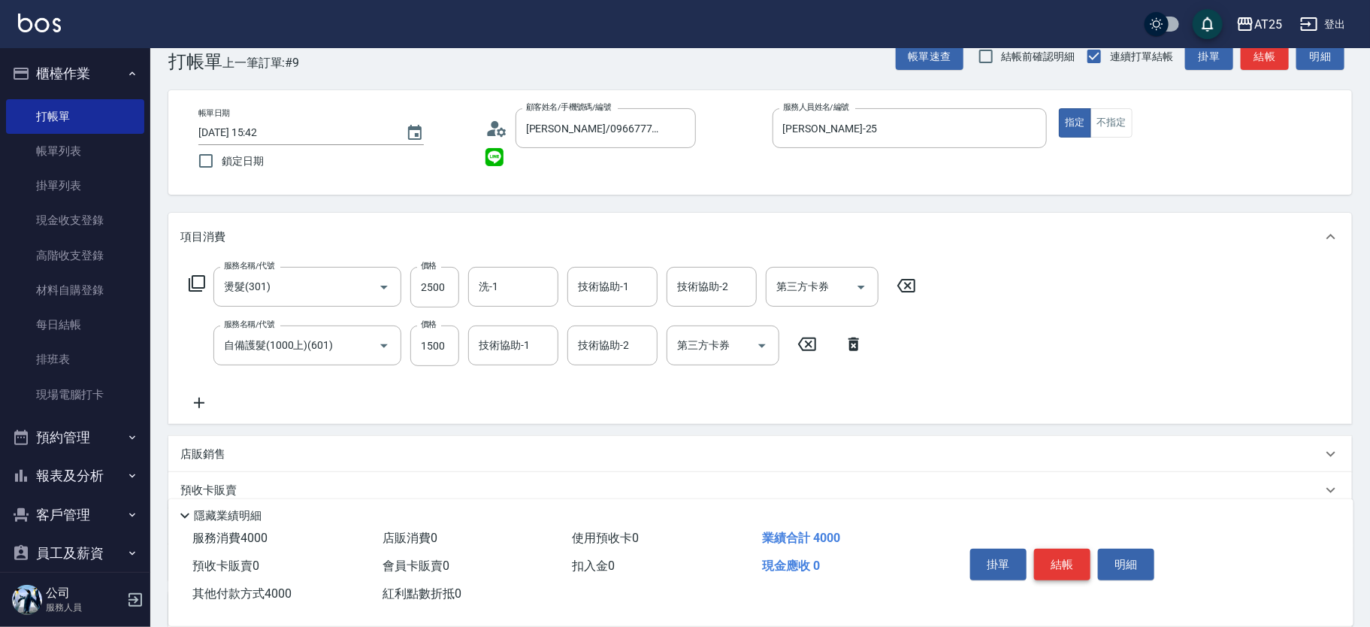
type input "4000"
click at [1063, 549] on button "結帳" at bounding box center [1062, 565] width 56 height 32
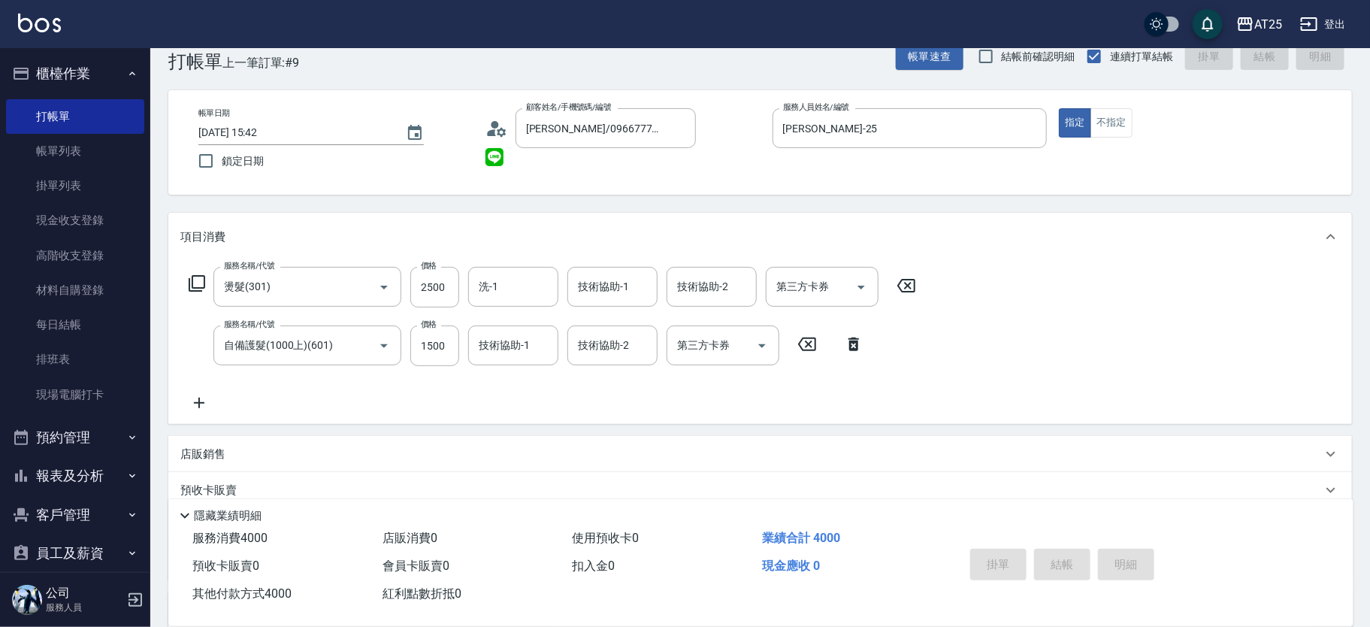
type input "2025/09/08 15:43"
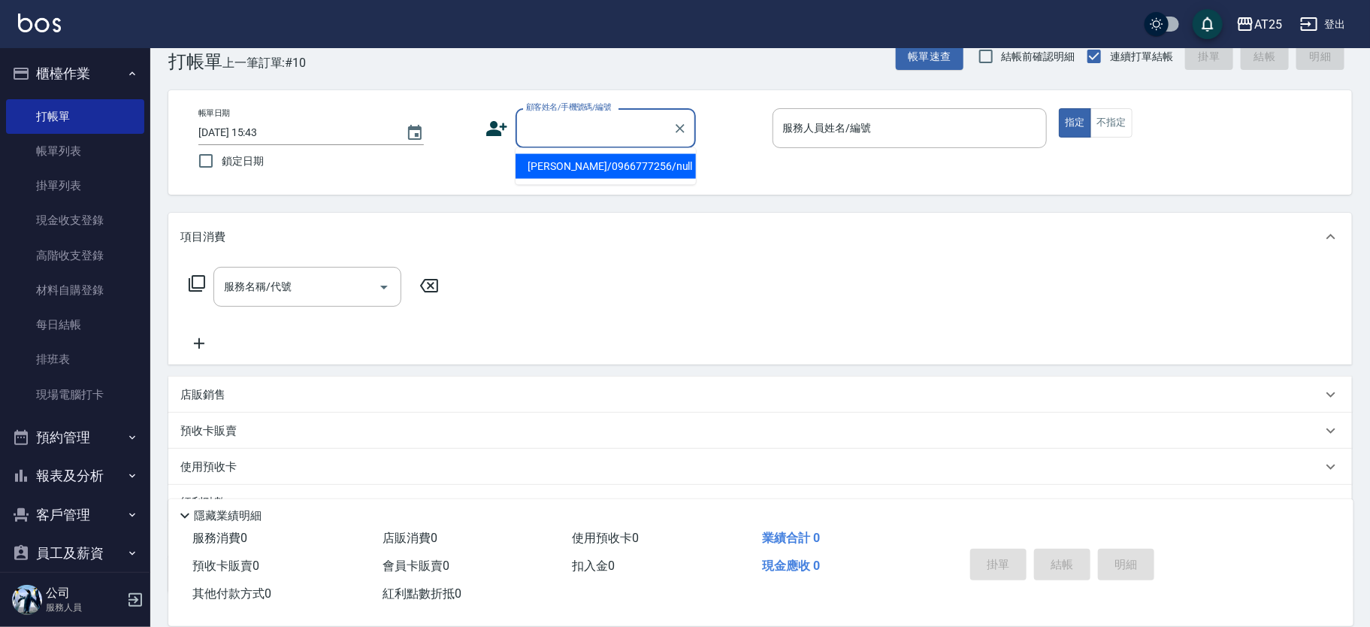
click at [577, 130] on input "顧客姓名/手機號碼/編號" at bounding box center [594, 128] width 144 height 26
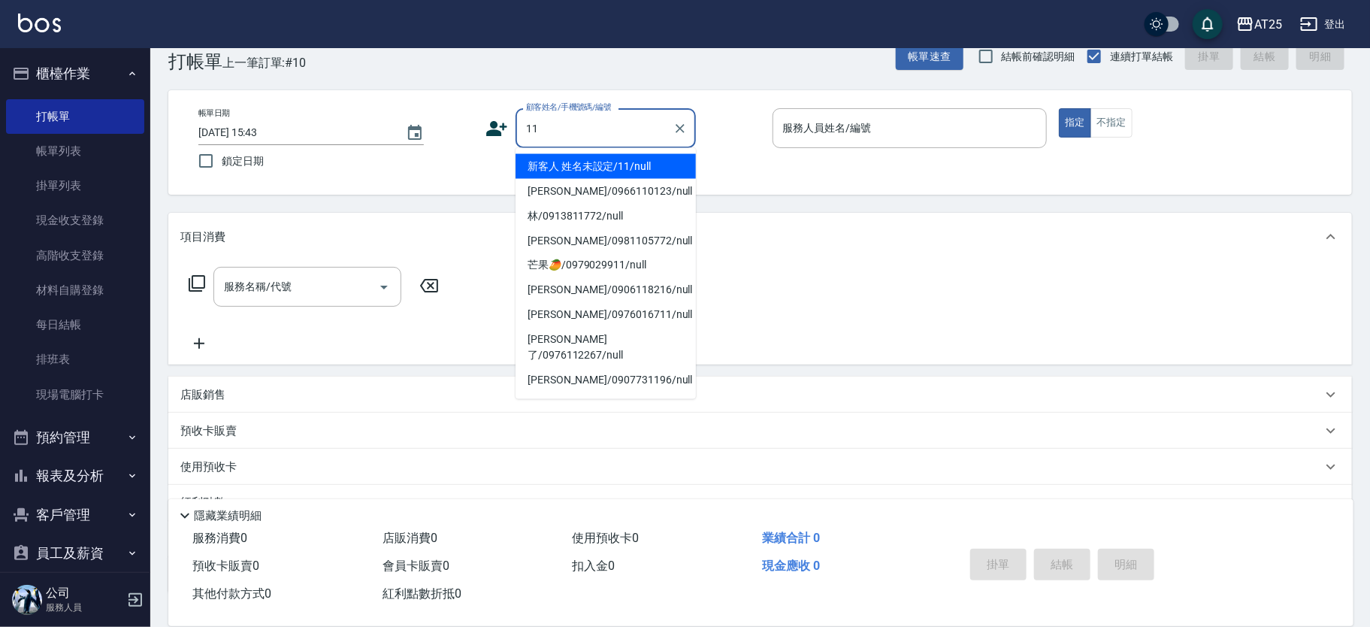
click at [637, 169] on li "新客人 姓名未設定/11/null" at bounding box center [606, 166] width 180 height 25
type input "新客人 姓名未設定/11/null"
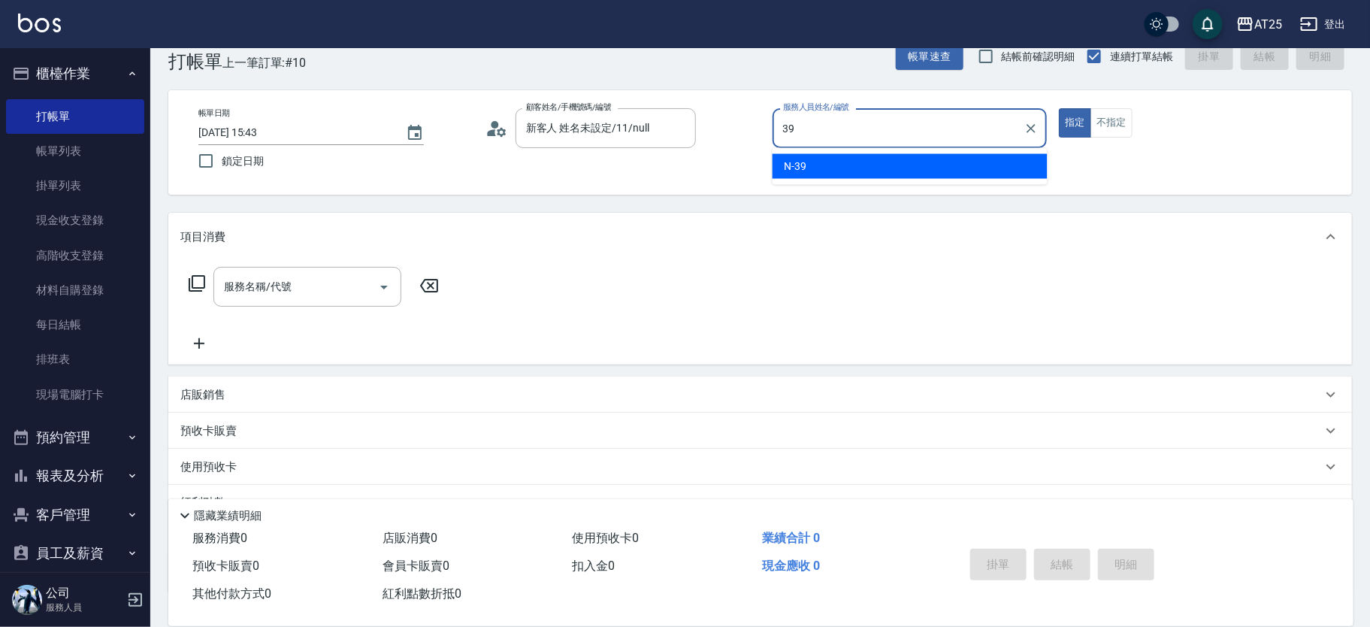
type input "N-39"
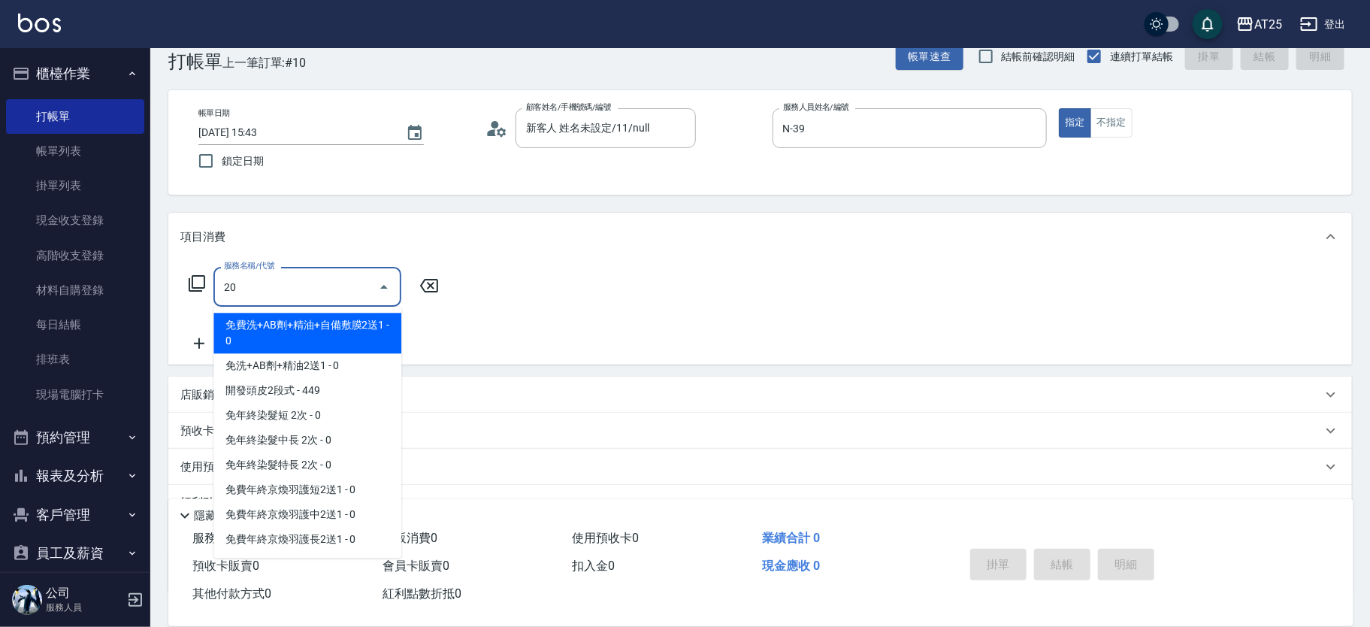
type input "201"
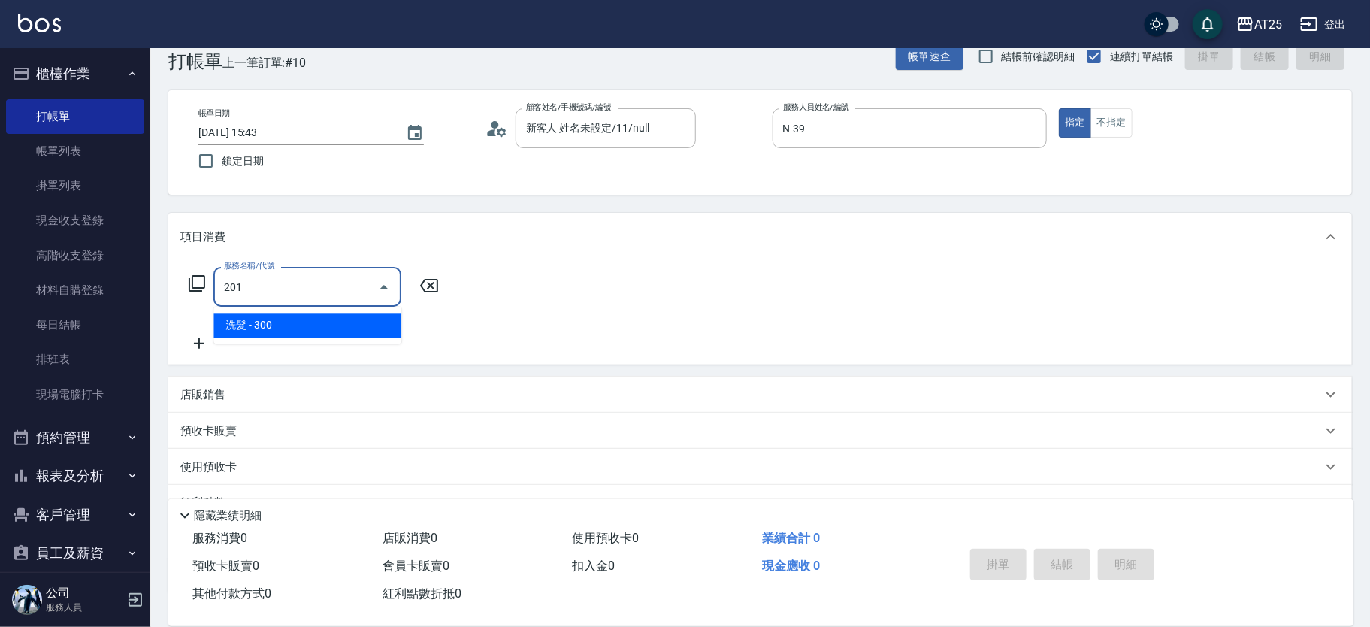
type input "30"
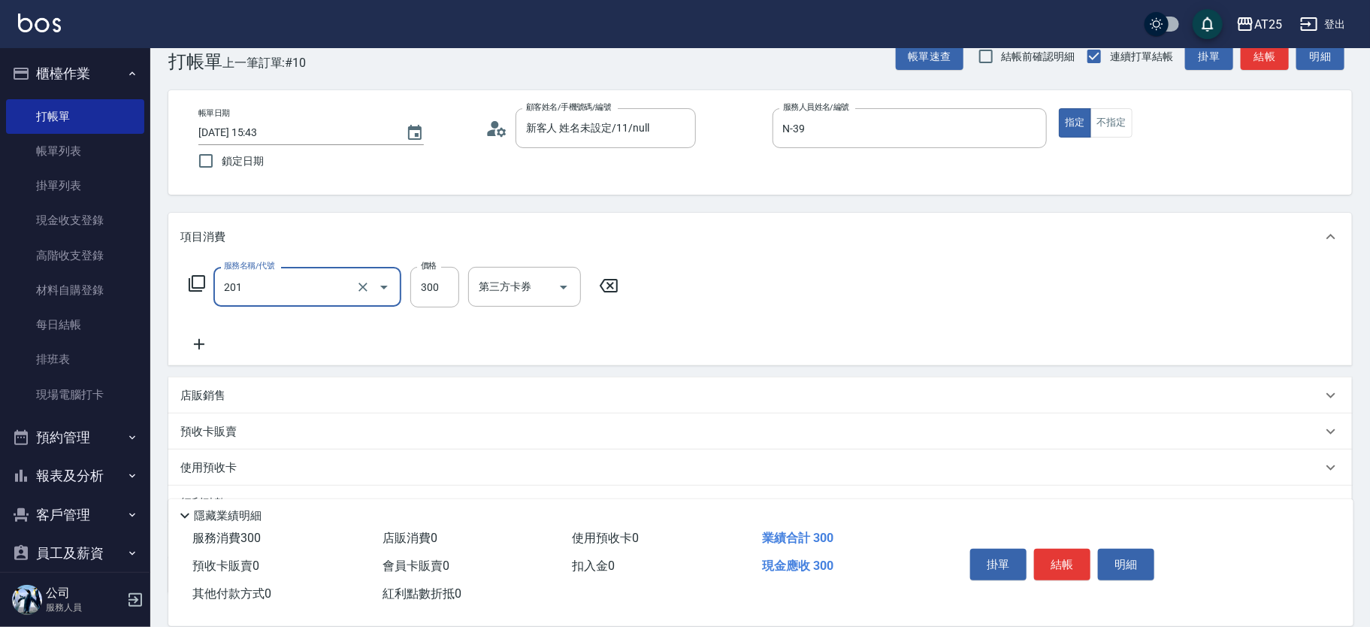
type input "洗髮(201)"
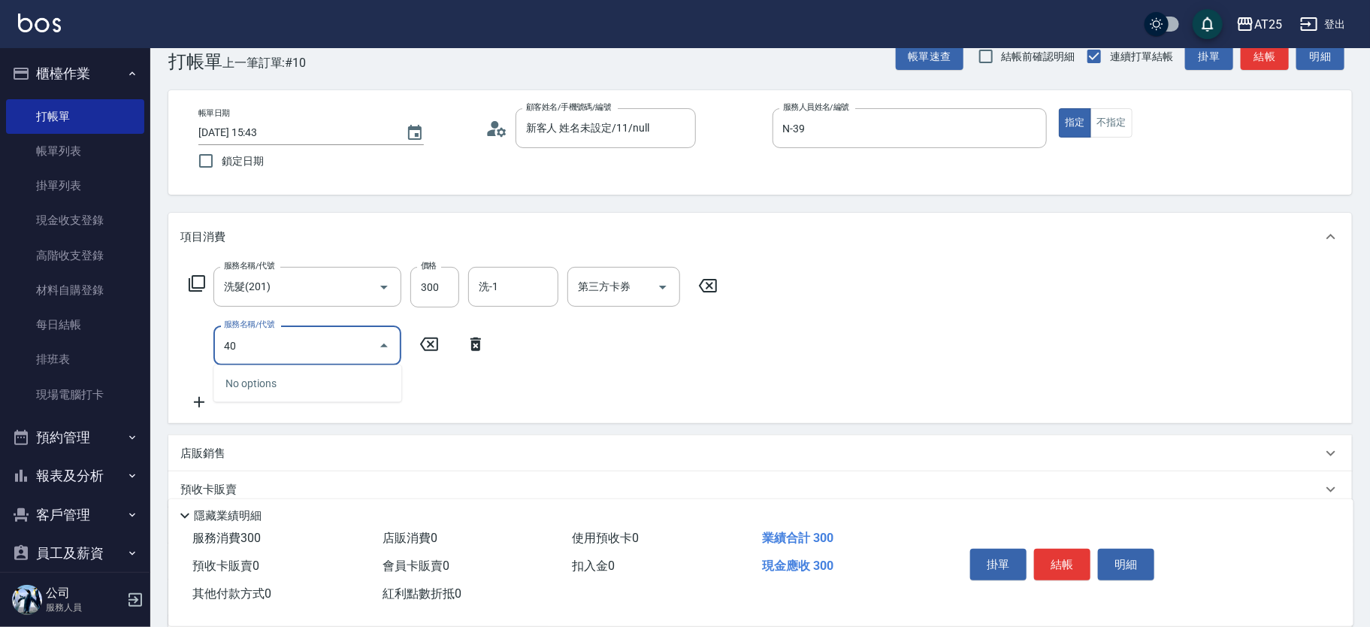
type input "401"
type input "60"
type input "剪髮(401)"
type input "30"
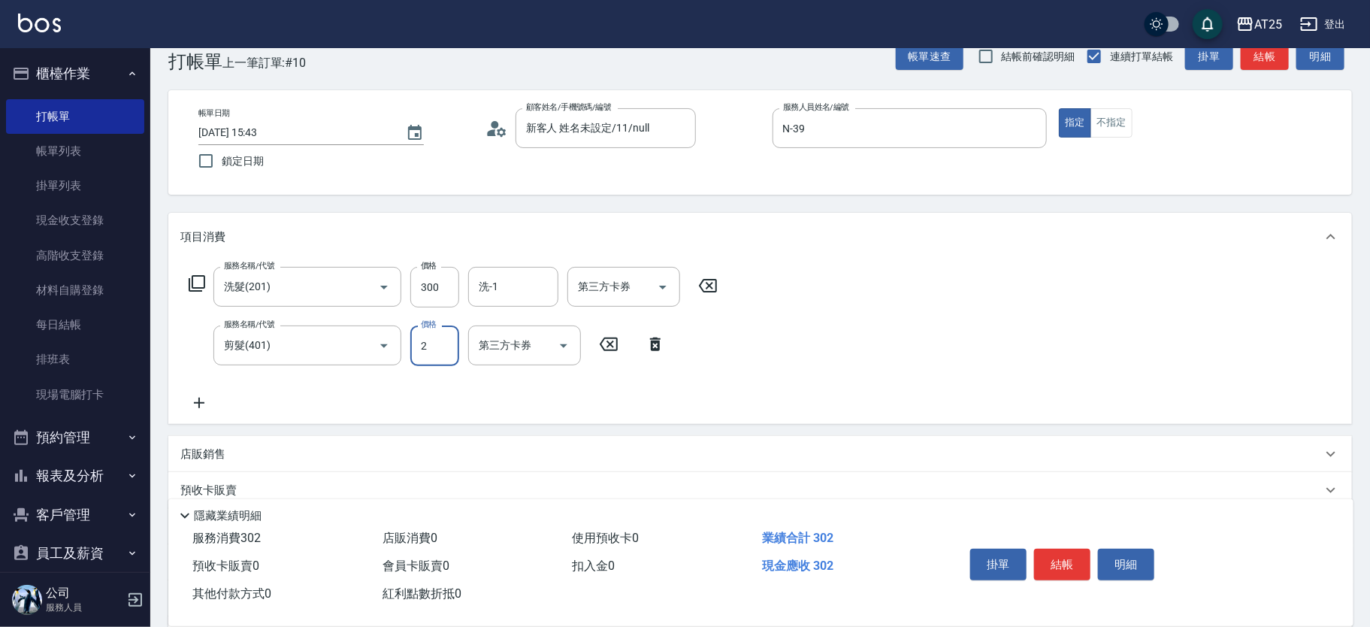
type input "20"
type input "50"
type input "200"
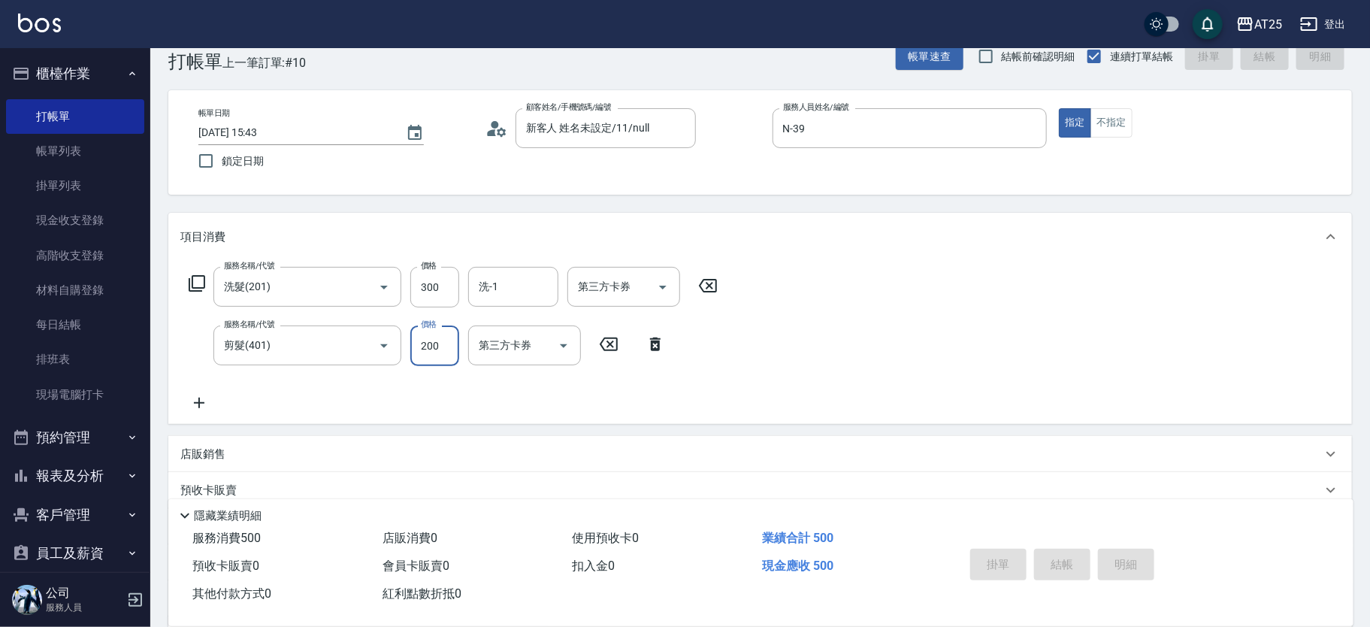
type input "2025/09/08 16:09"
type input "0"
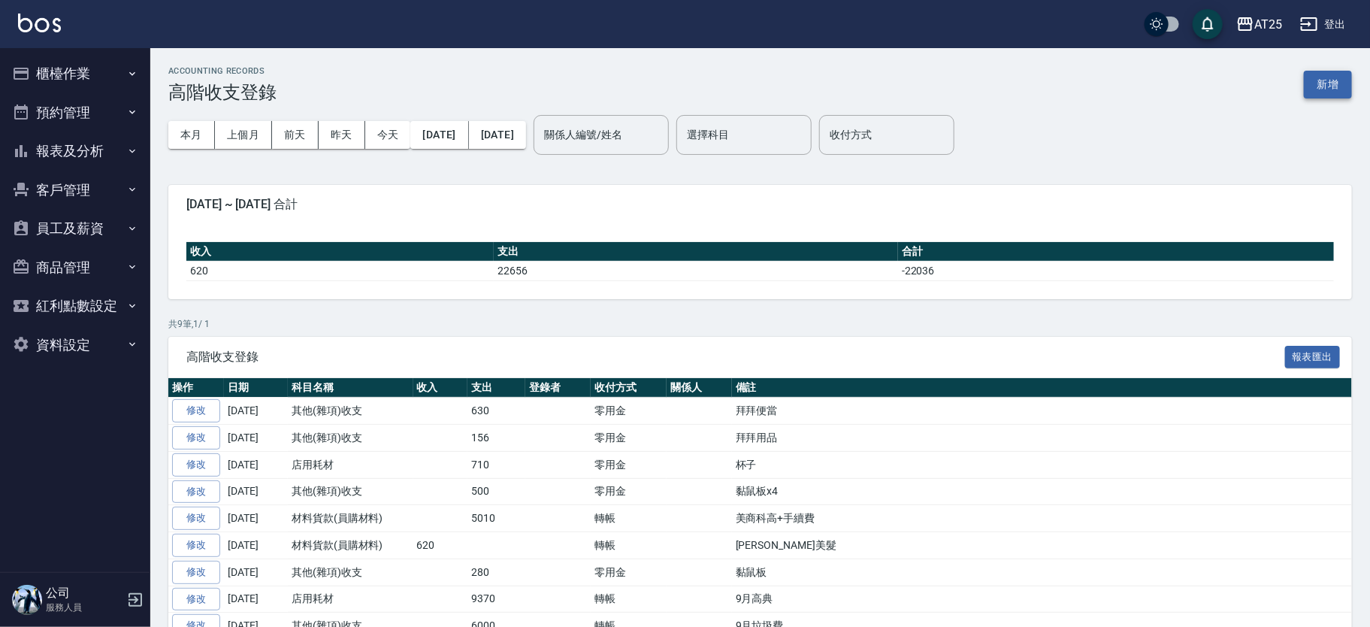
click at [1315, 87] on button "新增" at bounding box center [1328, 85] width 48 height 28
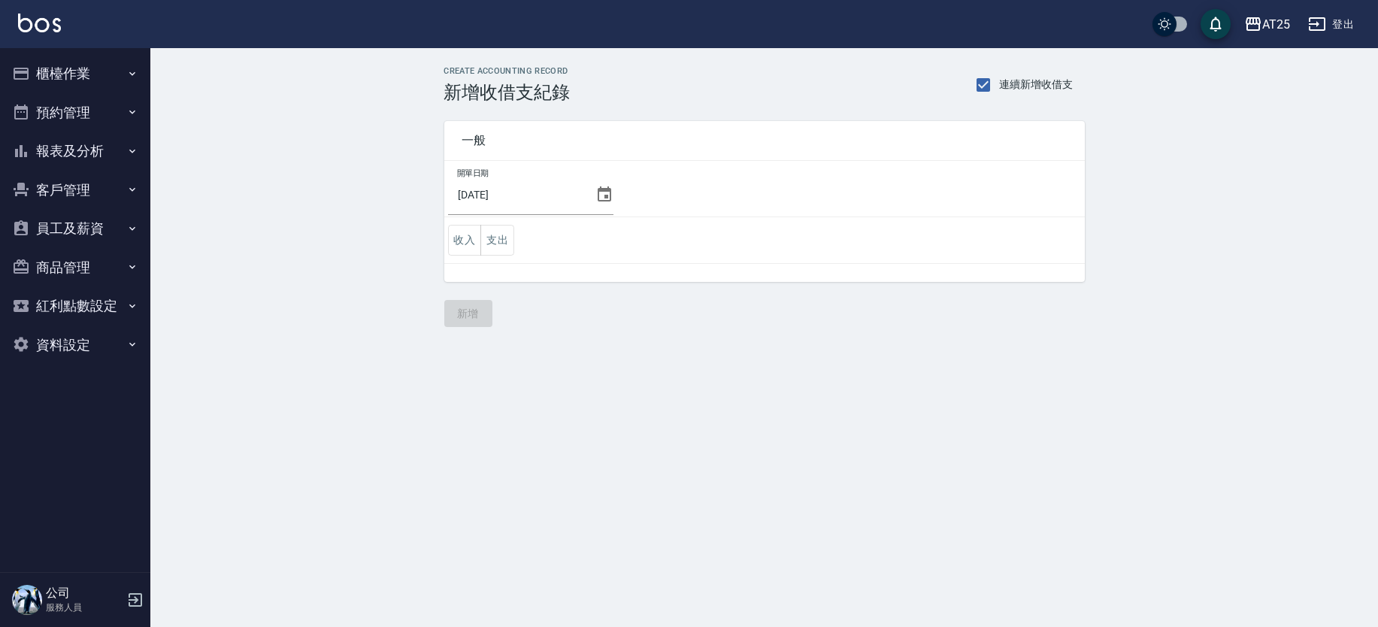
click at [598, 188] on icon at bounding box center [605, 193] width 14 height 15
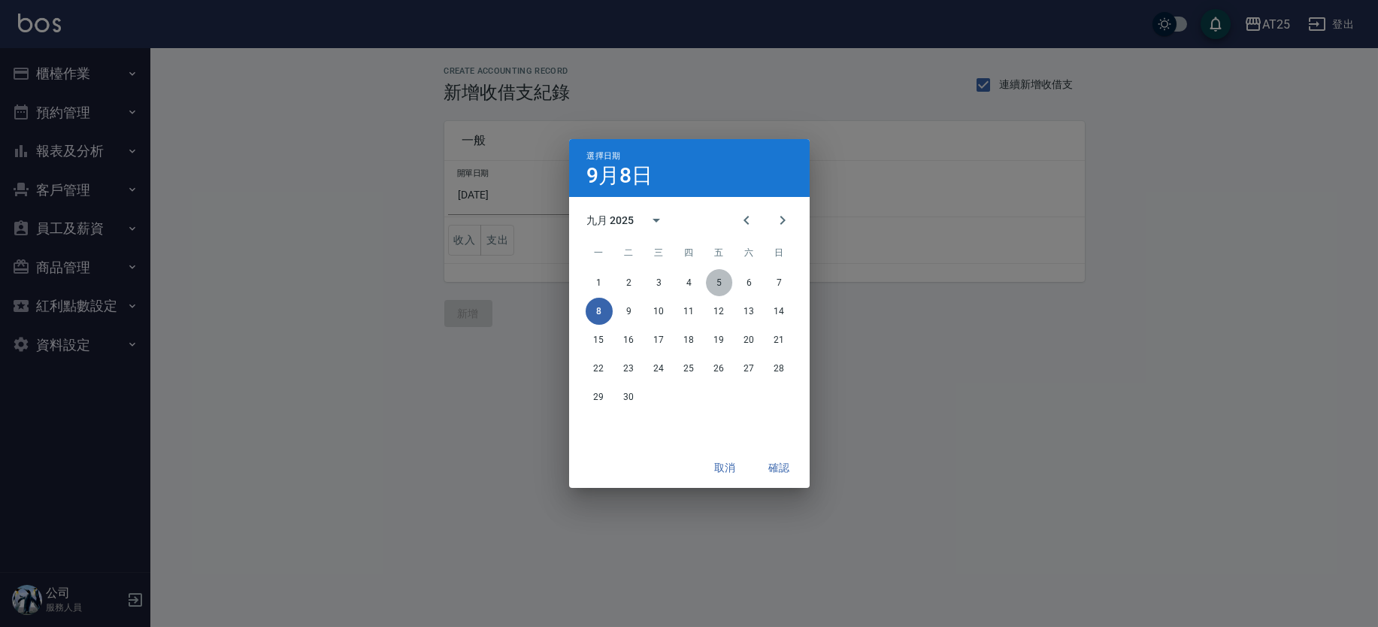
click at [722, 278] on button "5" at bounding box center [719, 282] width 27 height 27
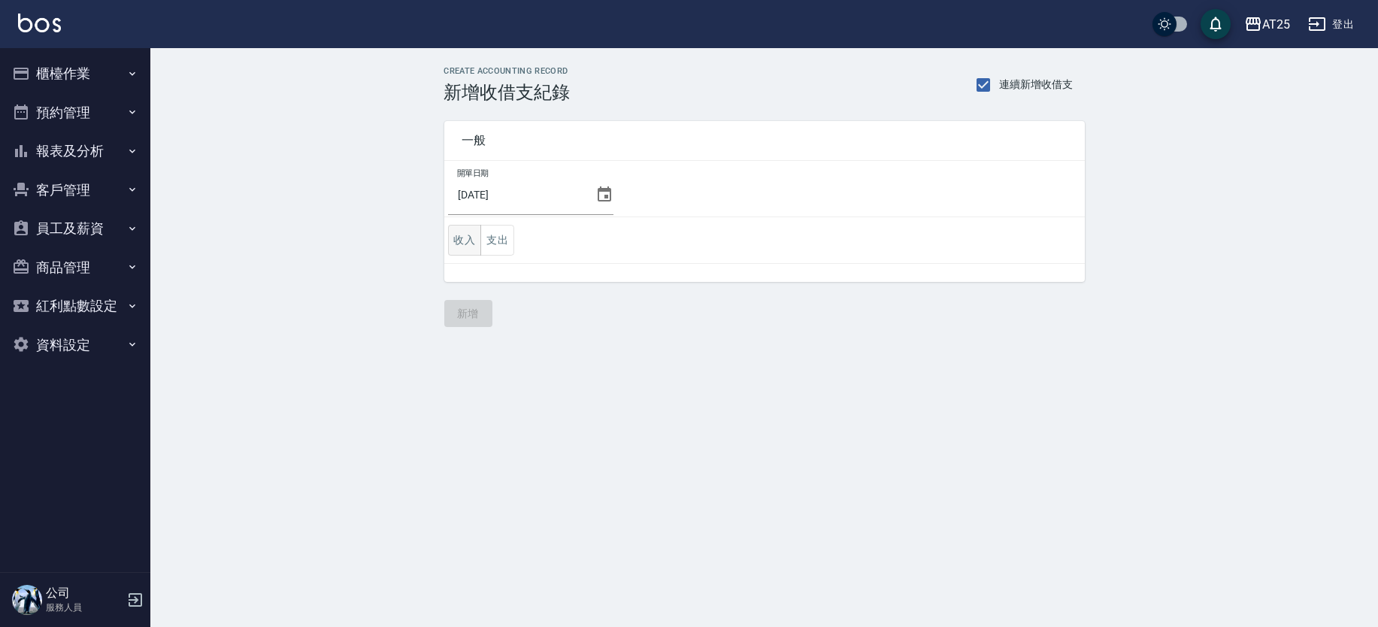
click at [474, 237] on button "收入" at bounding box center [465, 240] width 34 height 31
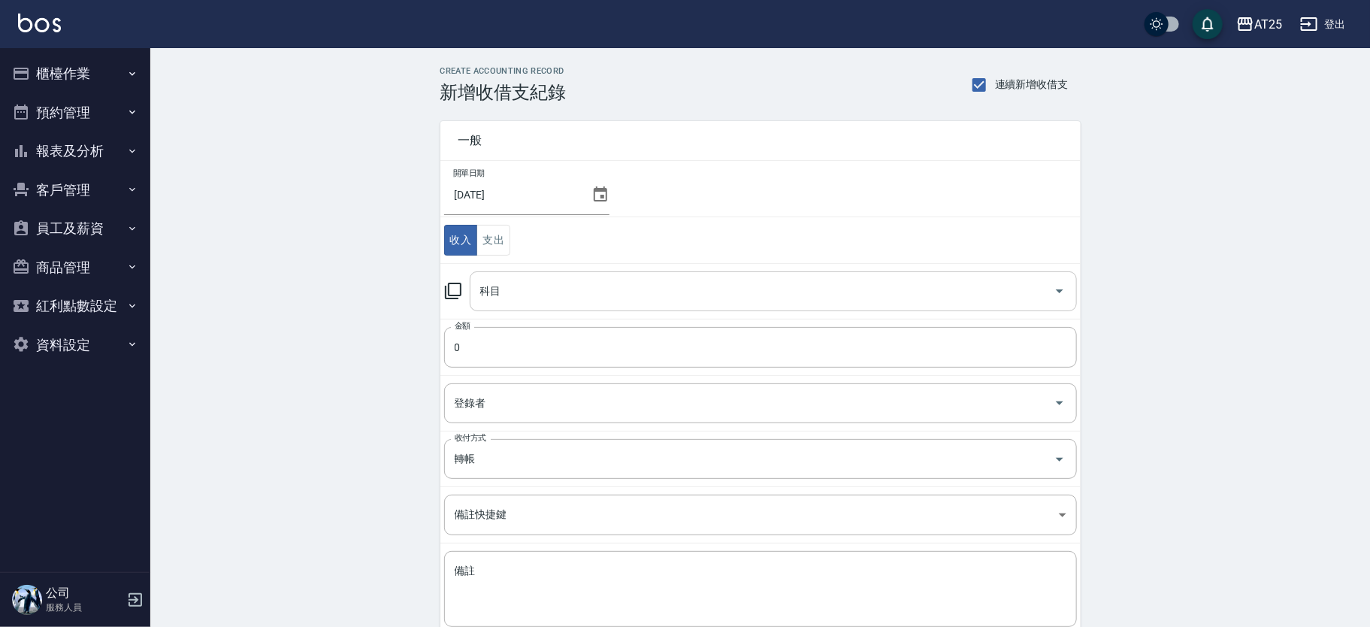
click at [544, 305] on div "科目" at bounding box center [773, 291] width 607 height 40
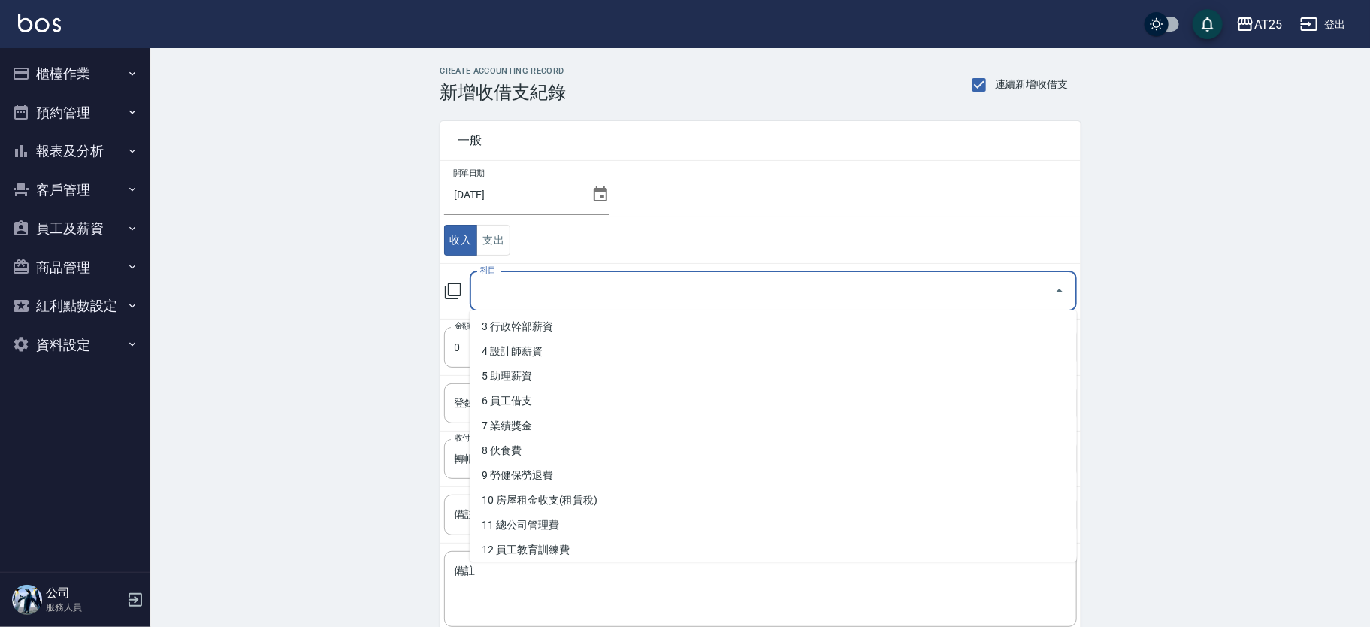
scroll to position [117, 0]
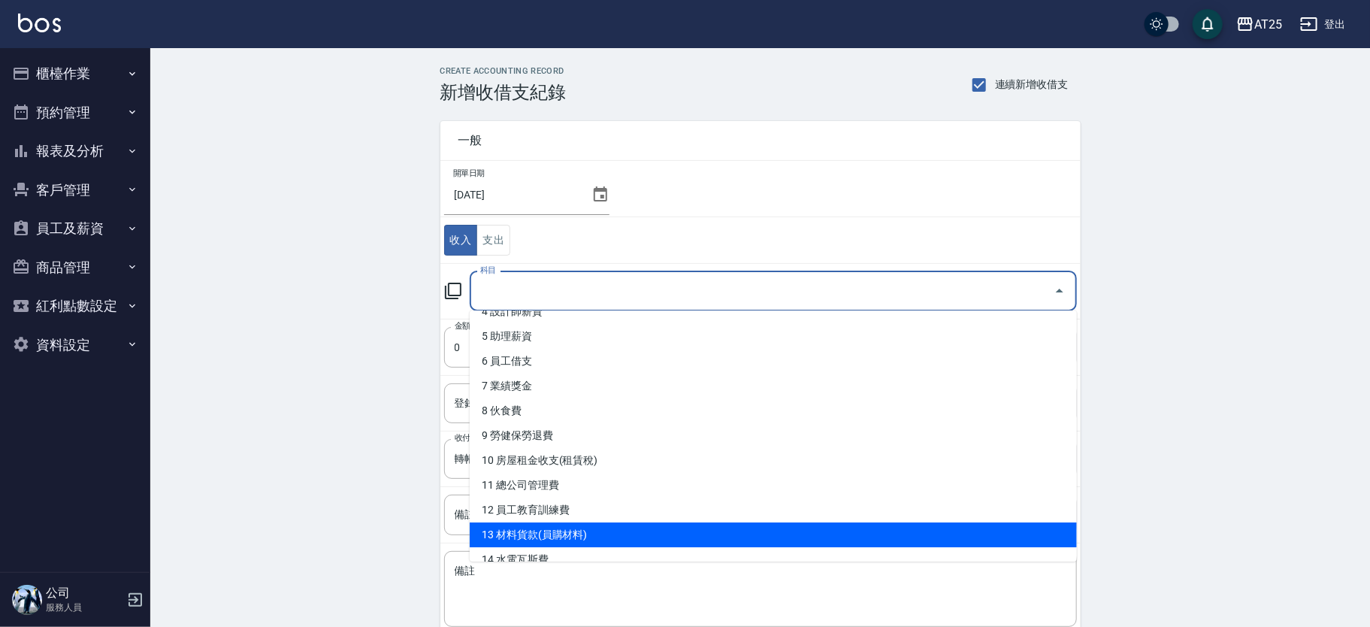
click at [764, 531] on li "13 材料貨款(員購材料)" at bounding box center [773, 534] width 607 height 25
type input "13 材料貨款(員購材料)"
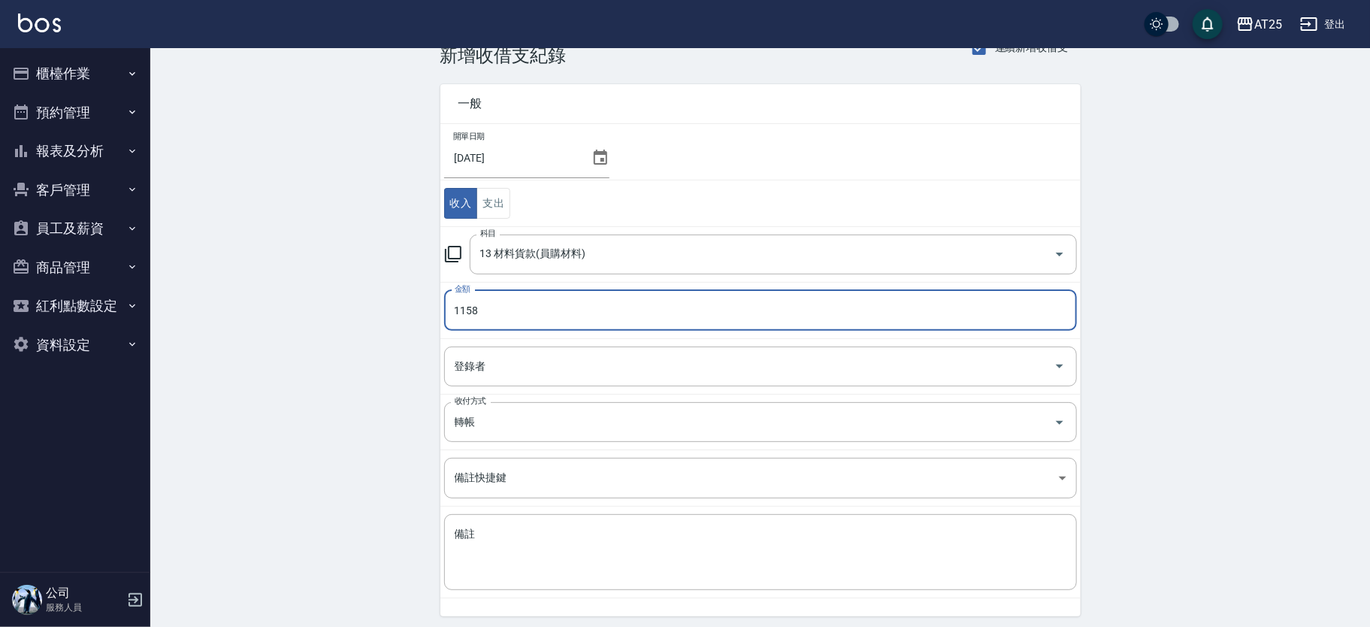
scroll to position [60, 0]
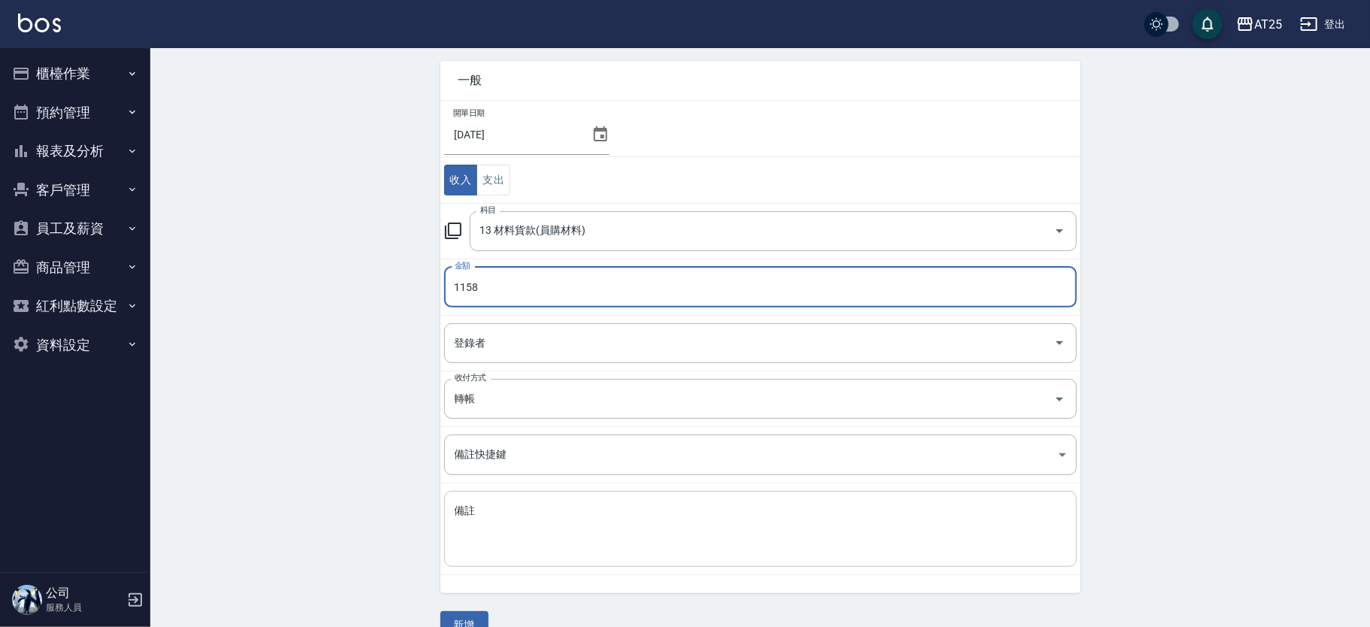
type input "1158"
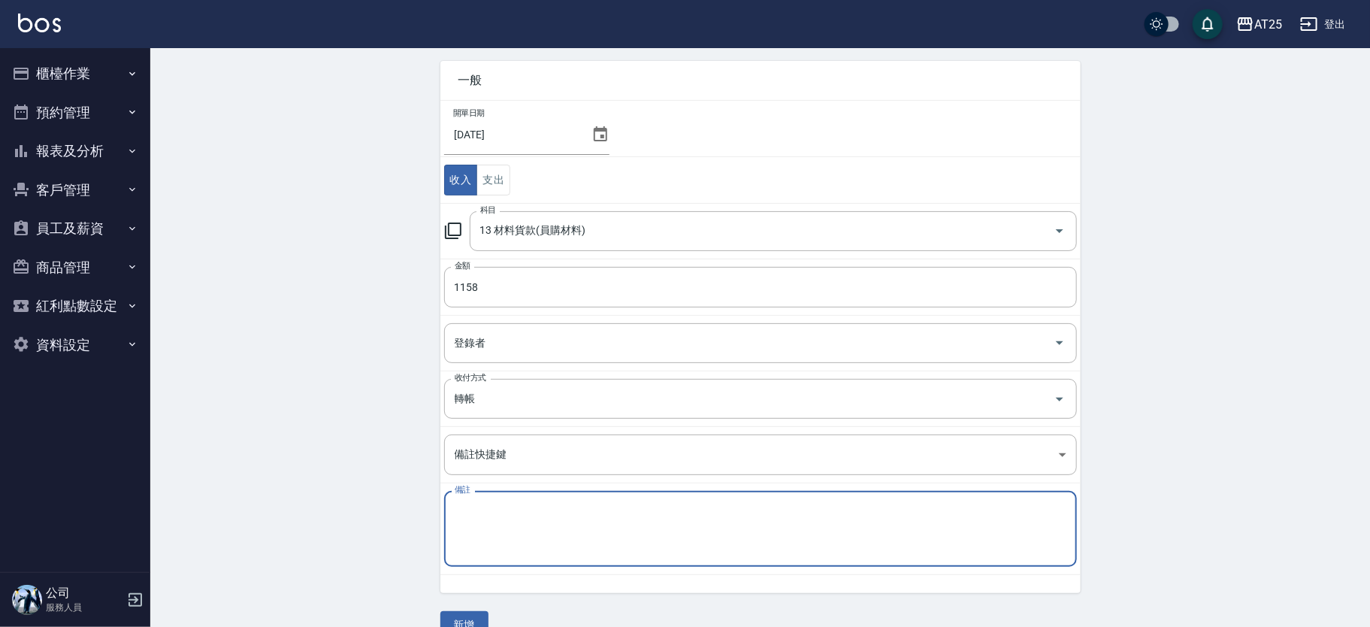
click at [736, 528] on textarea "備註" at bounding box center [761, 529] width 612 height 51
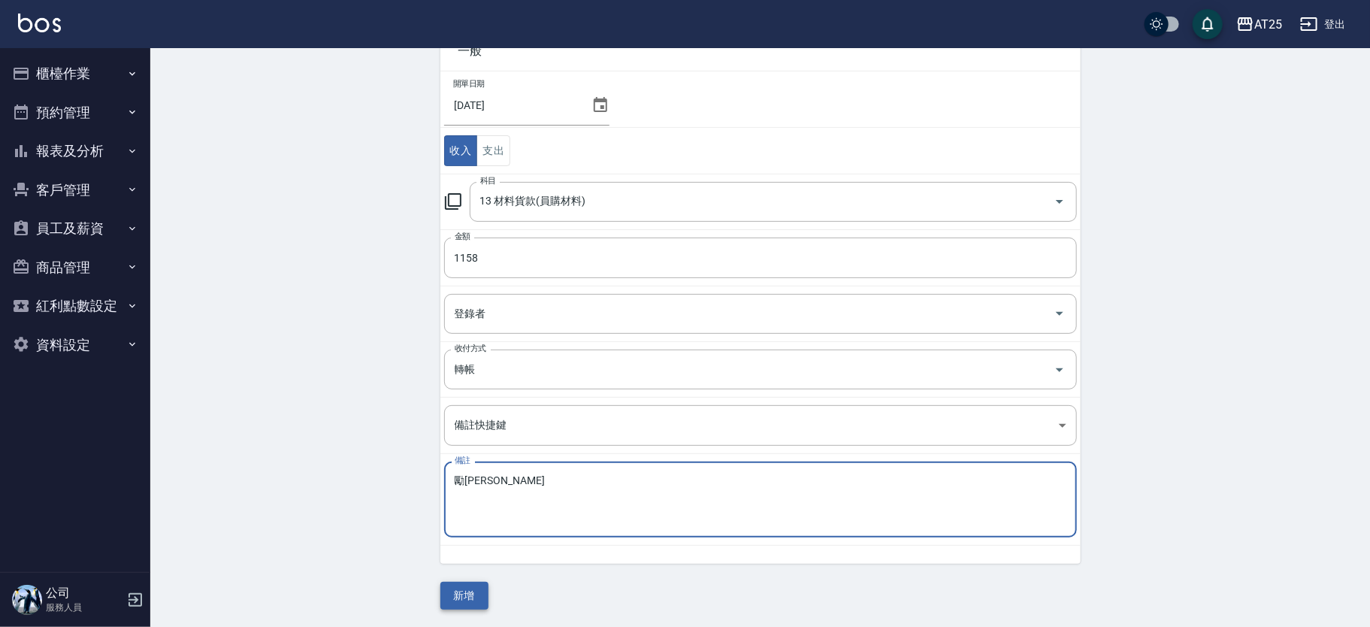
type textarea "勵馨"
click at [475, 597] on button "新增" at bounding box center [465, 596] width 48 height 28
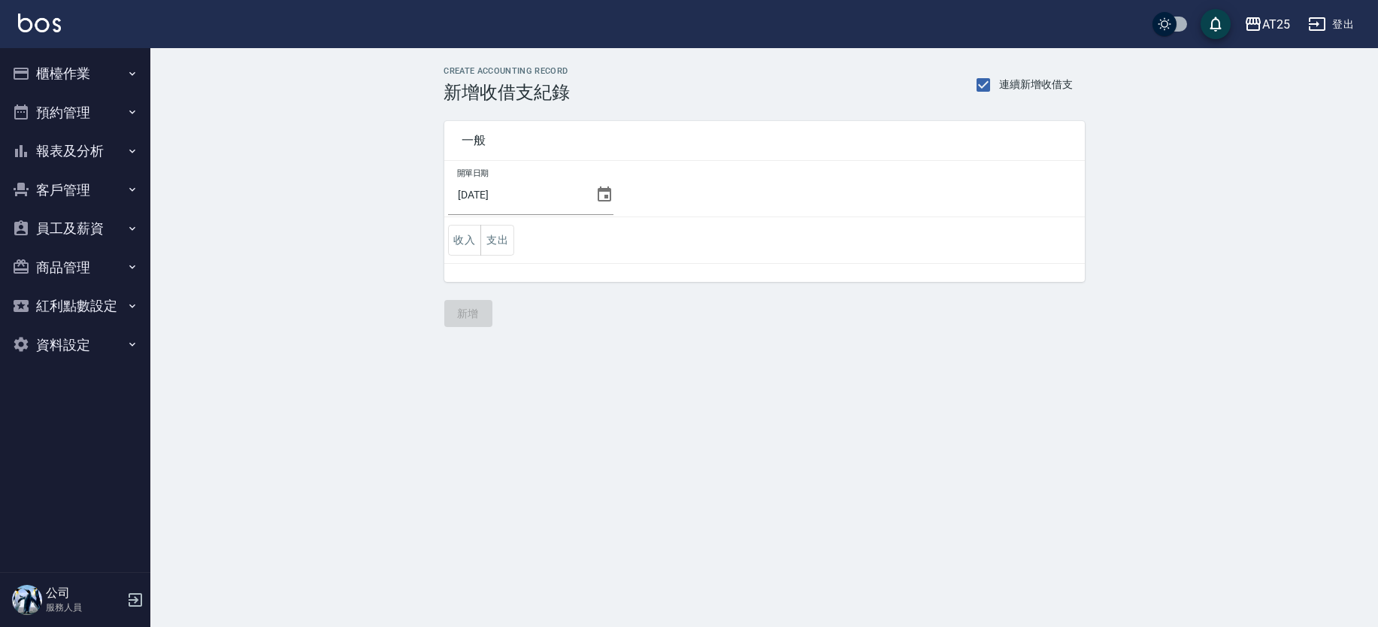
click at [598, 192] on icon at bounding box center [605, 193] width 14 height 15
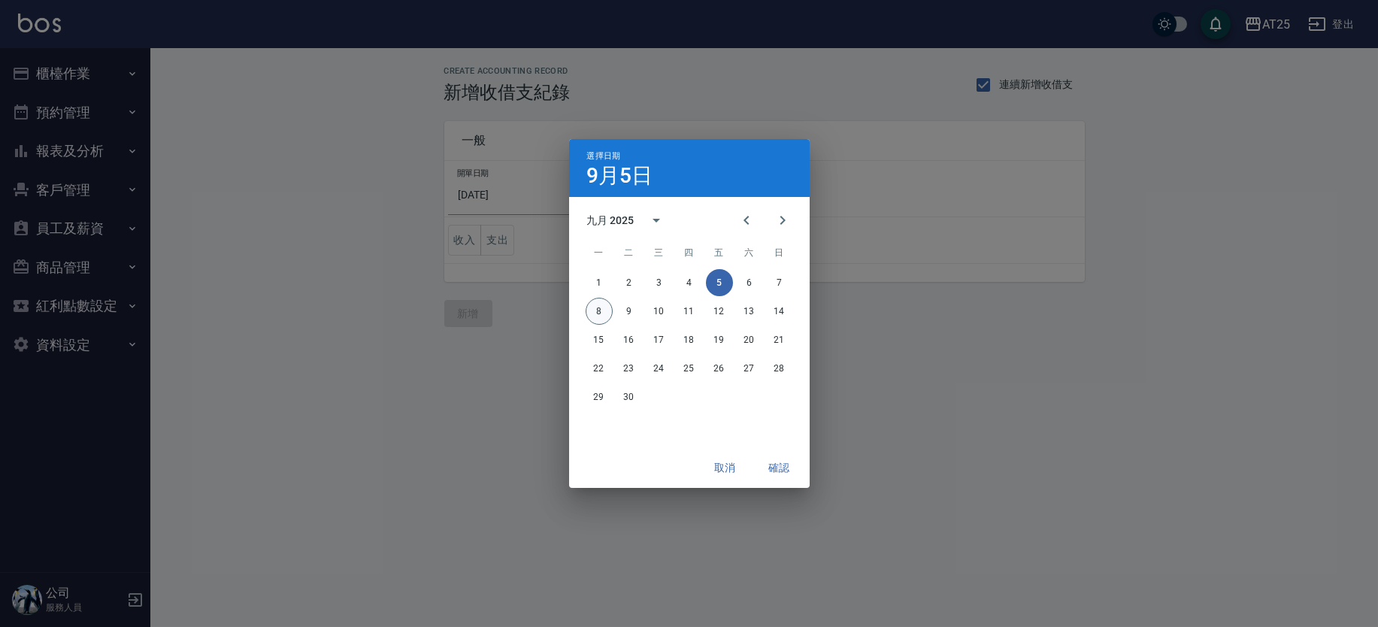
click at [601, 312] on button "8" at bounding box center [599, 311] width 27 height 27
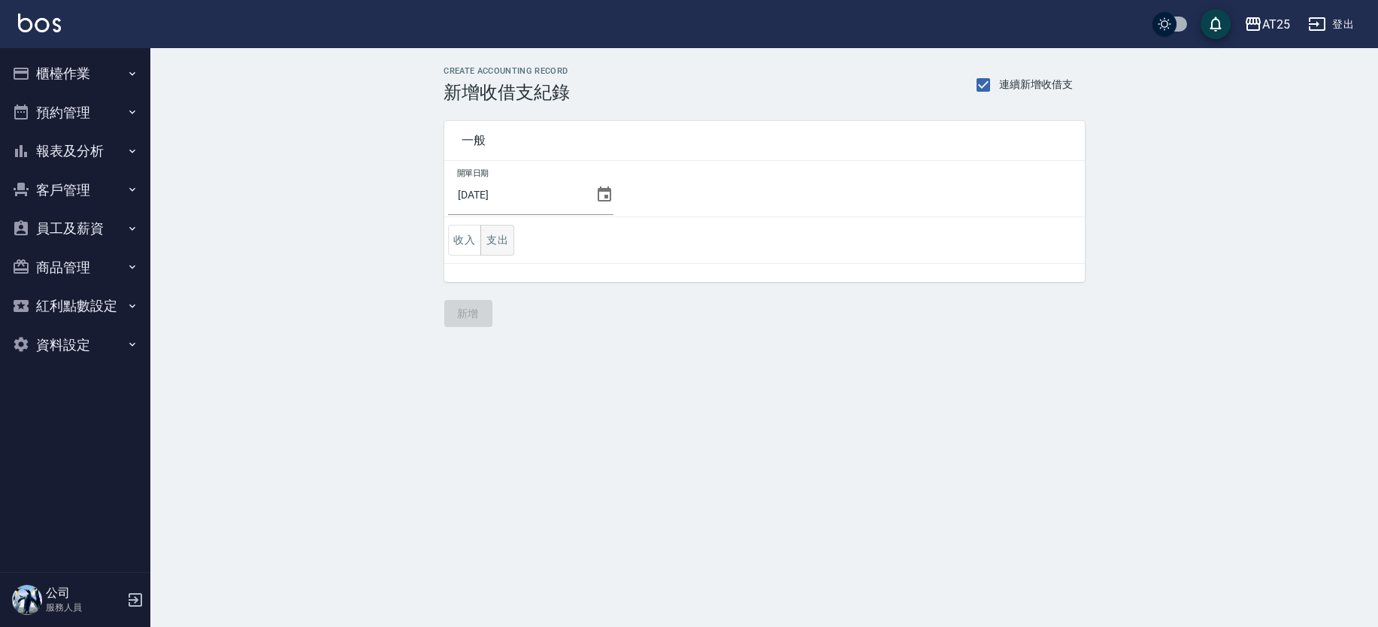
click at [496, 232] on button "支出" at bounding box center [497, 240] width 34 height 31
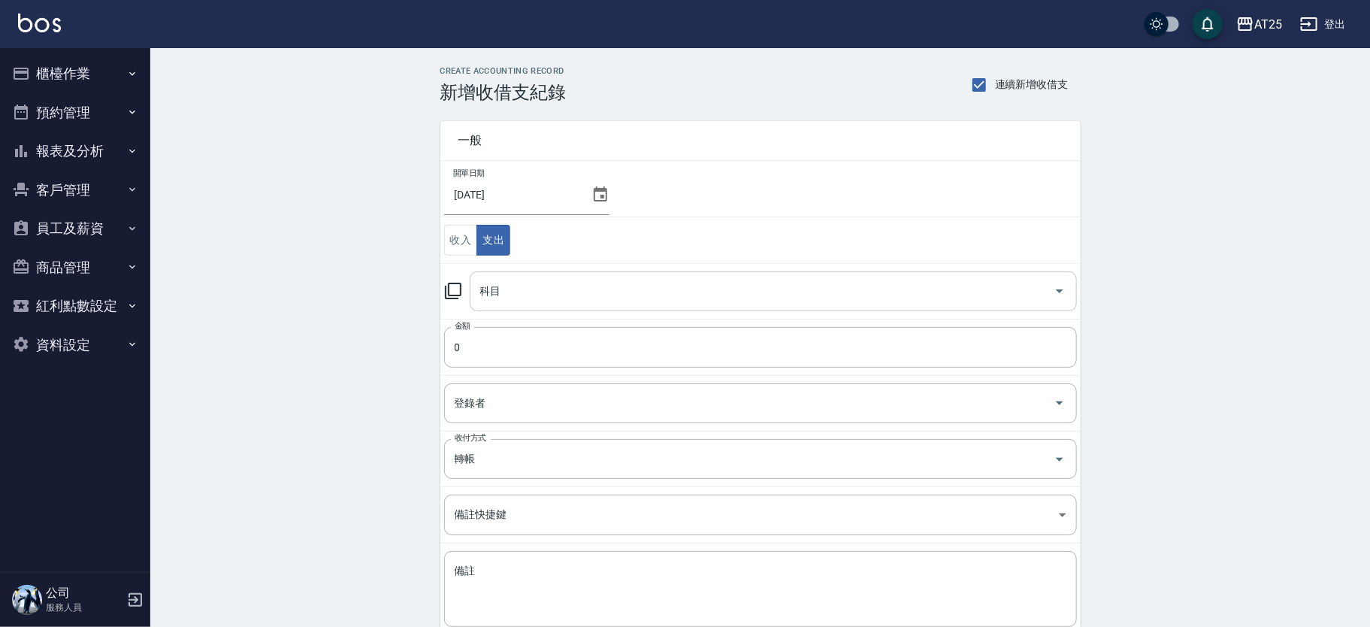
click at [581, 289] on input "科目" at bounding box center [762, 291] width 571 height 26
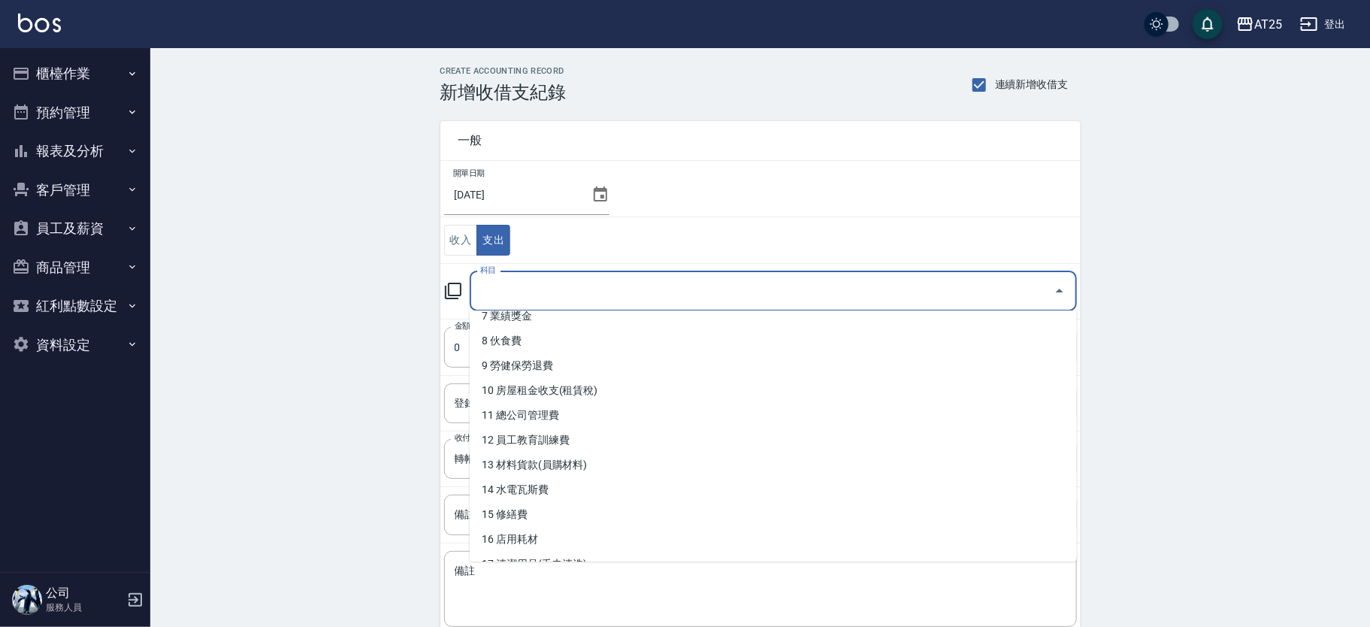
scroll to position [752, 0]
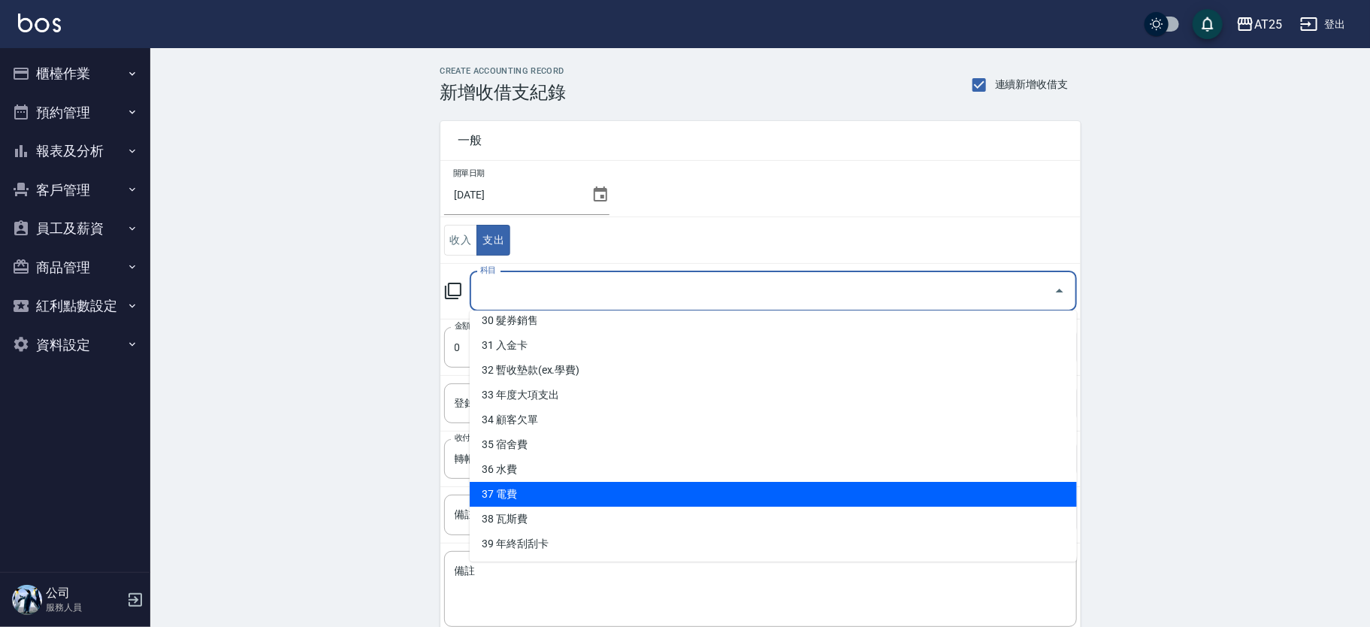
click at [698, 493] on li "37 電費" at bounding box center [773, 494] width 607 height 25
type input "37 電費"
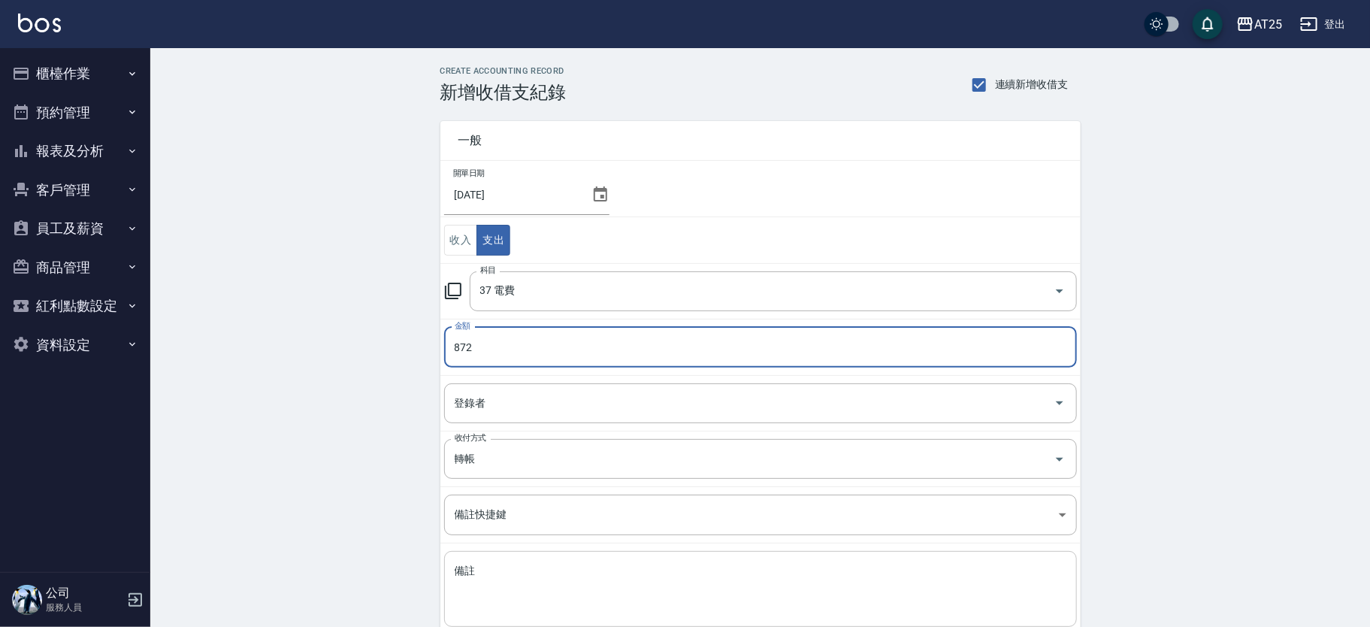
type input "872"
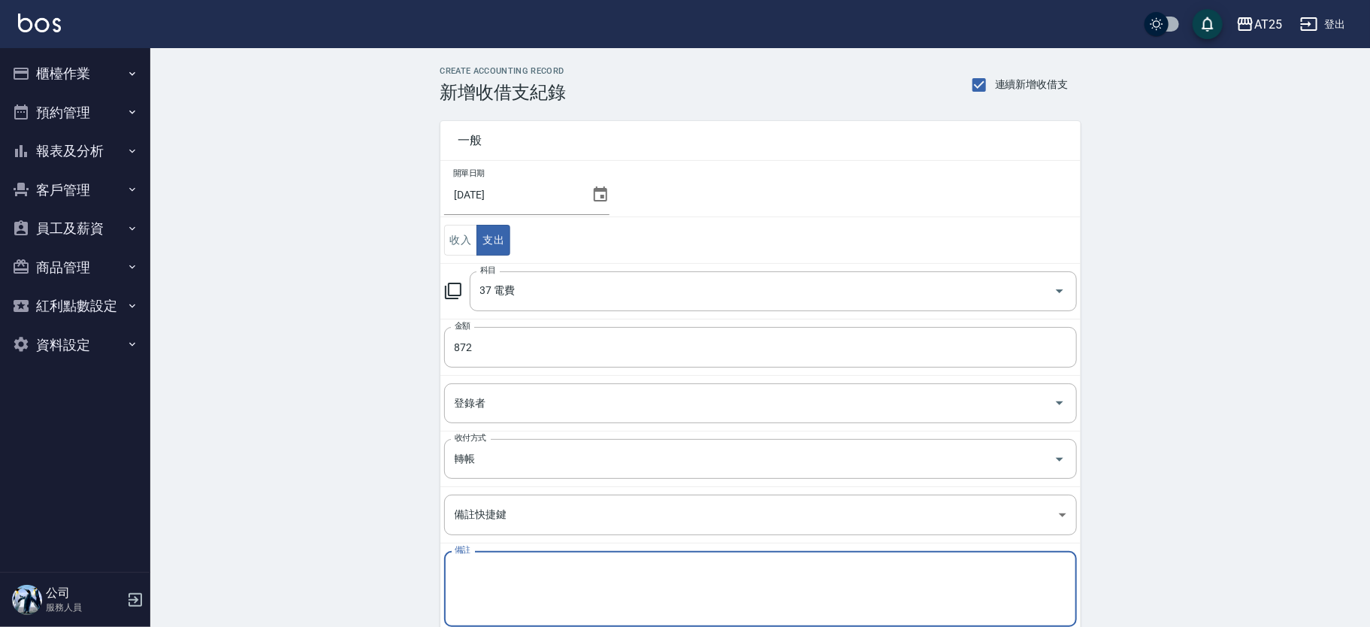
click at [542, 588] on textarea "備註" at bounding box center [761, 589] width 612 height 51
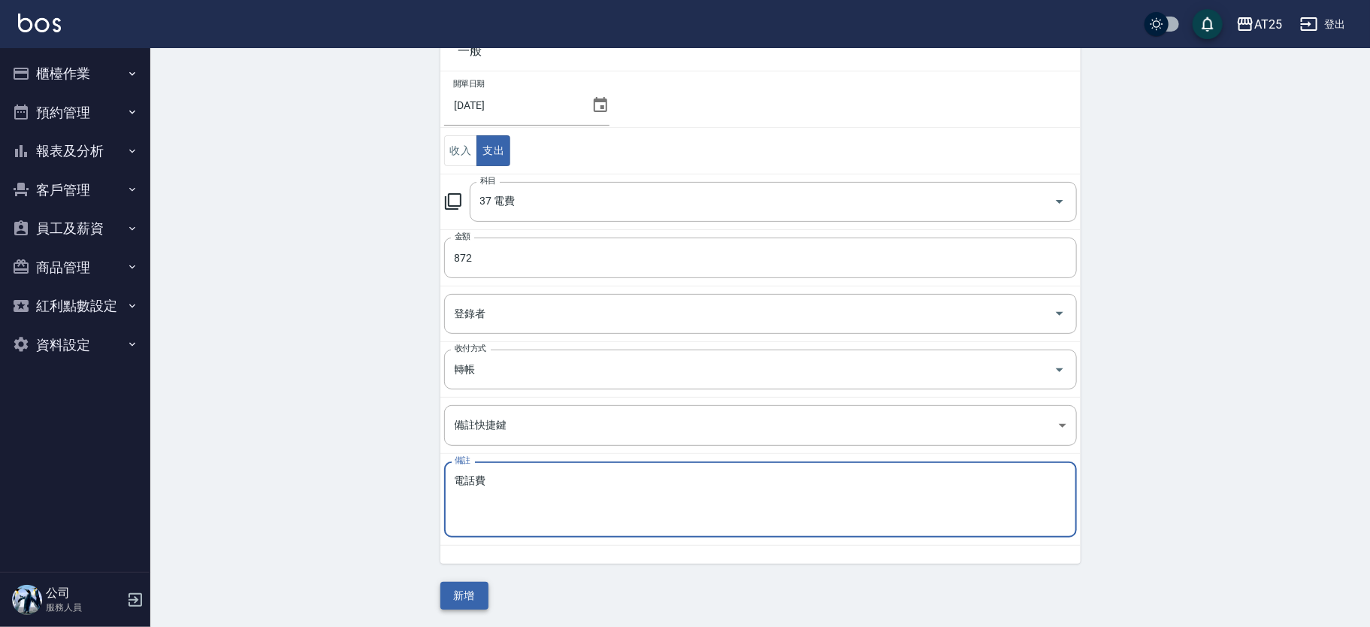
type textarea "電話費"
click at [477, 593] on button "新增" at bounding box center [465, 596] width 48 height 28
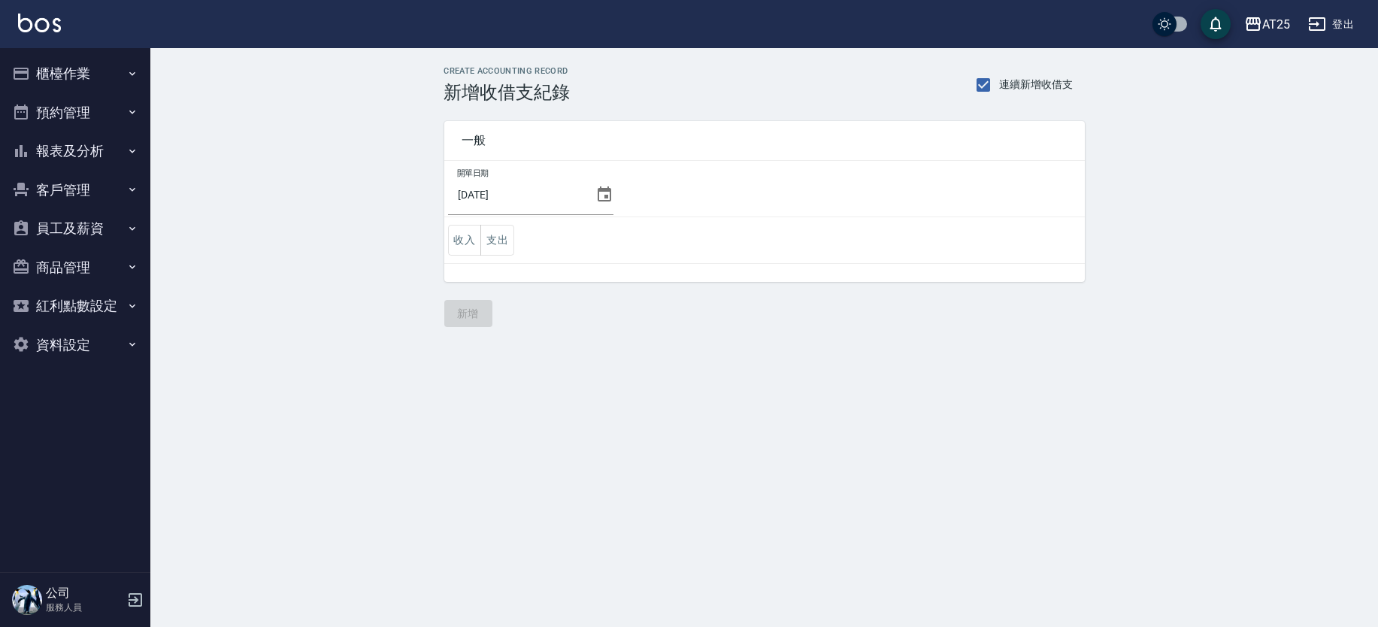
click at [598, 192] on icon at bounding box center [605, 193] width 14 height 15
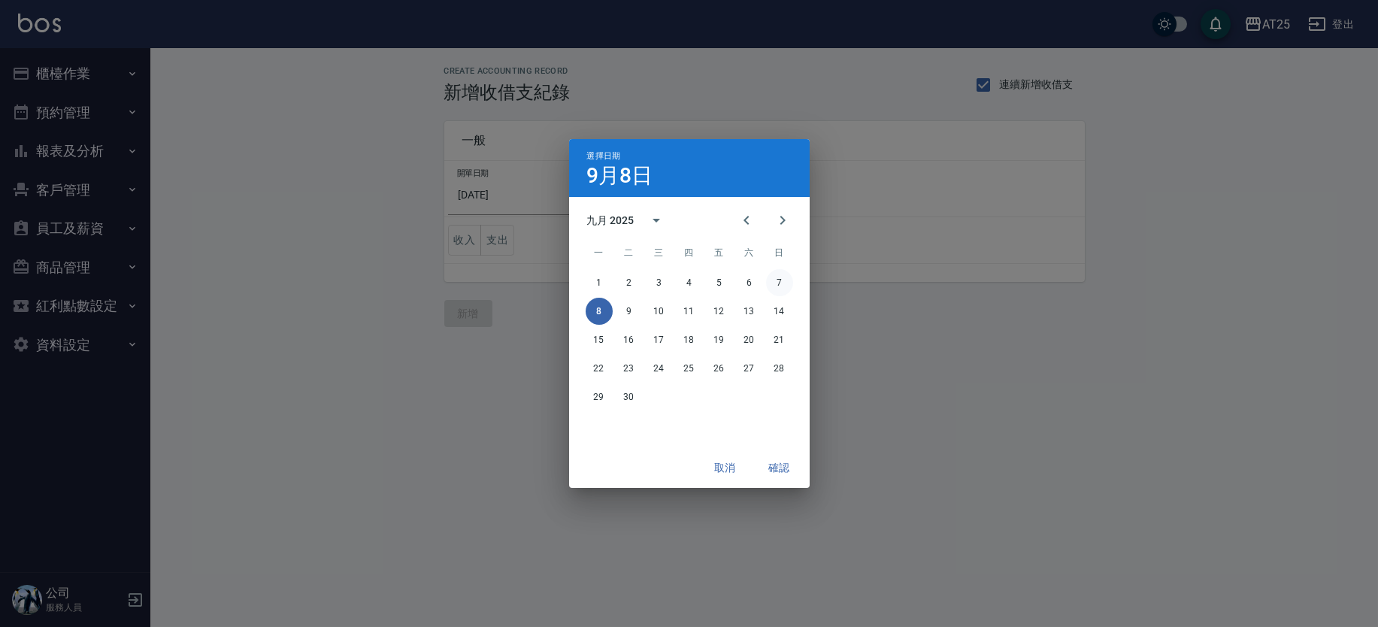
click at [770, 277] on button "7" at bounding box center [779, 282] width 27 height 27
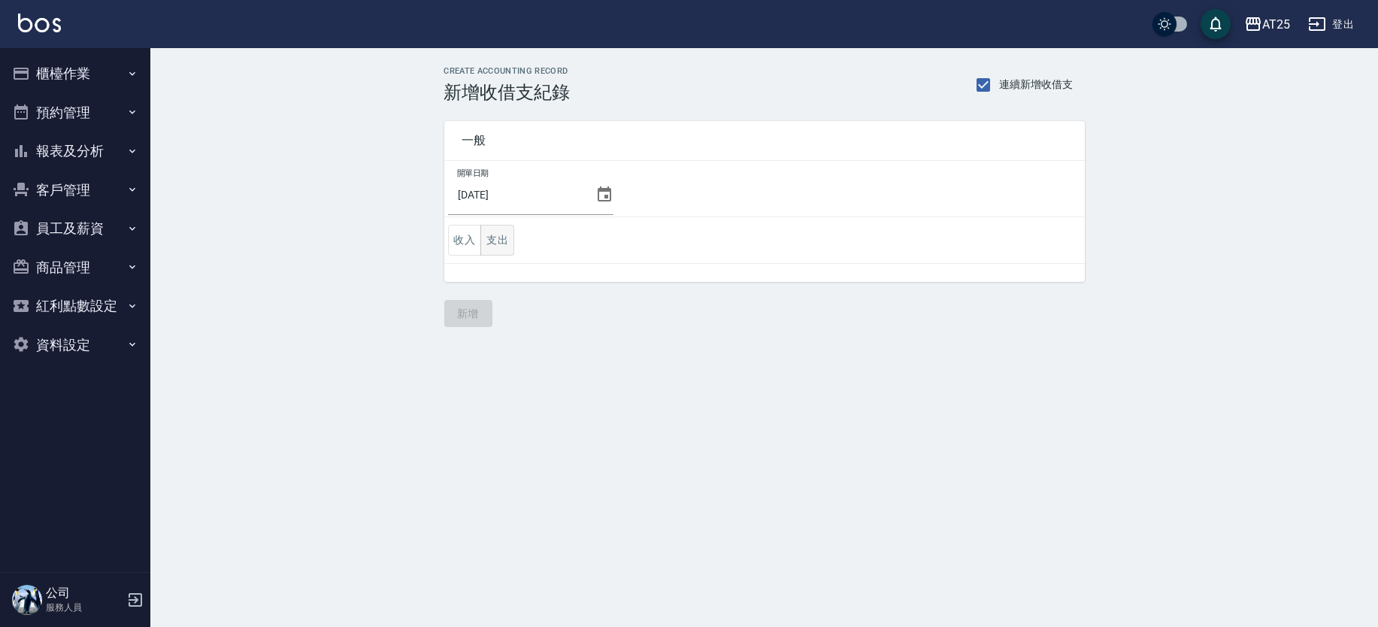
click at [499, 226] on button "支出" at bounding box center [497, 240] width 34 height 31
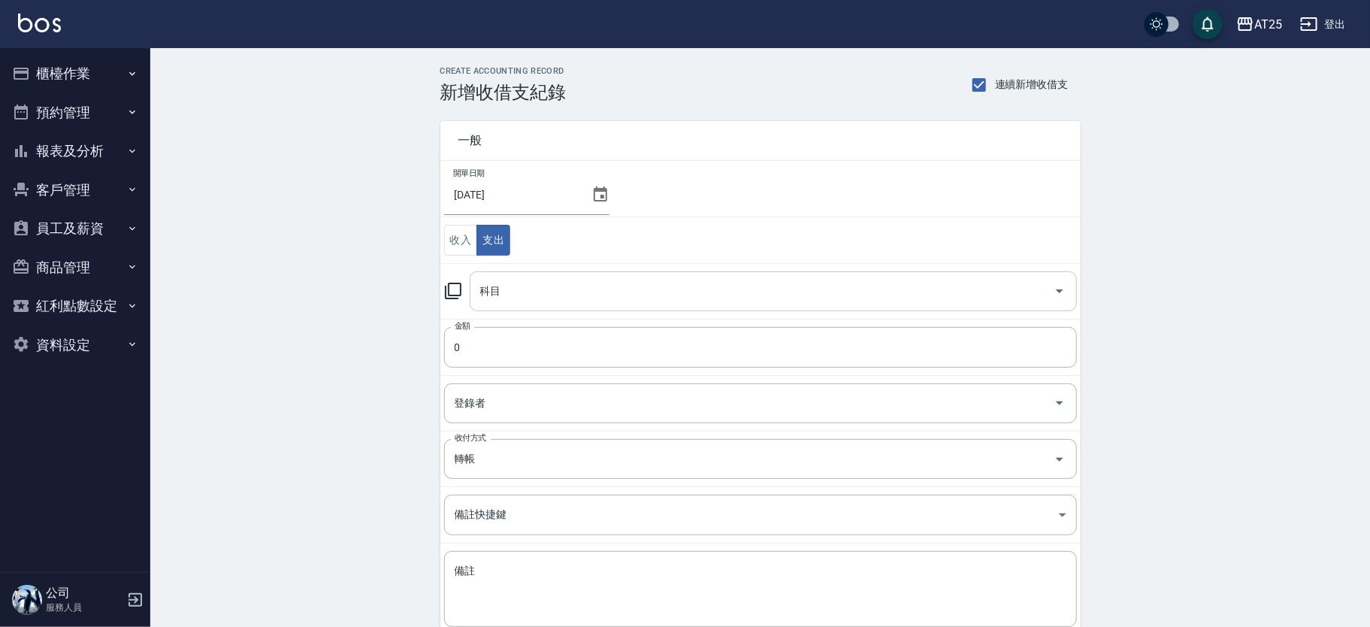
click at [587, 301] on input "科目" at bounding box center [762, 291] width 571 height 26
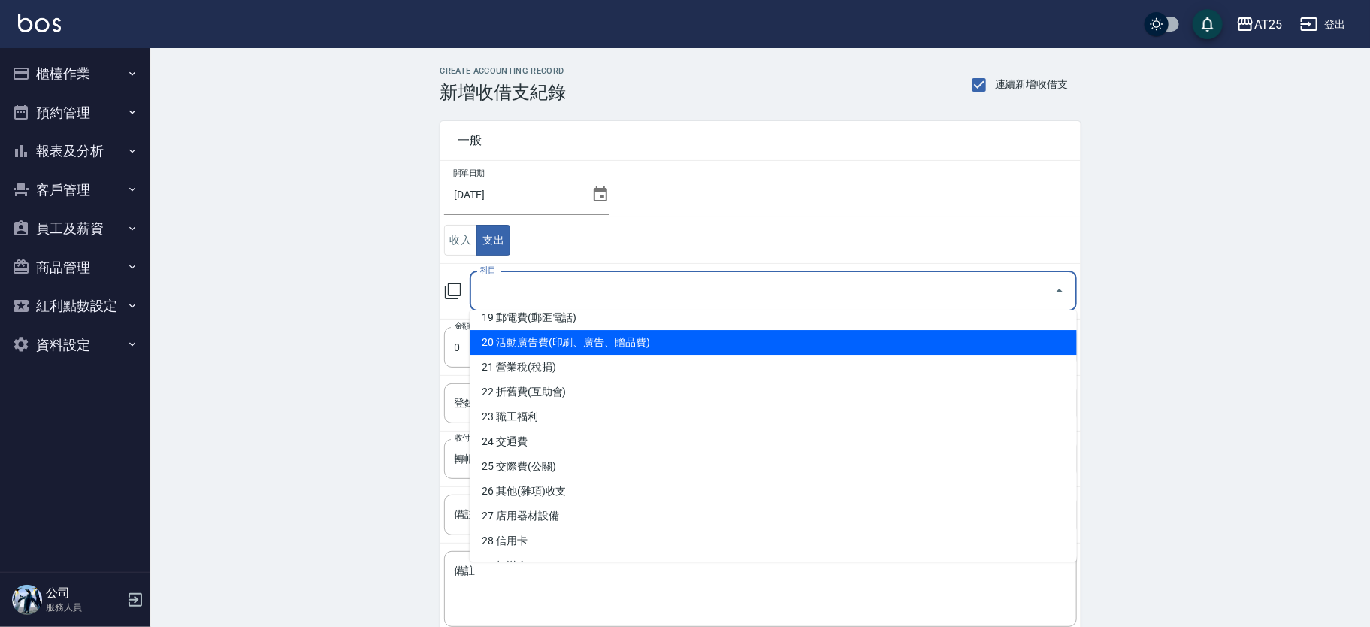
scroll to position [512, 0]
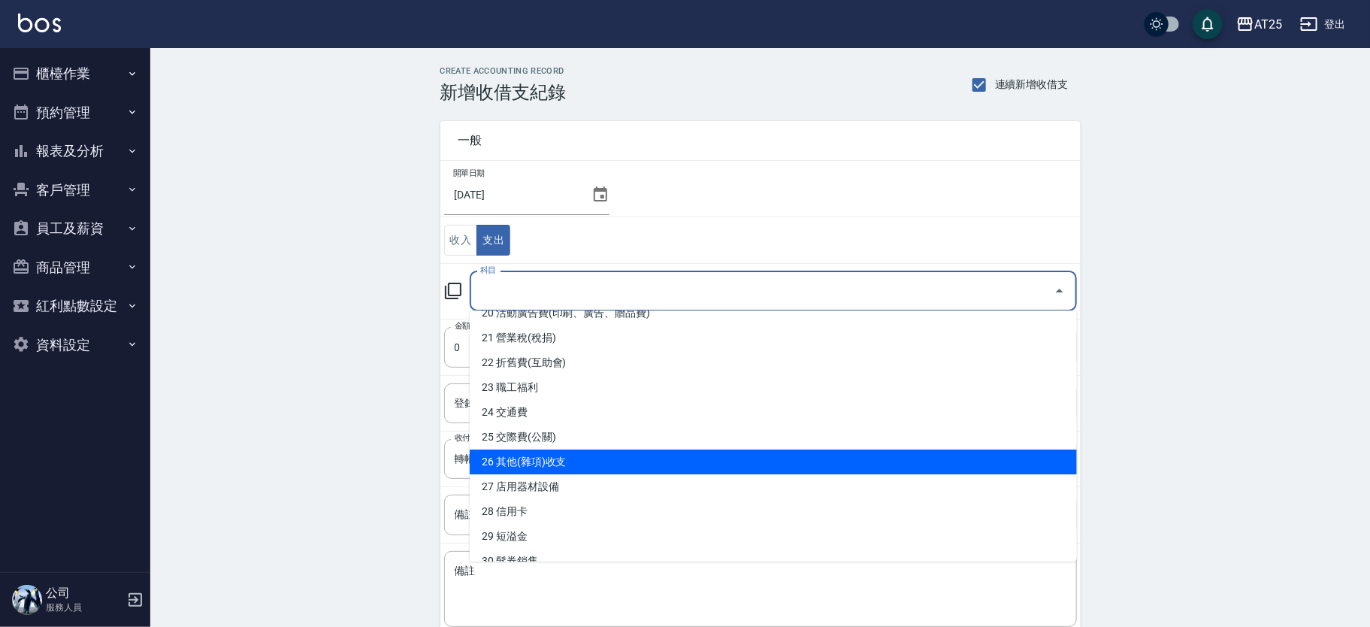
click at [1030, 453] on li "26 其他(雜項)收支" at bounding box center [773, 462] width 607 height 25
type input "26 其他(雜項)收支"
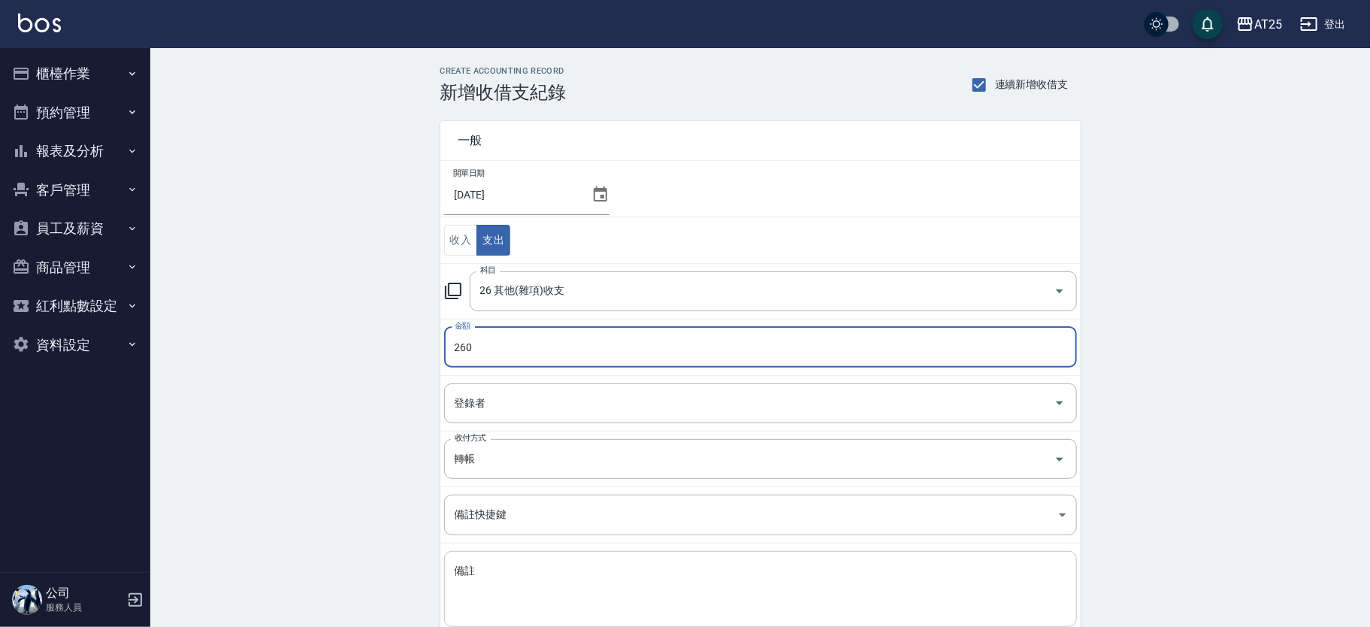
type input "260"
click at [585, 556] on div "x 備註" at bounding box center [760, 589] width 633 height 76
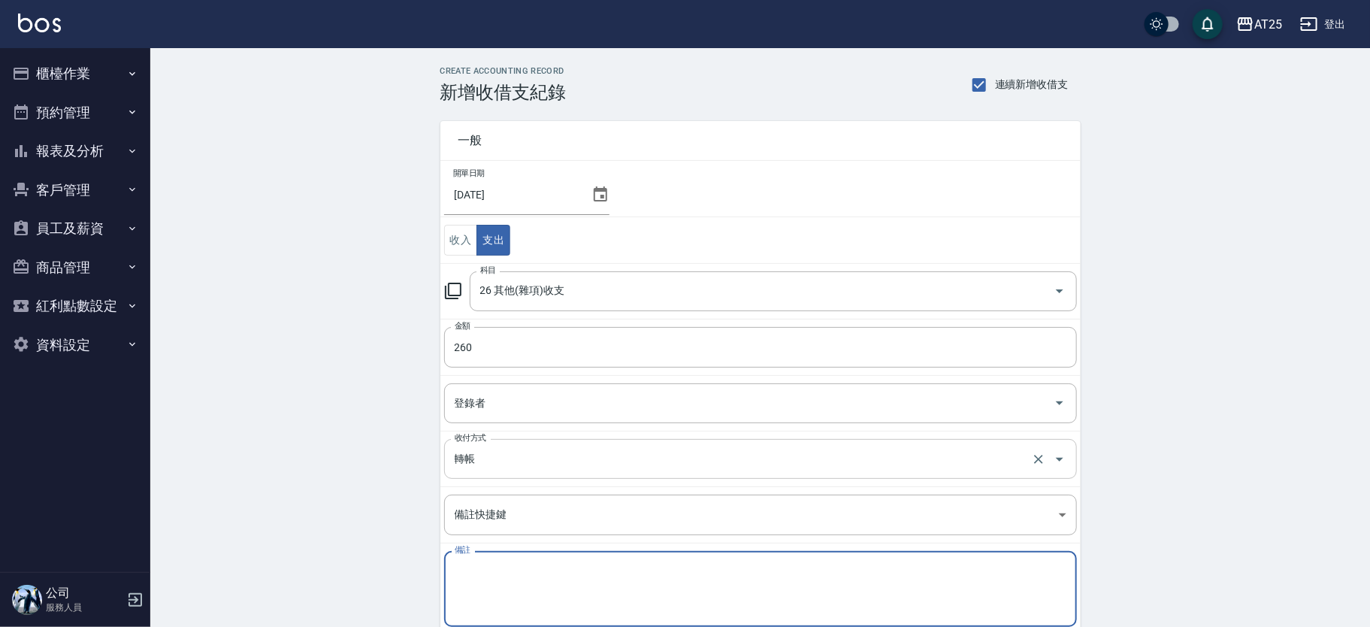
click at [537, 453] on input "轉帳" at bounding box center [739, 459] width 577 height 26
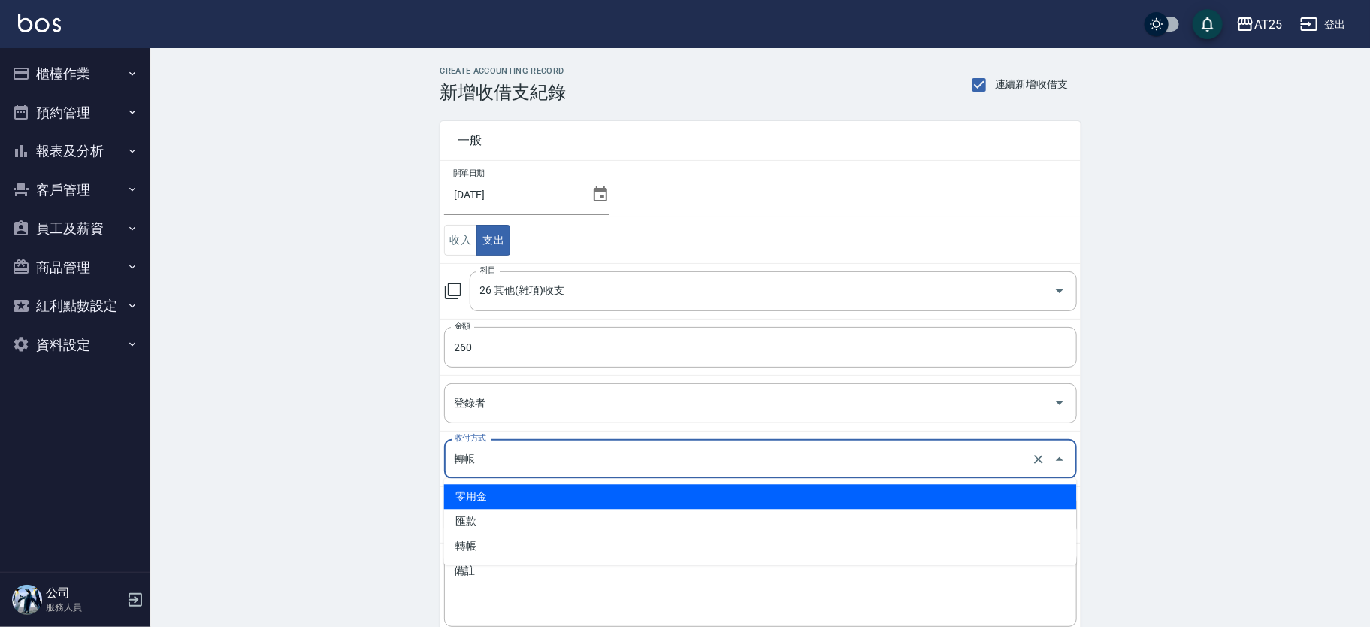
click at [495, 489] on li "零用金" at bounding box center [760, 496] width 633 height 25
type input "零用金"
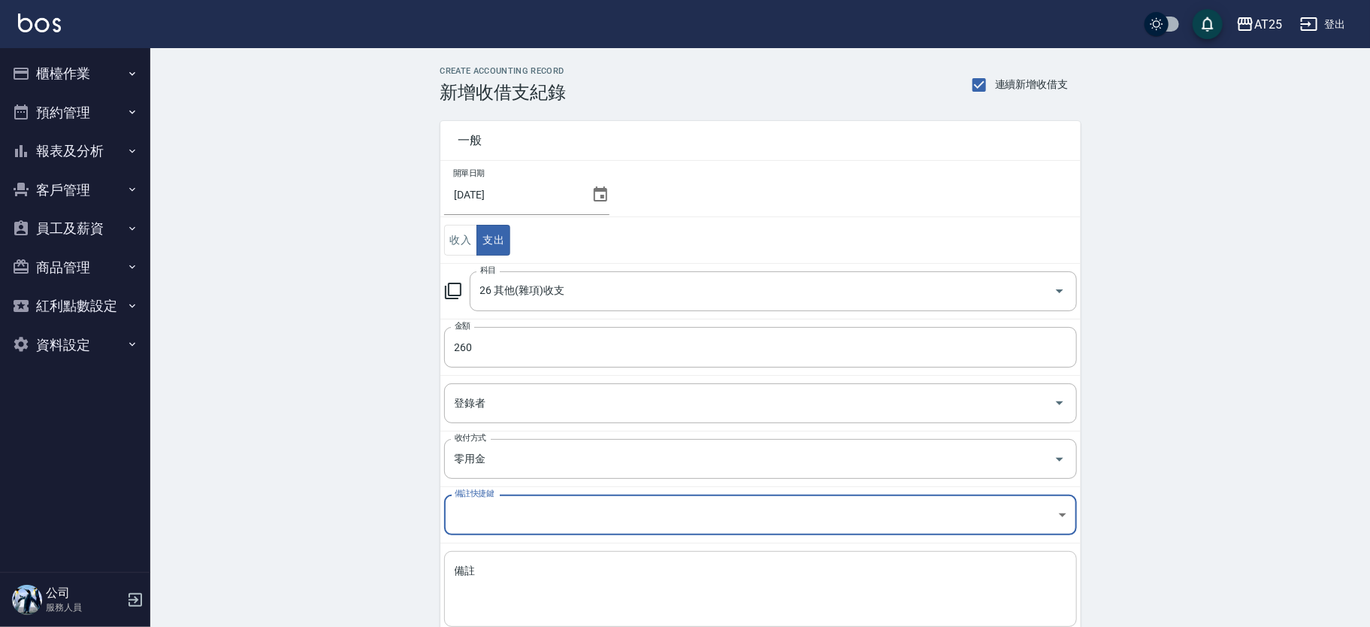
click at [525, 587] on textarea "備註" at bounding box center [761, 589] width 612 height 51
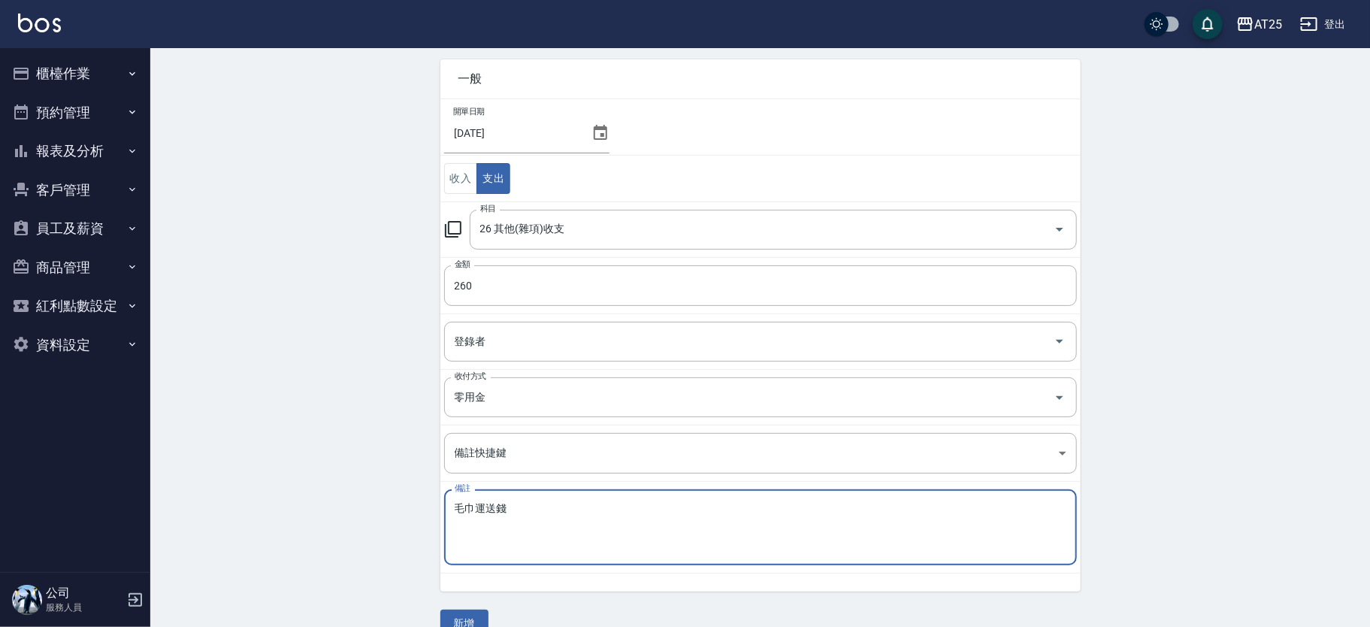
scroll to position [89, 0]
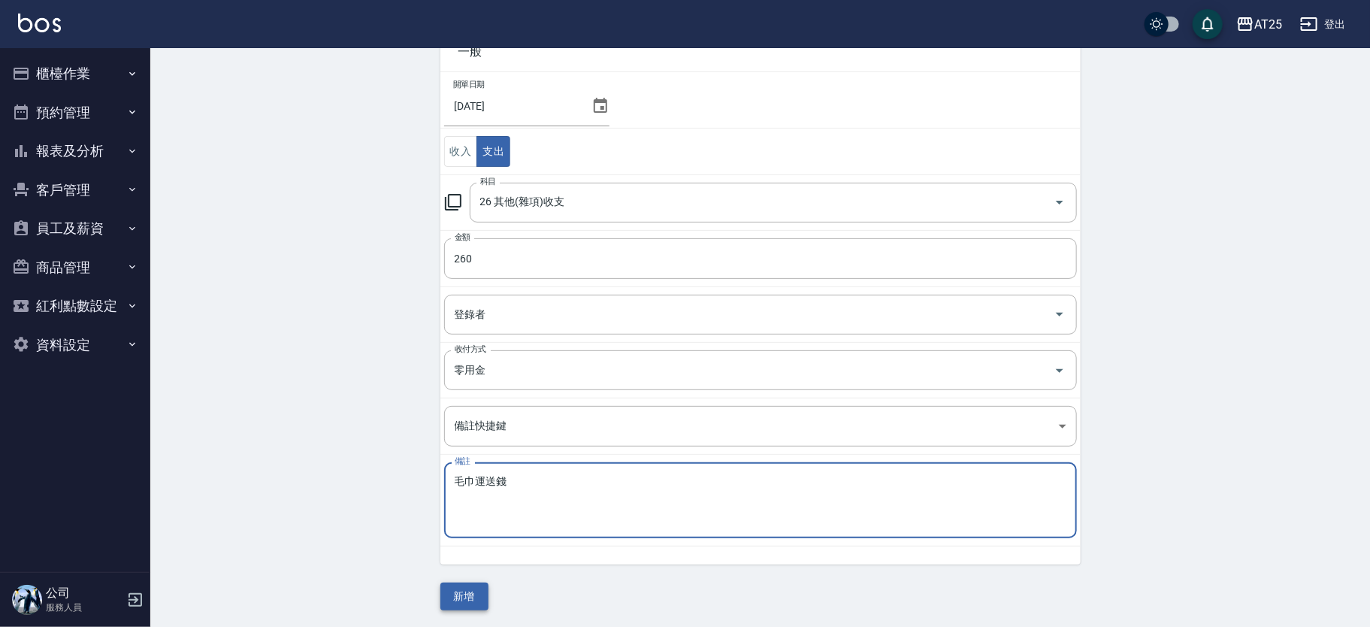
type textarea "毛巾運送錢"
click at [468, 583] on button "新增" at bounding box center [465, 597] width 48 height 28
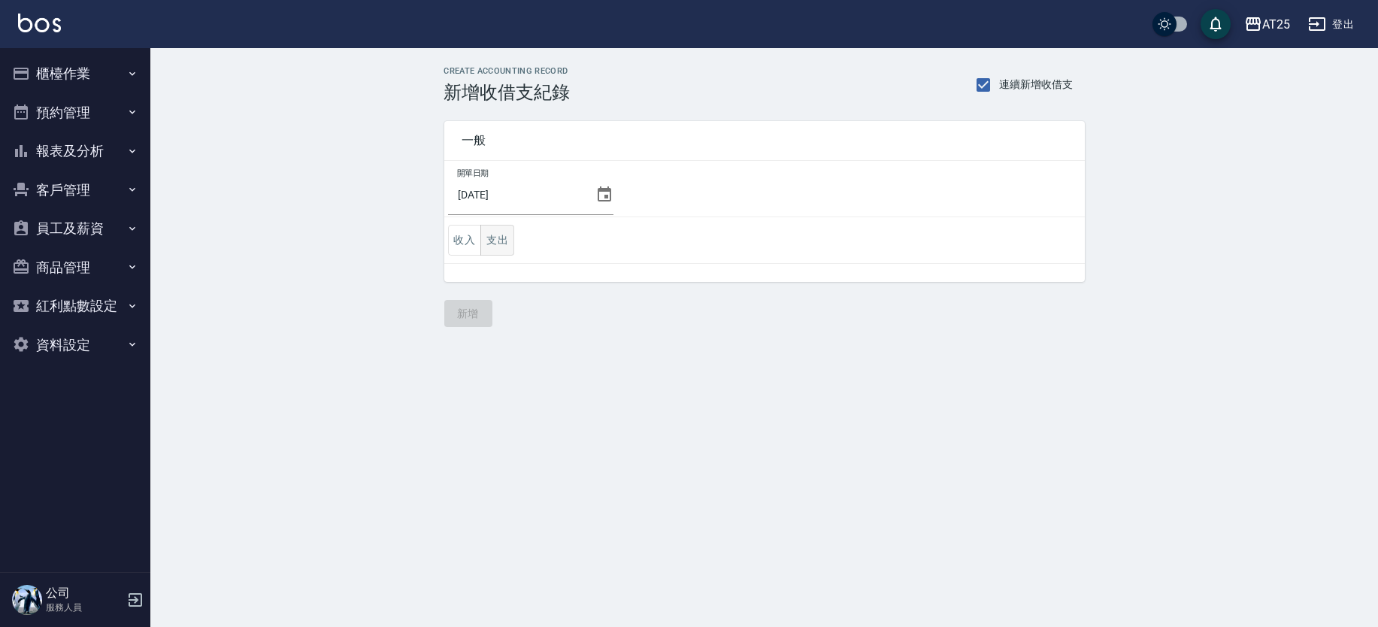
click at [496, 239] on button "支出" at bounding box center [497, 240] width 34 height 31
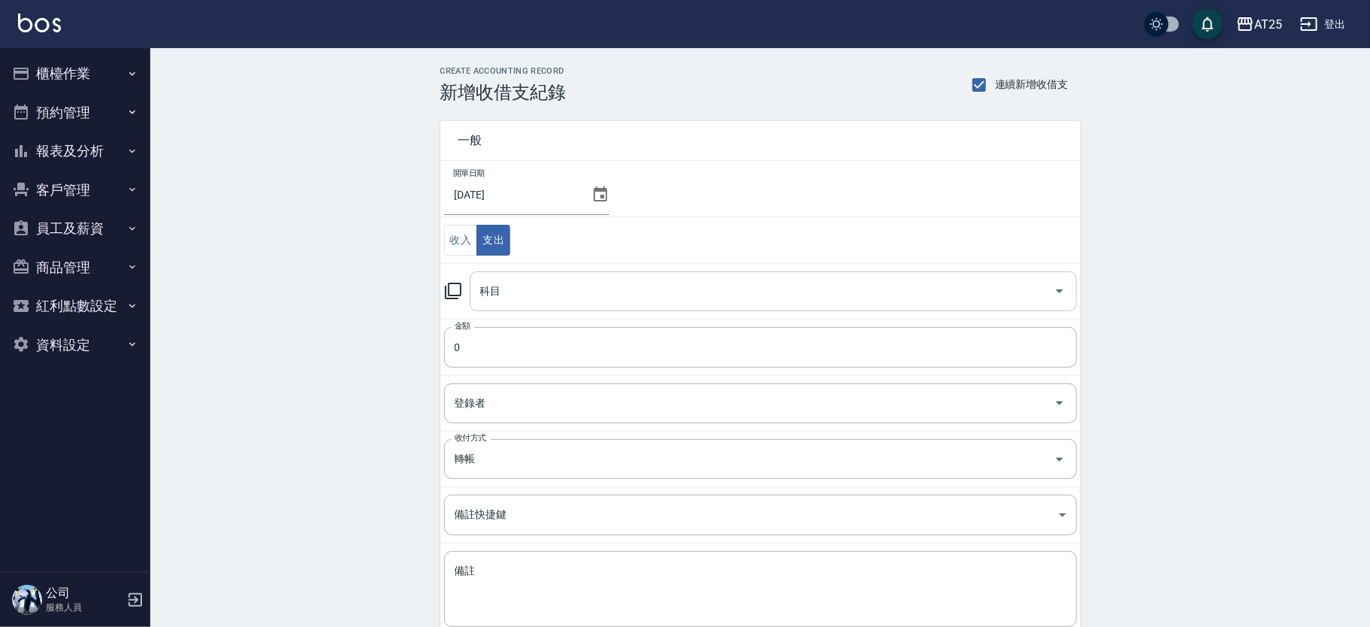
click at [571, 302] on input "科目" at bounding box center [762, 291] width 571 height 26
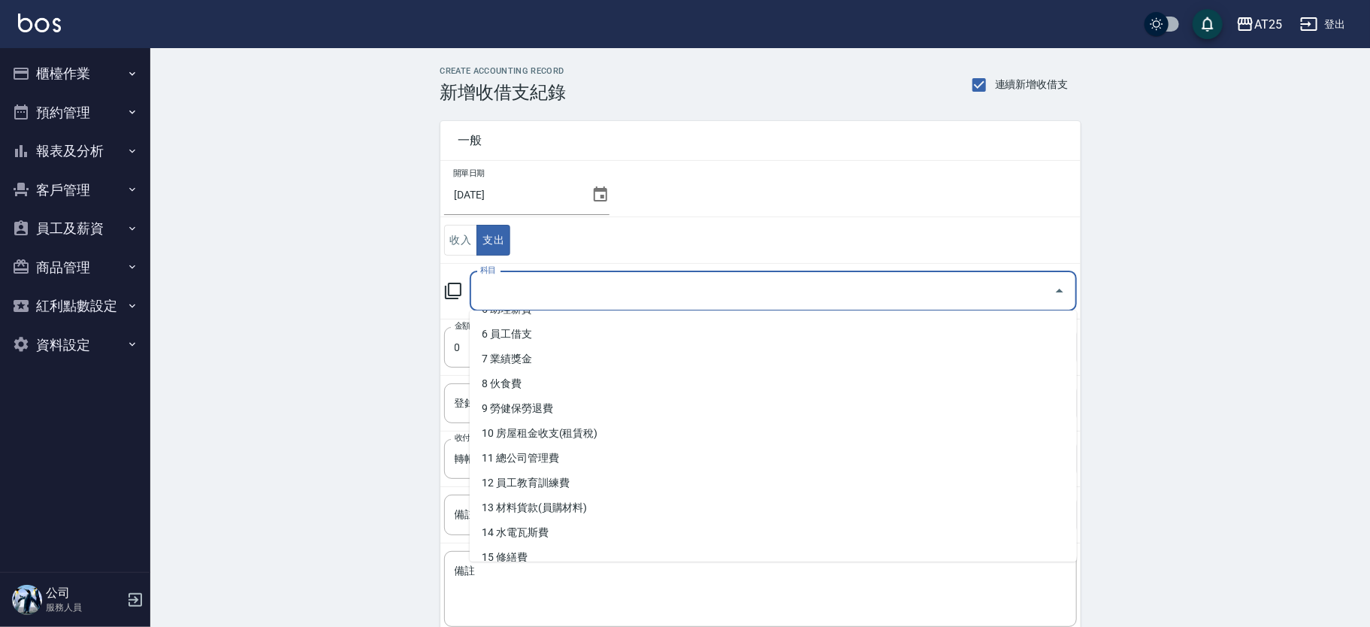
scroll to position [253, 0]
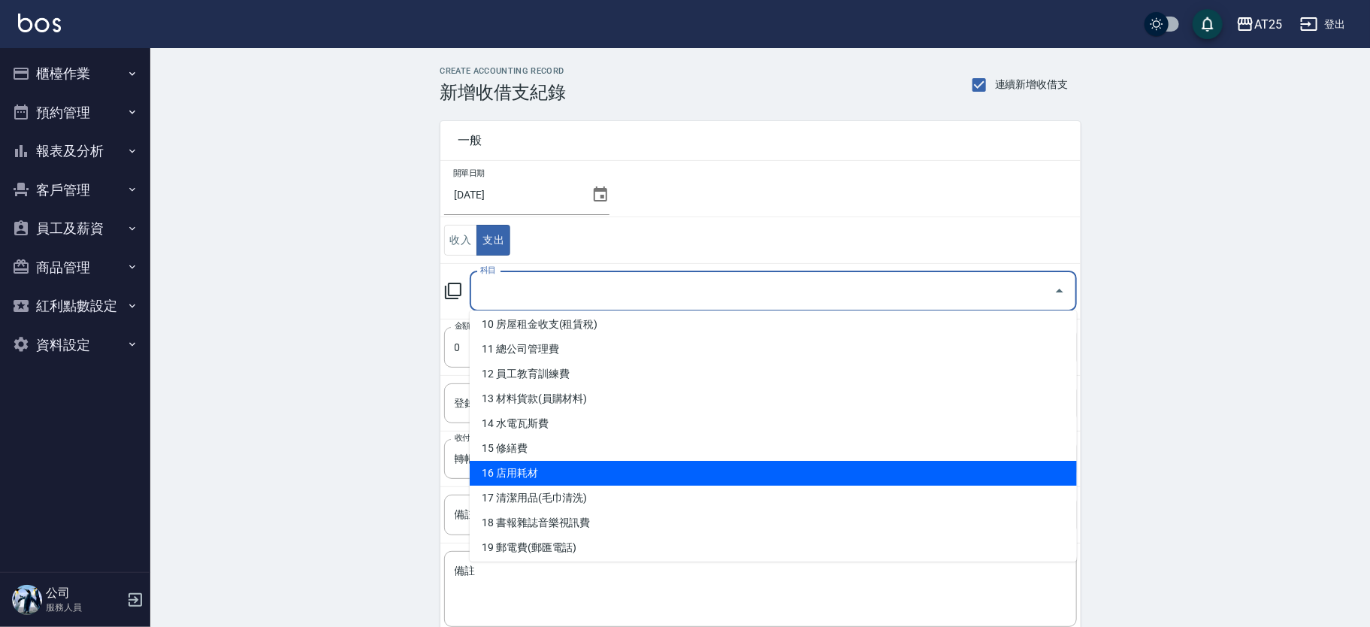
click at [817, 462] on li "16 店用耗材" at bounding box center [773, 473] width 607 height 25
type input "16 店用耗材"
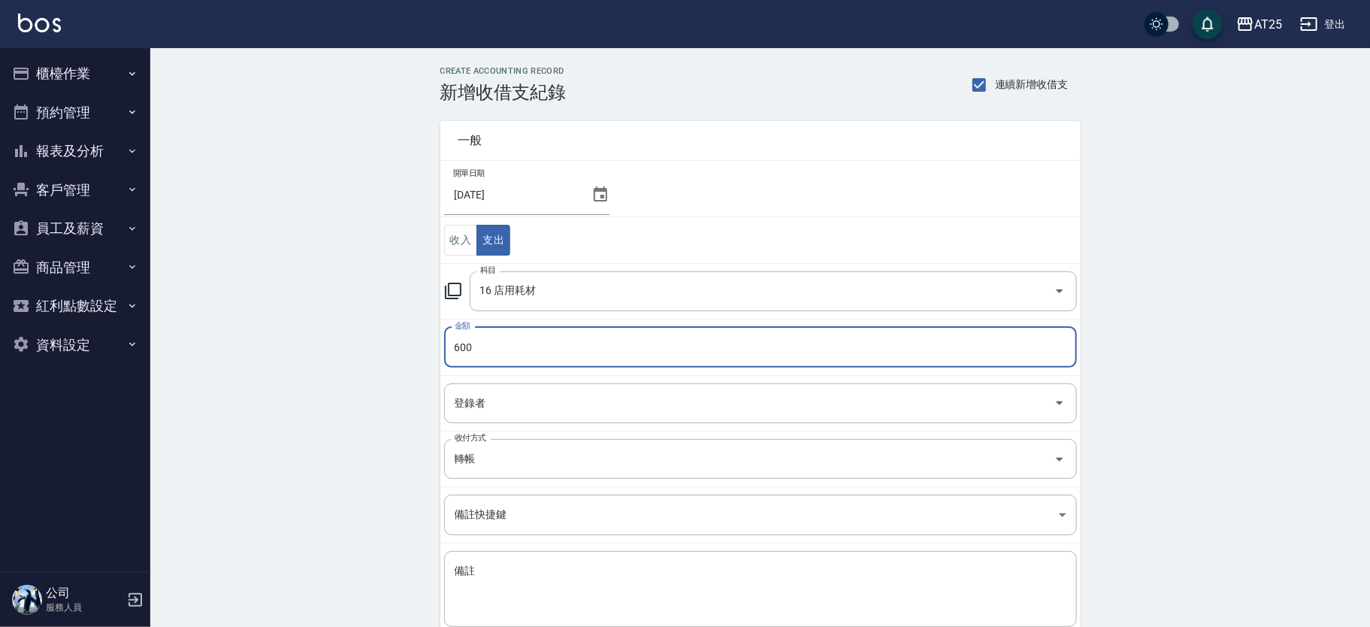
type input "600"
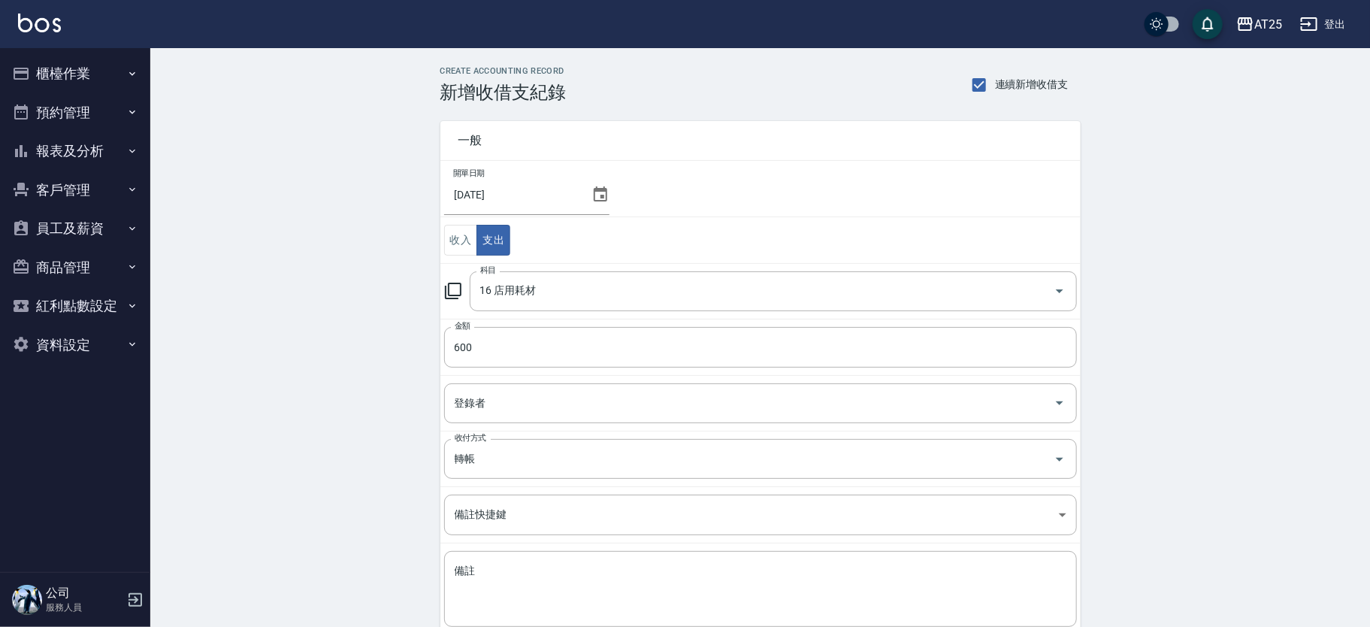
click at [587, 480] on td "收付方式 轉帳 收付方式" at bounding box center [761, 459] width 640 height 56
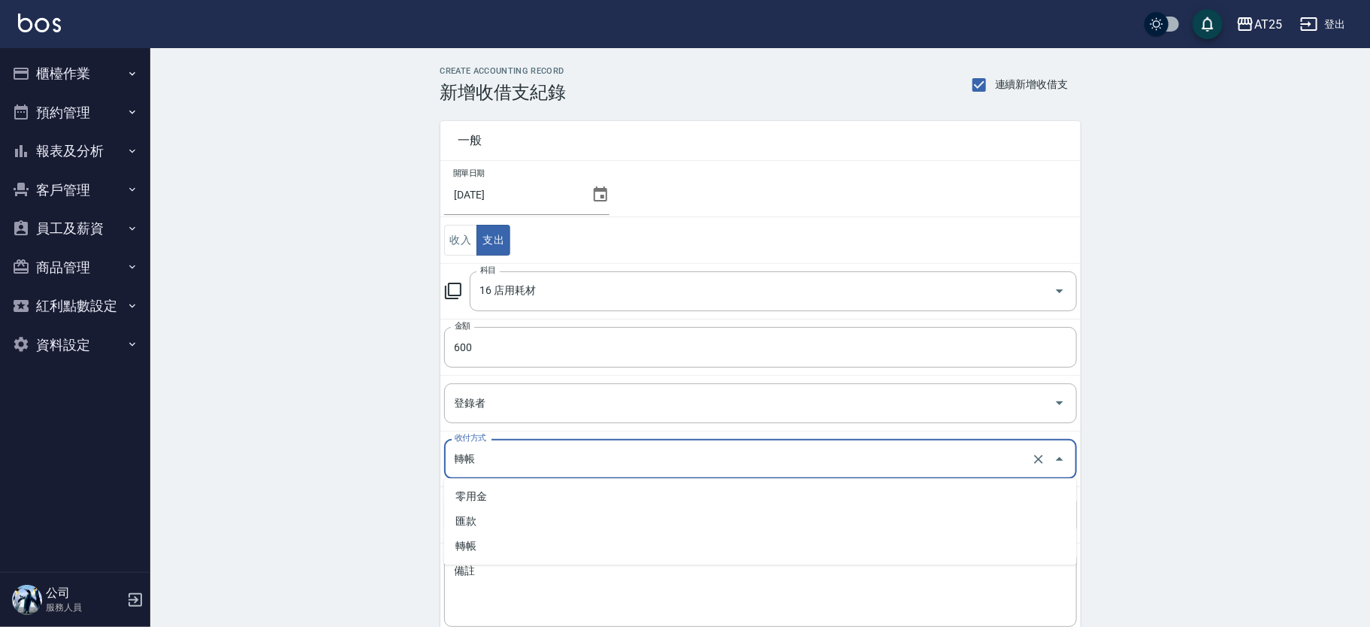
click at [587, 465] on input "轉帳" at bounding box center [739, 459] width 577 height 26
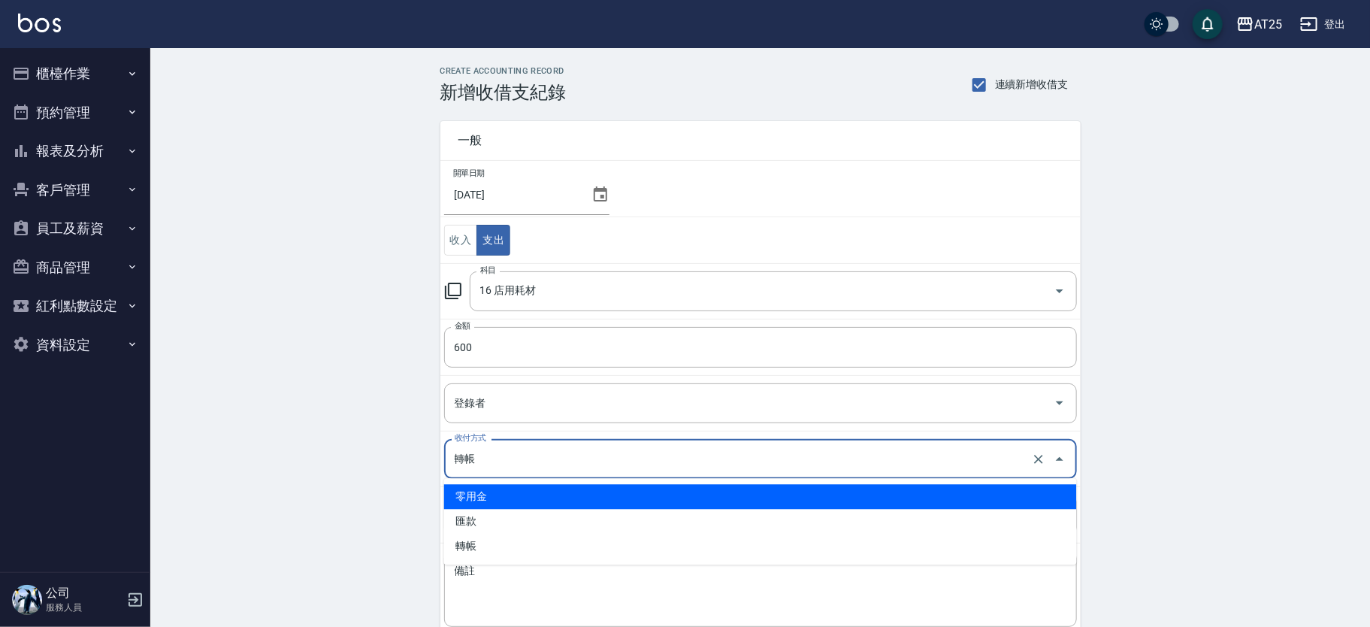
click at [562, 493] on li "零用金" at bounding box center [760, 496] width 633 height 25
type input "零用金"
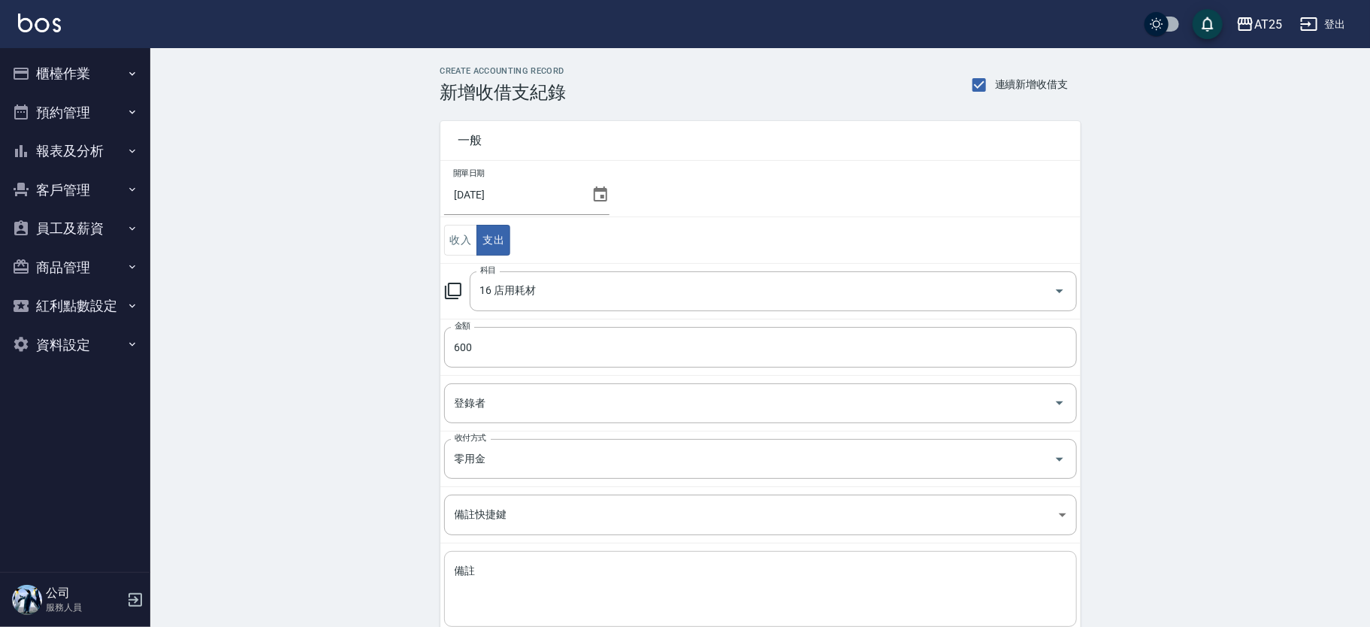
click at [549, 556] on div "x 備註" at bounding box center [760, 589] width 633 height 76
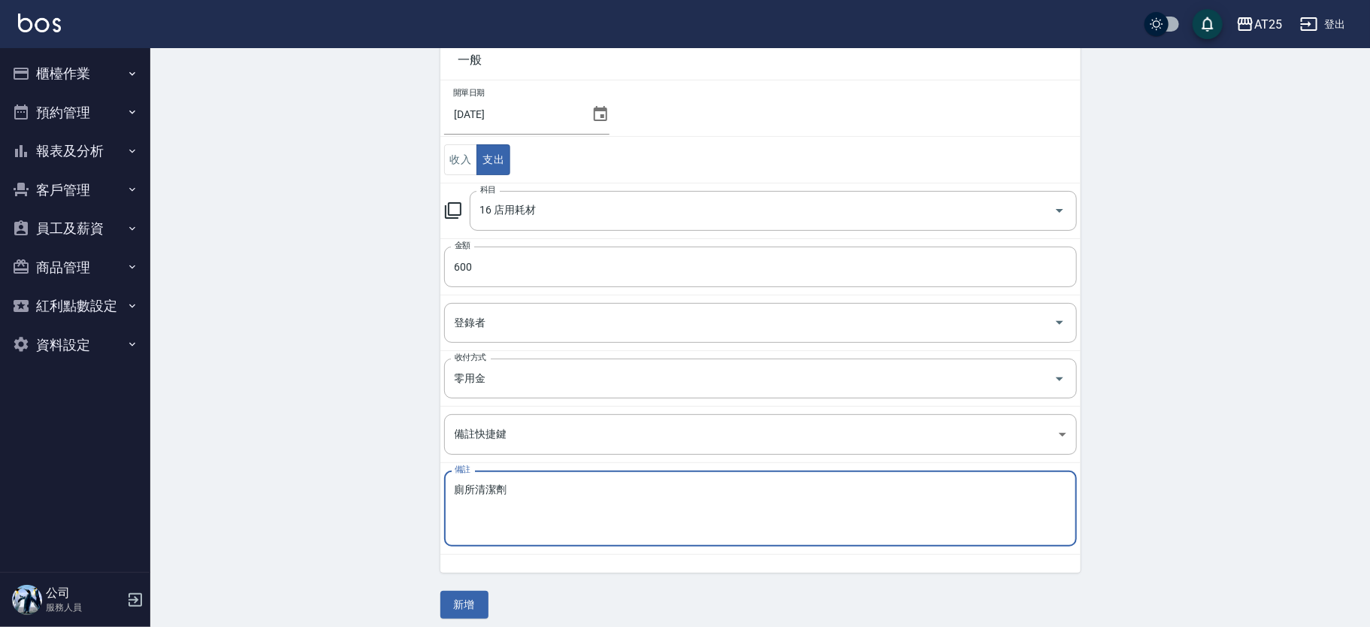
scroll to position [89, 0]
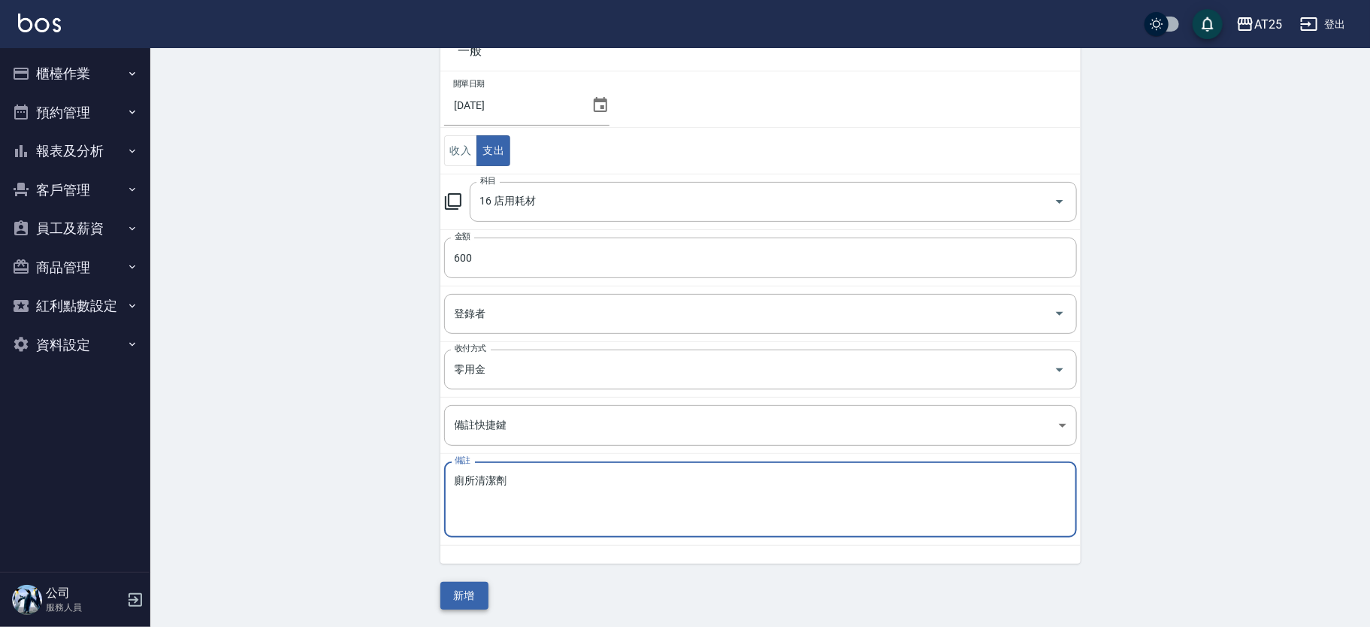
type textarea "廁所清潔劑"
click at [453, 596] on button "新增" at bounding box center [465, 596] width 48 height 28
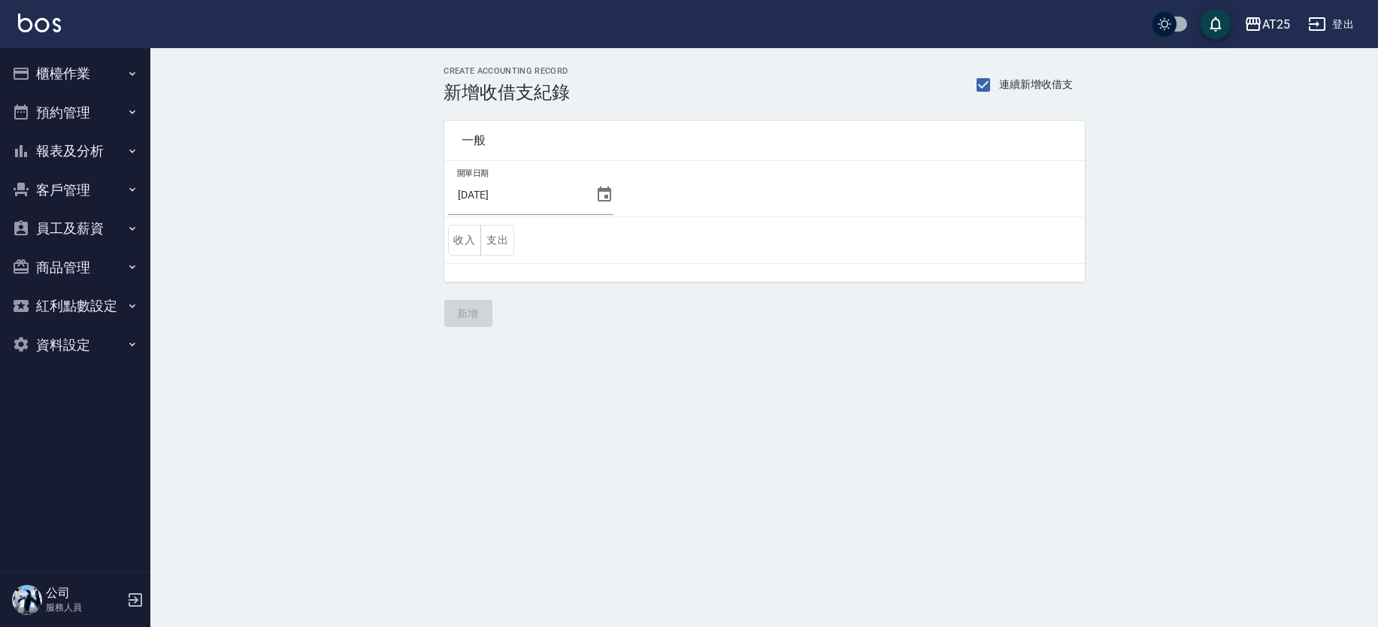
click at [595, 189] on icon at bounding box center [604, 195] width 18 height 18
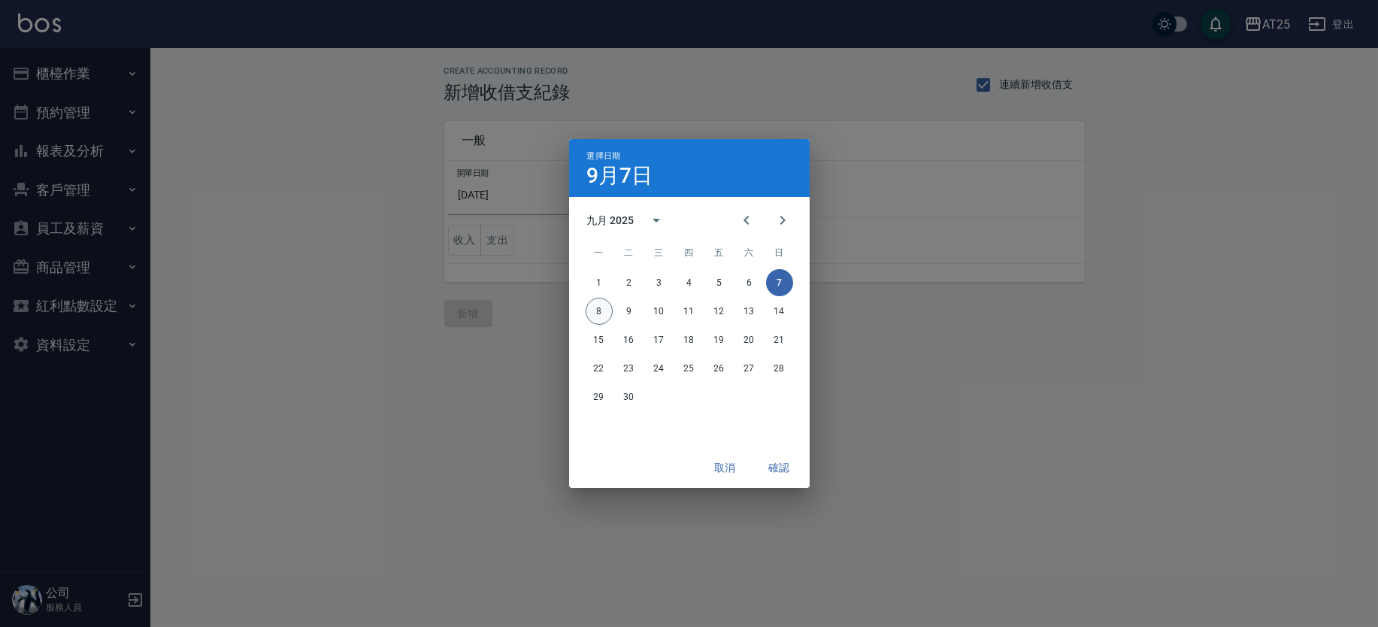
click at [597, 298] on button "8" at bounding box center [599, 311] width 27 height 27
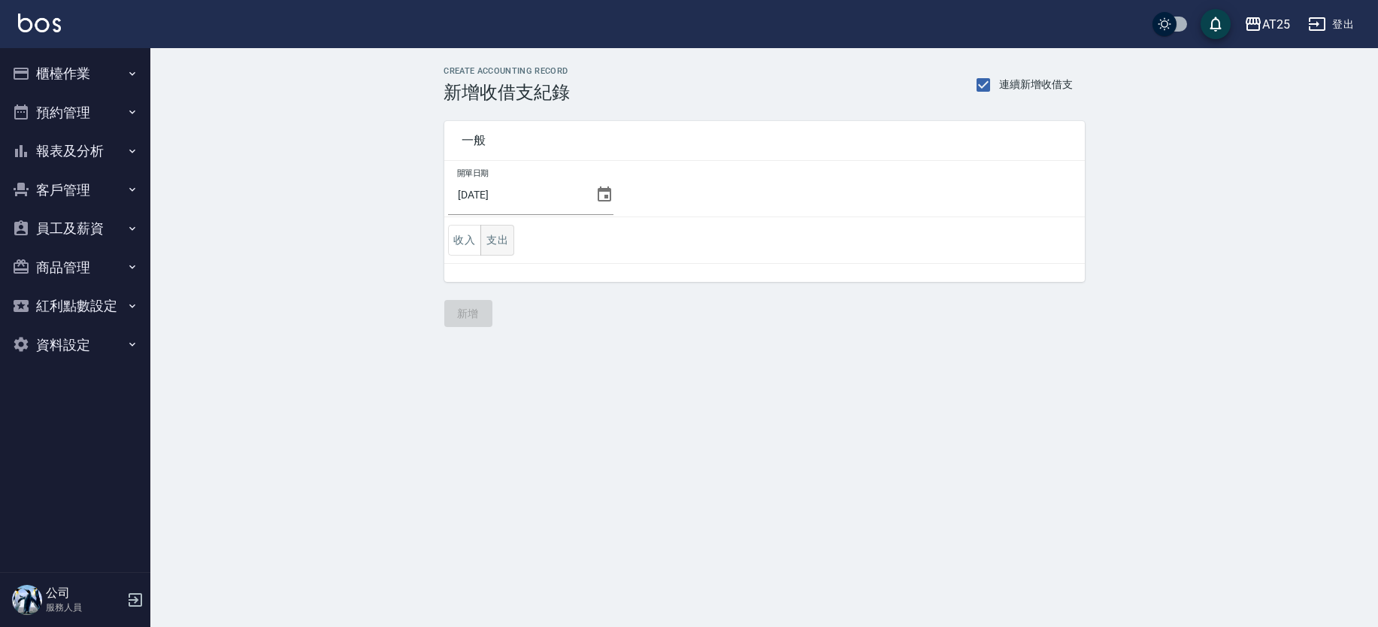
click at [507, 238] on button "支出" at bounding box center [497, 240] width 34 height 31
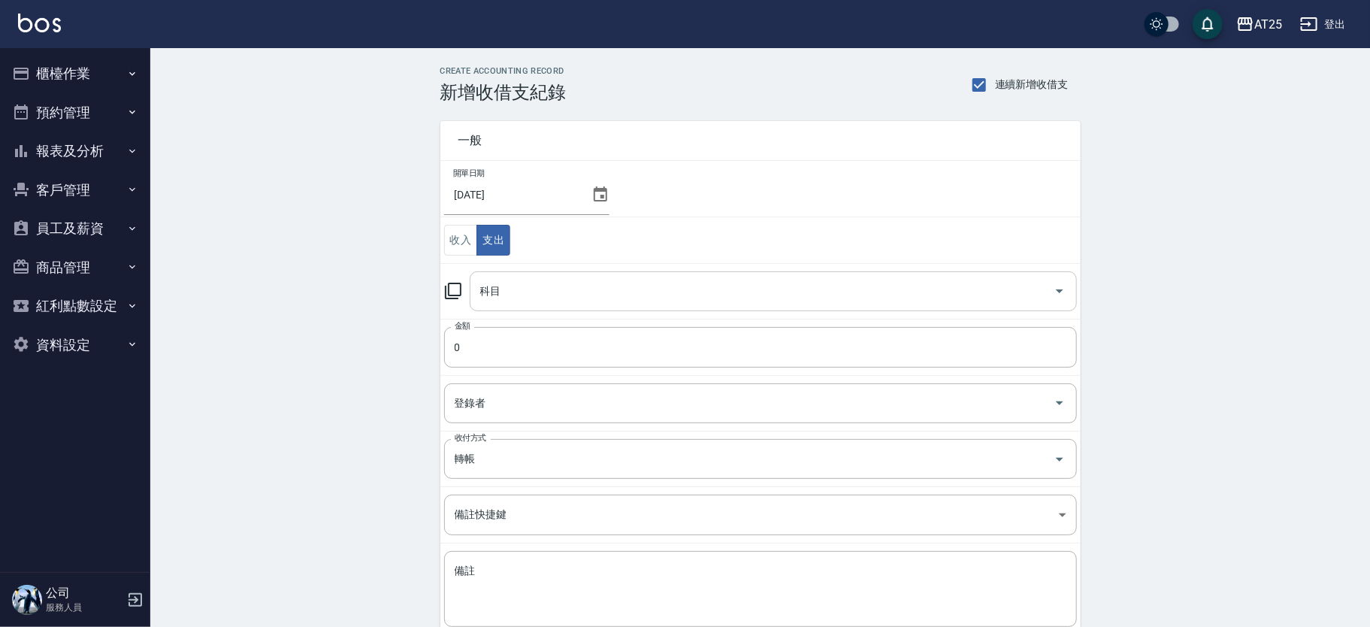
click at [546, 295] on input "科目" at bounding box center [762, 291] width 571 height 26
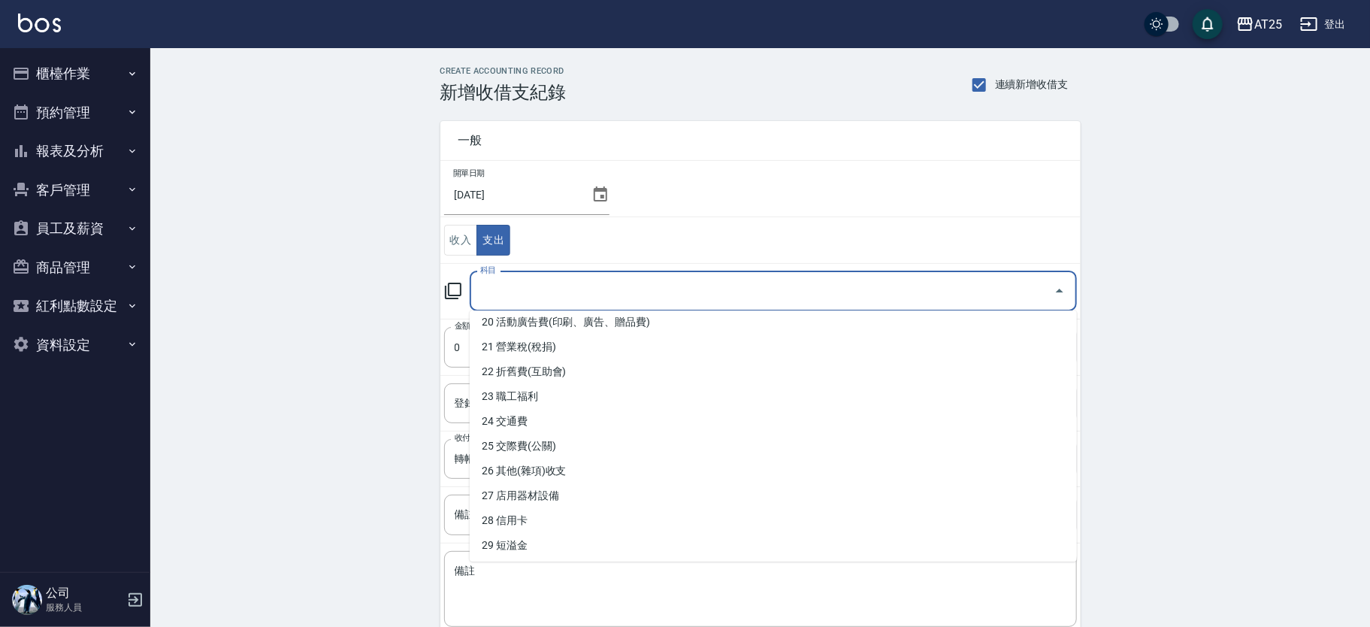
scroll to position [508, 0]
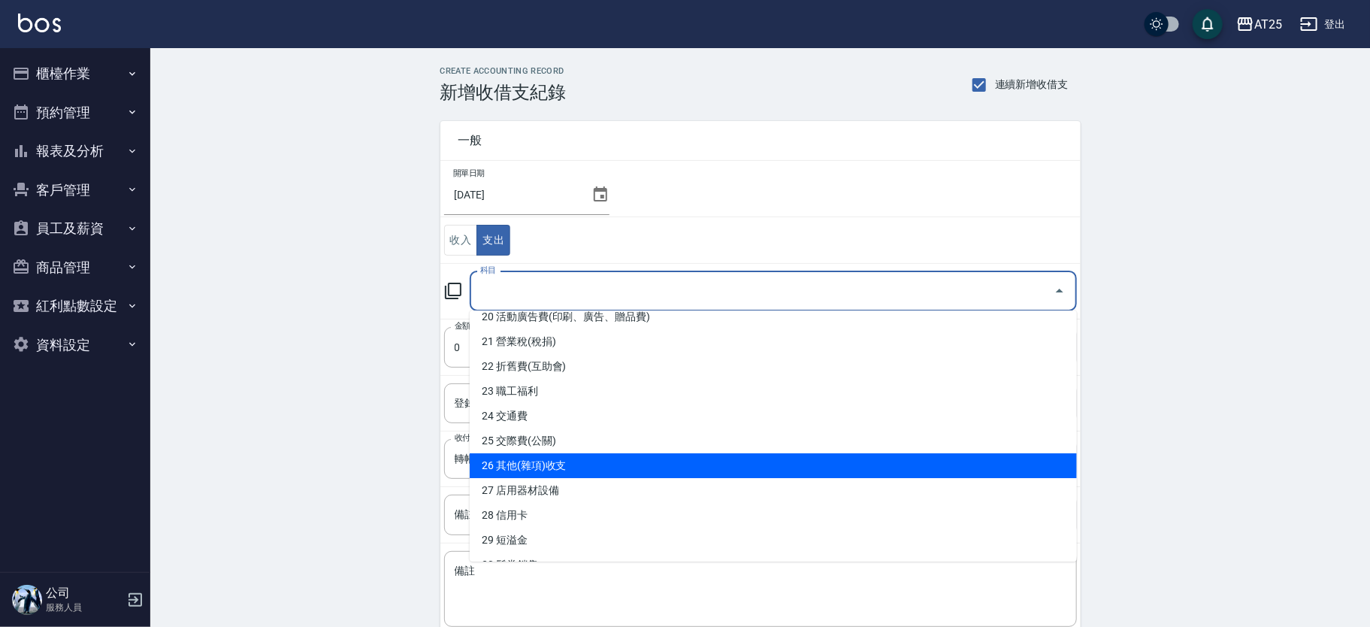
click at [970, 473] on li "26 其他(雜項)收支" at bounding box center [773, 465] width 607 height 25
type input "26 其他(雜項)收支"
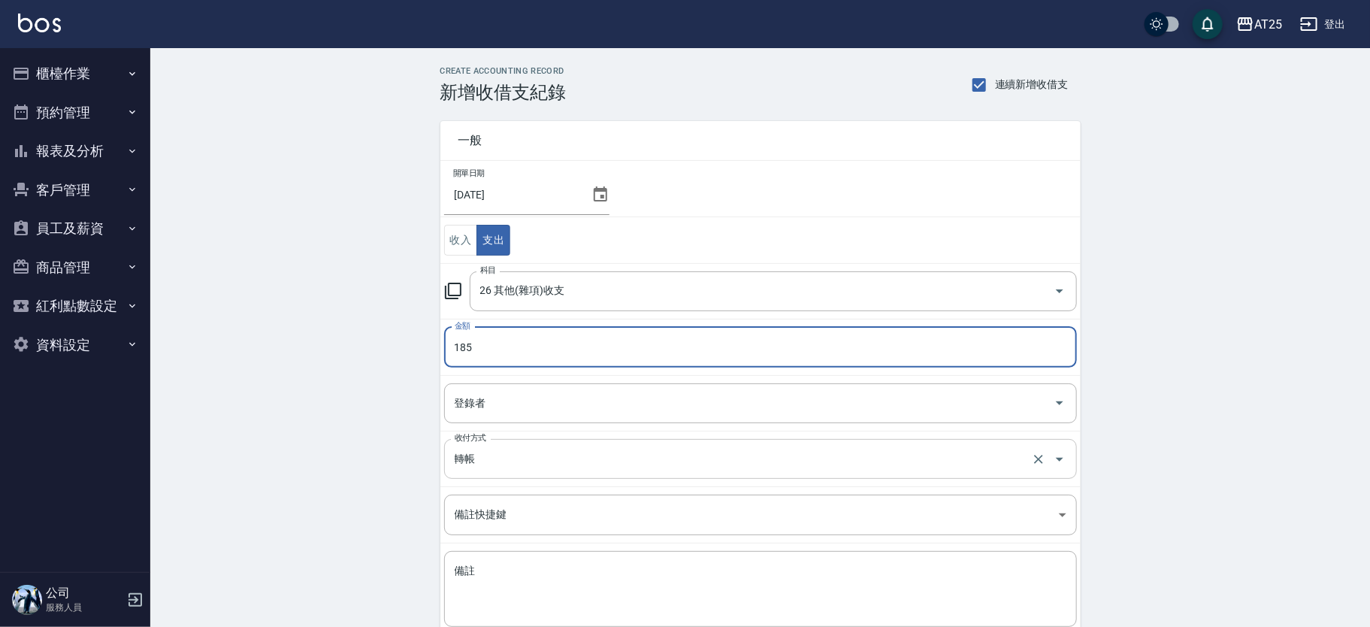
click at [704, 439] on div "轉帳 收付方式" at bounding box center [760, 459] width 633 height 40
type input "185"
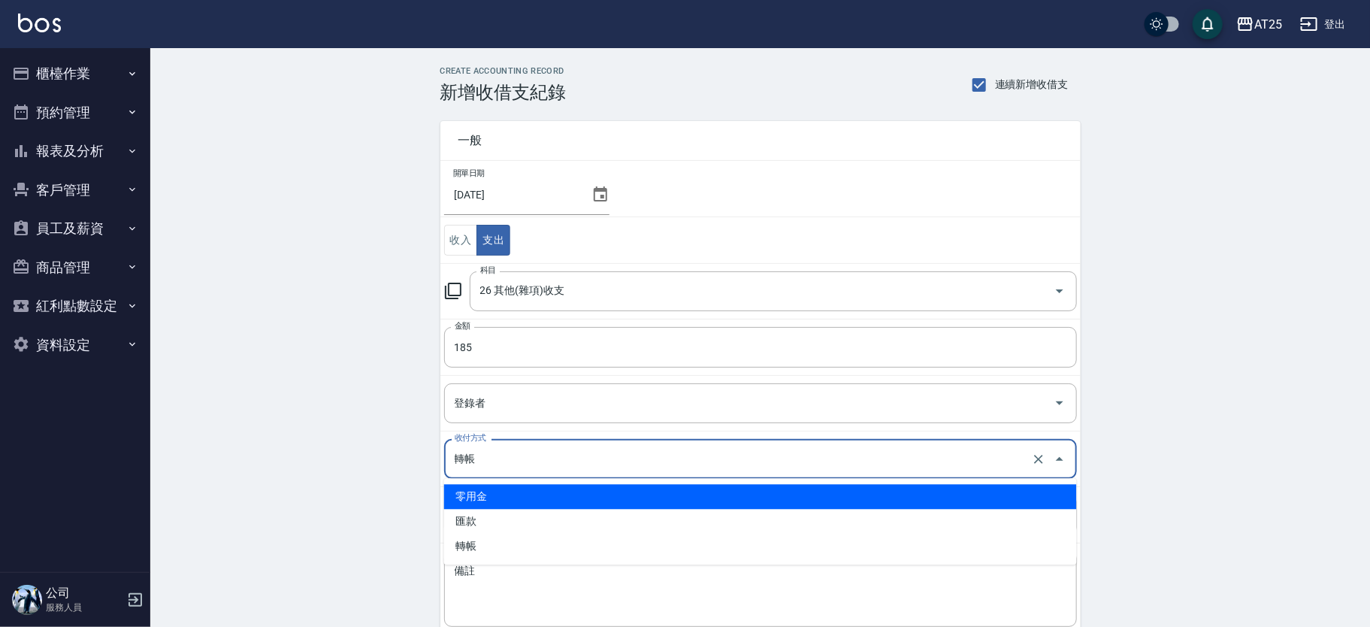
click at [556, 495] on li "零用金" at bounding box center [760, 496] width 633 height 25
type input "零用金"
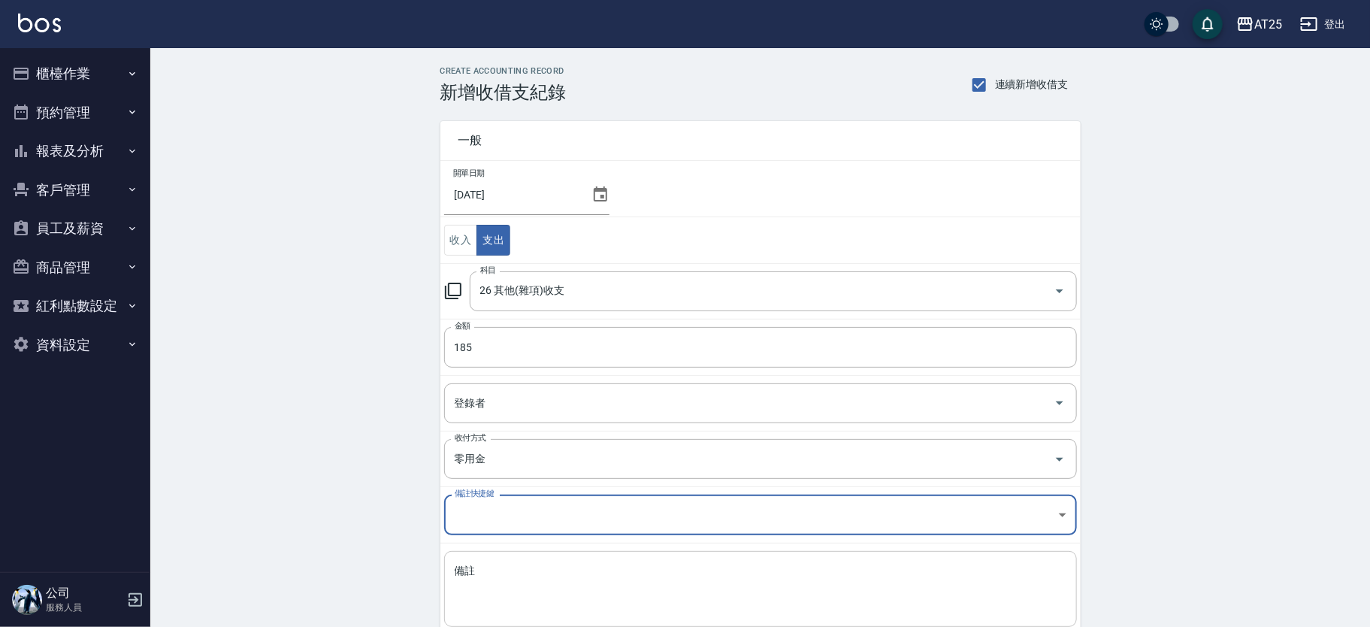
click at [530, 571] on textarea "備註" at bounding box center [761, 589] width 612 height 51
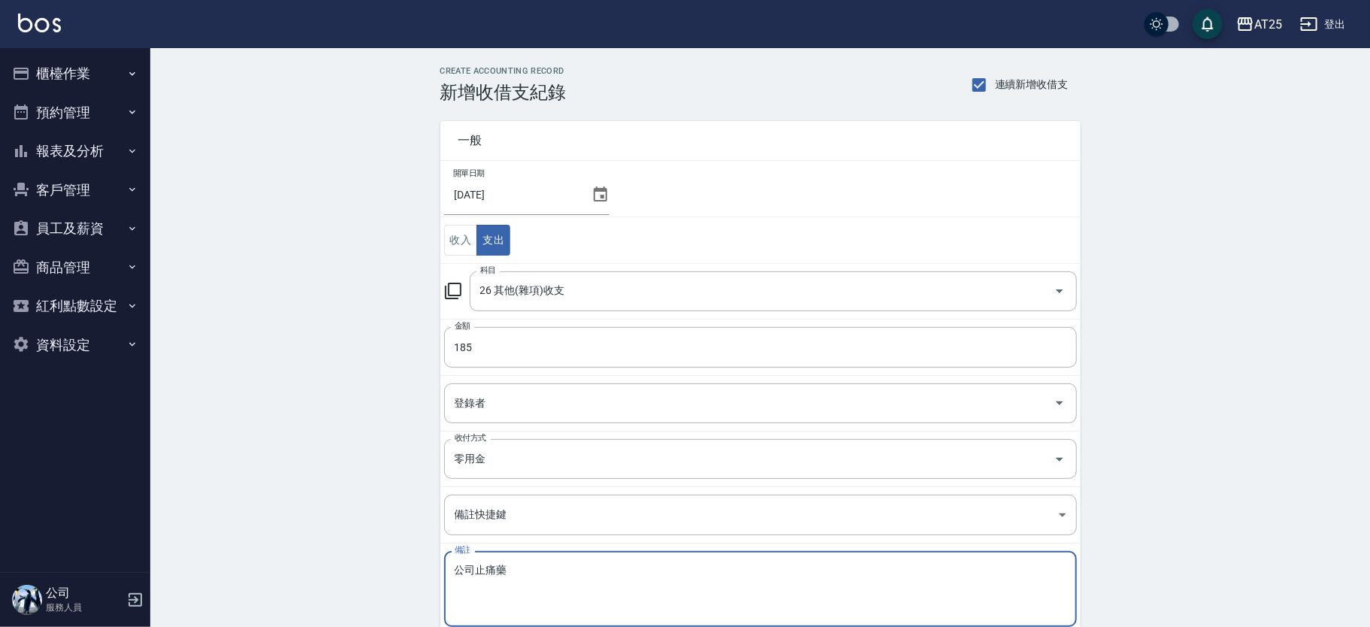
scroll to position [89, 0]
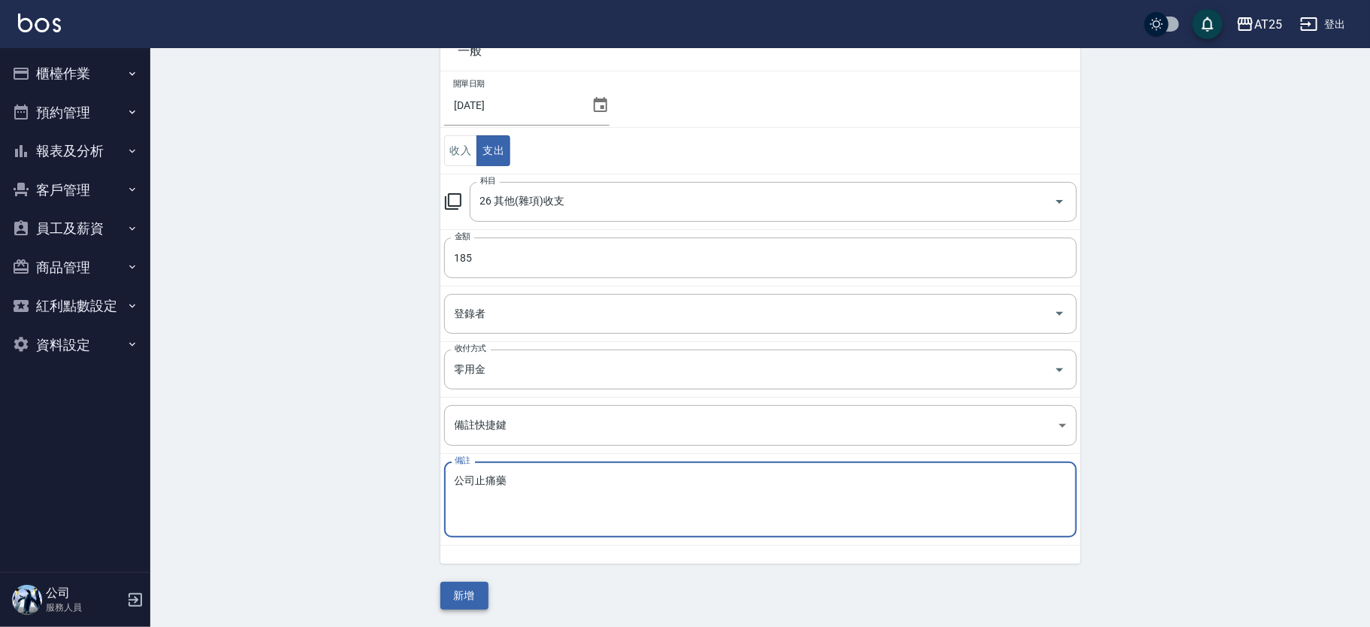
type textarea "公司止痛藥"
click at [471, 592] on button "新增" at bounding box center [465, 596] width 48 height 28
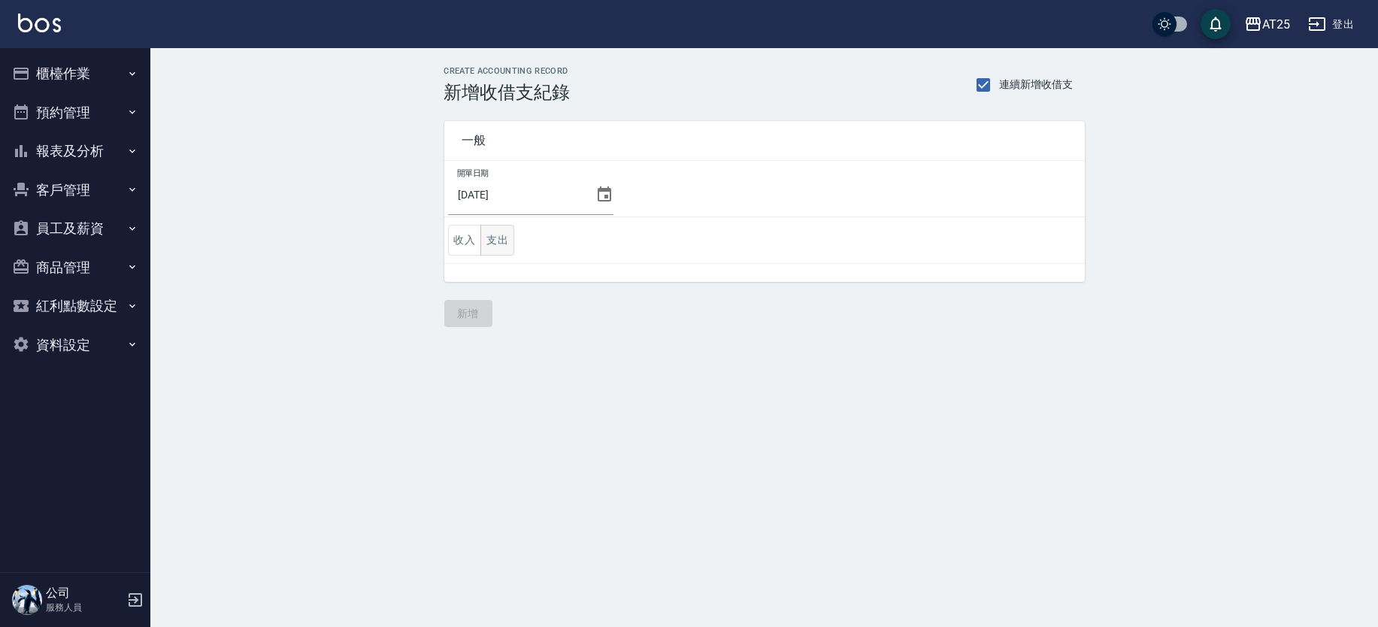
click at [497, 246] on button "支出" at bounding box center [497, 240] width 34 height 31
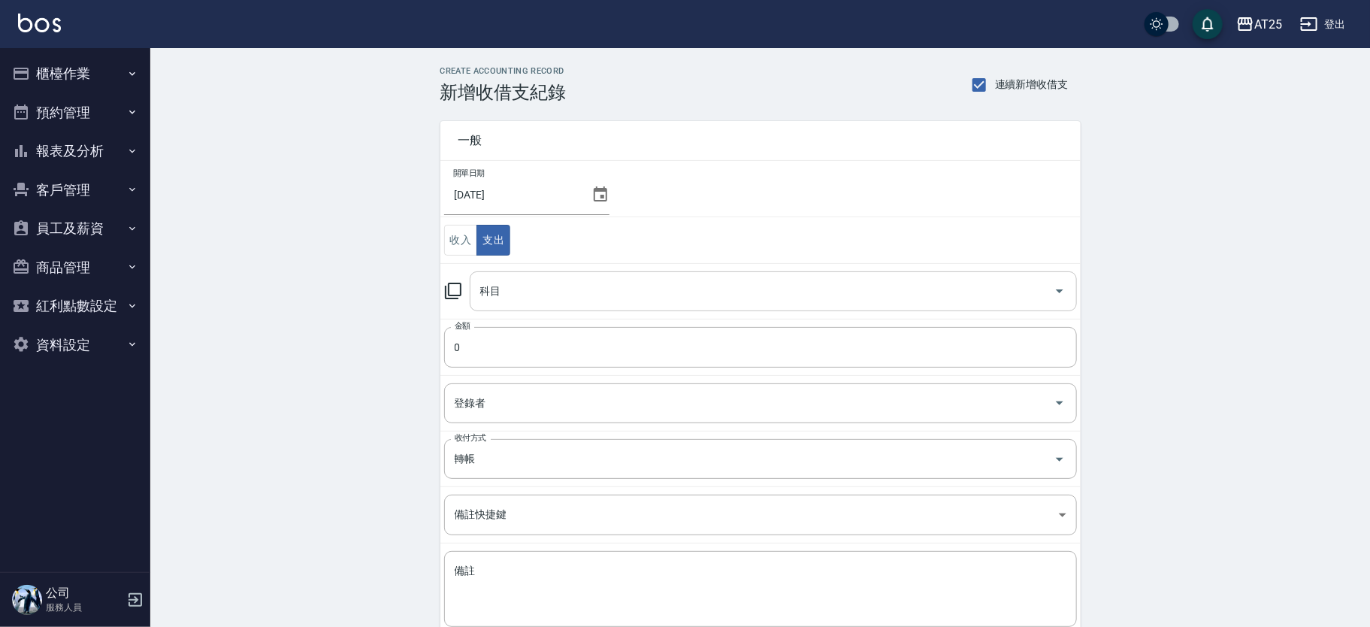
click at [591, 297] on input "科目" at bounding box center [762, 291] width 571 height 26
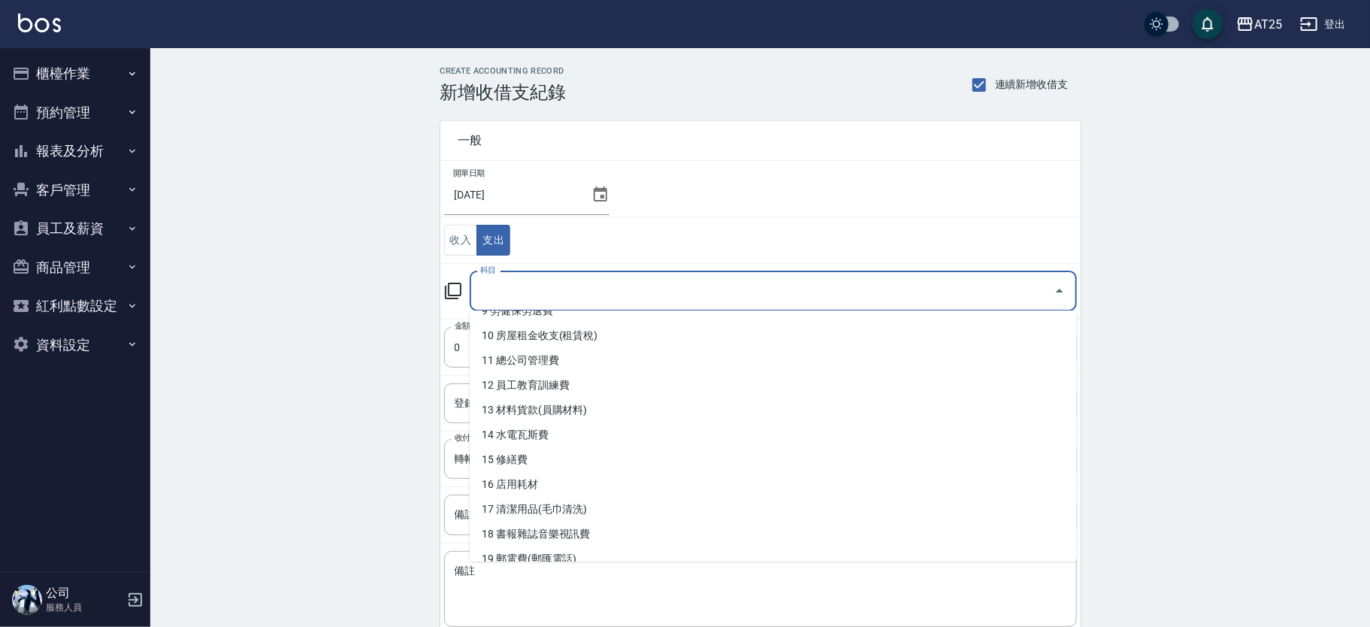
scroll to position [282, 0]
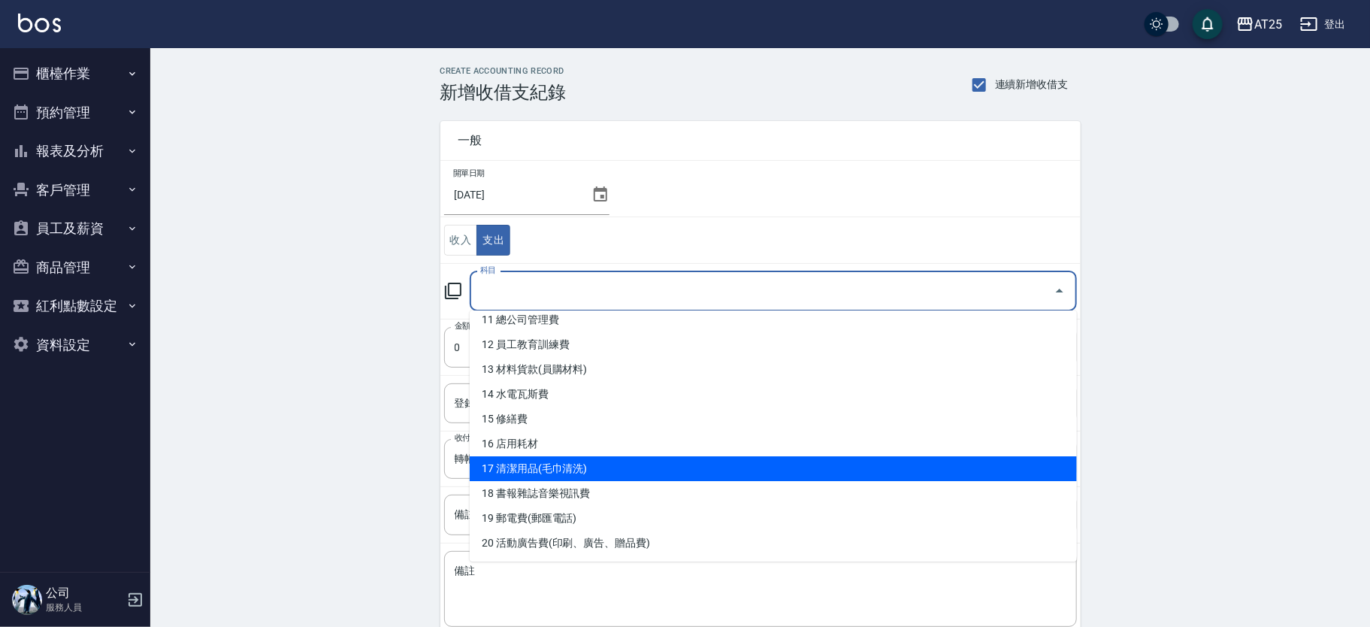
click at [677, 477] on li "17 清潔用品(毛巾清洗)" at bounding box center [773, 468] width 607 height 25
type input "17 清潔用品(毛巾清洗)"
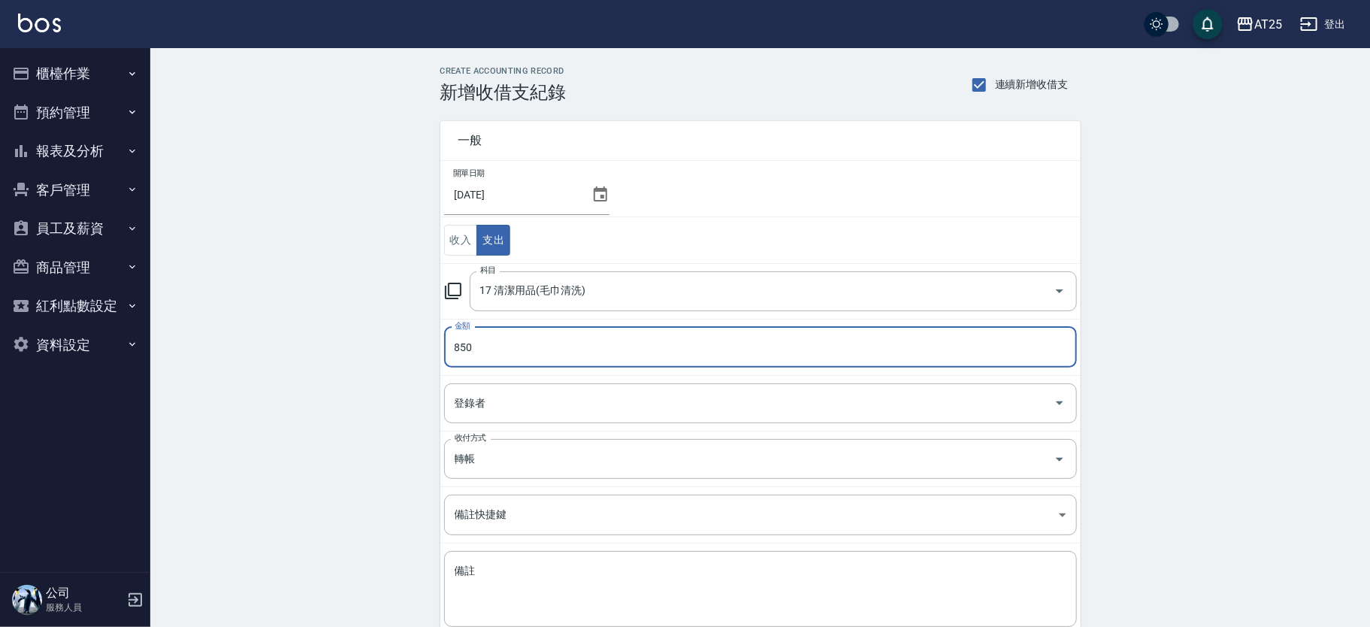
type input "850"
click at [683, 482] on td "收付方式 轉帳 收付方式" at bounding box center [761, 459] width 640 height 56
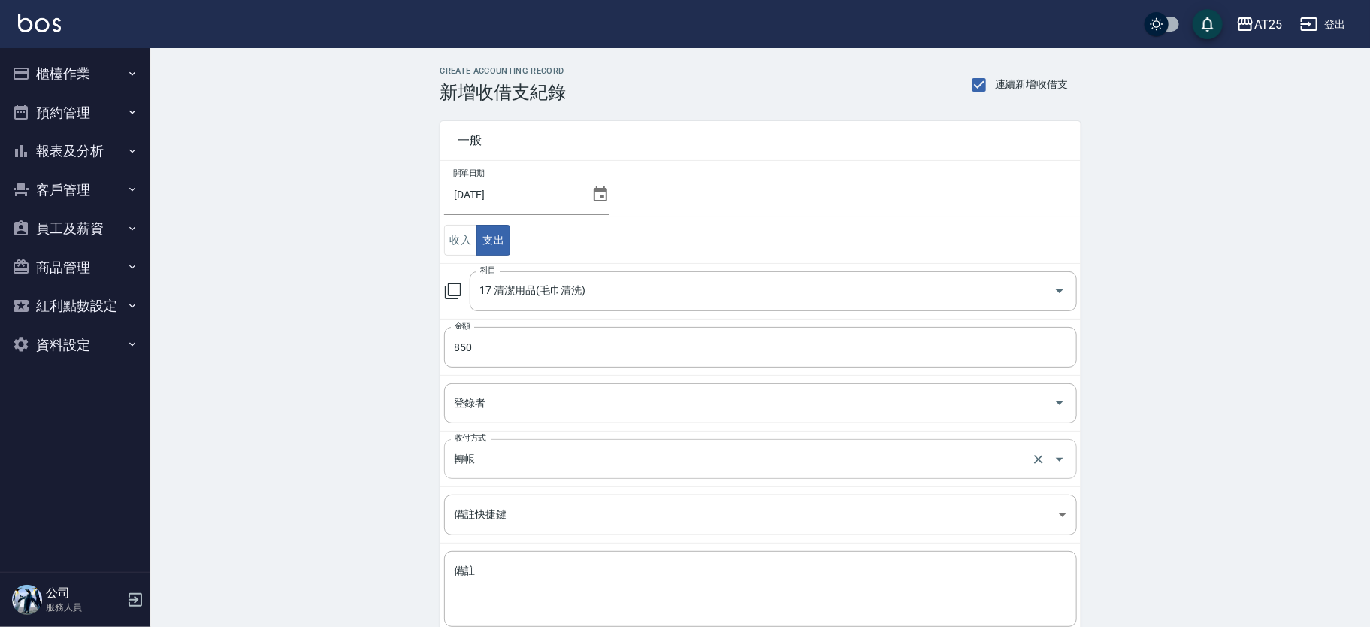
click at [676, 475] on div "轉帳 收付方式" at bounding box center [760, 459] width 633 height 40
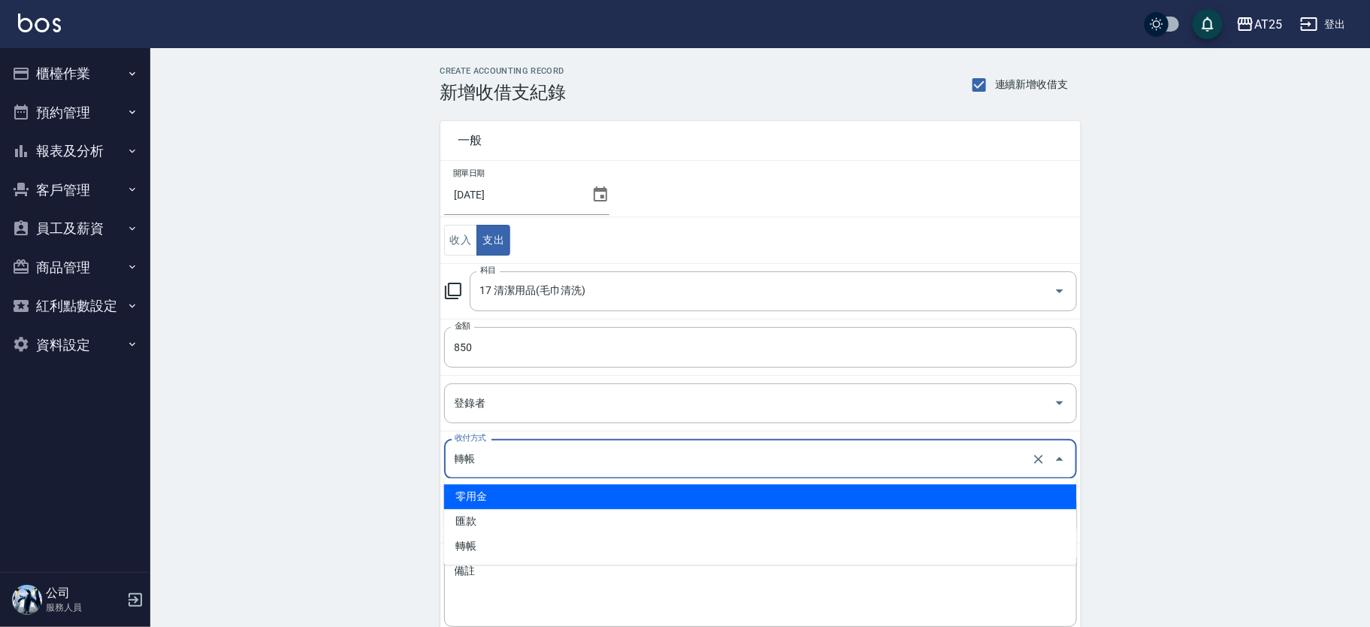
click at [565, 486] on li "零用金" at bounding box center [760, 496] width 633 height 25
type input "零用金"
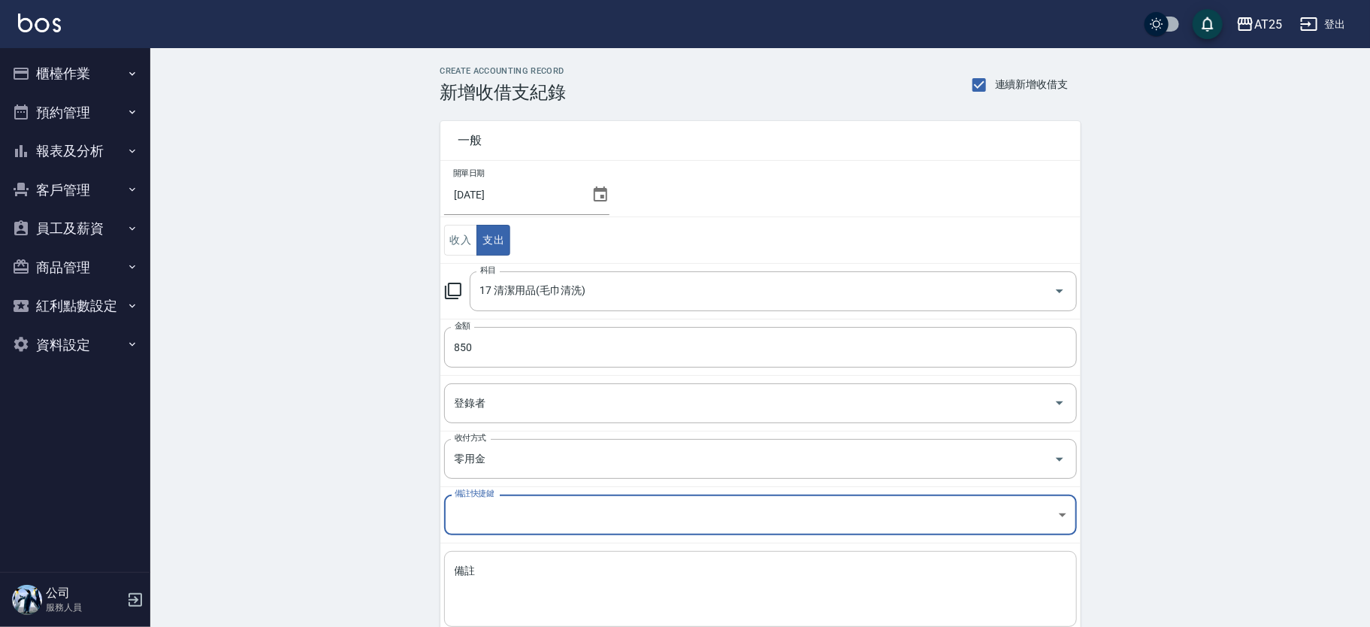
click at [525, 574] on textarea "備註" at bounding box center [761, 589] width 612 height 51
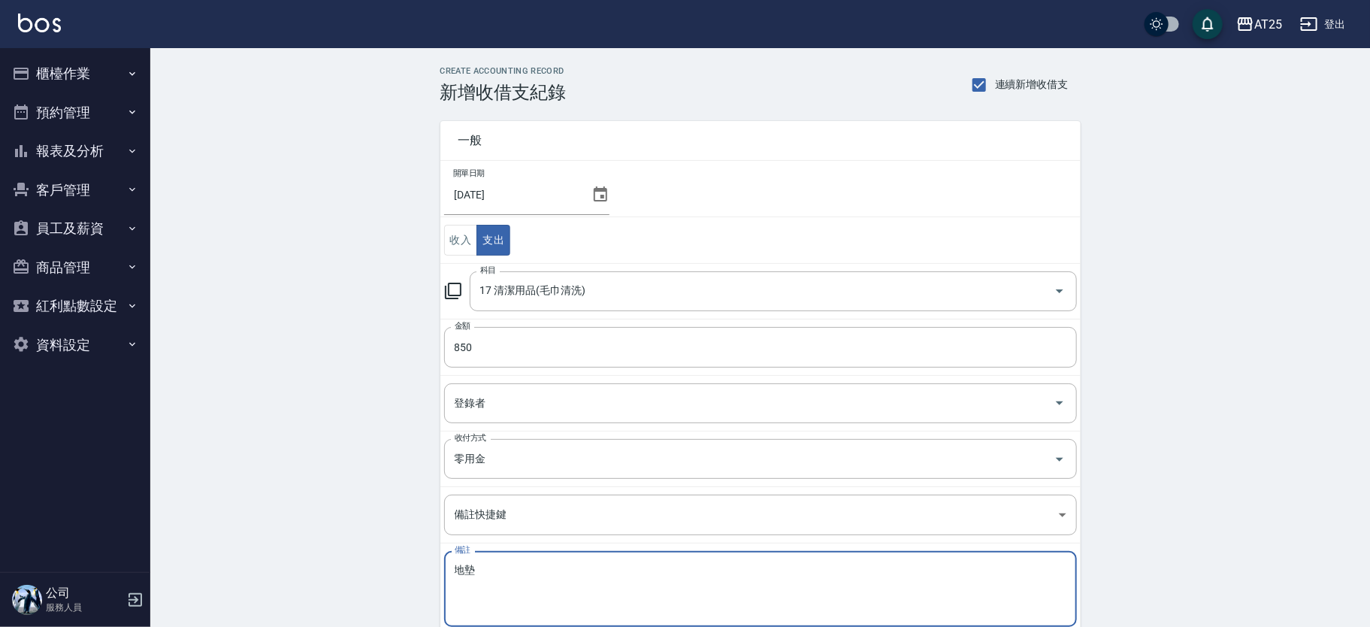
scroll to position [89, 0]
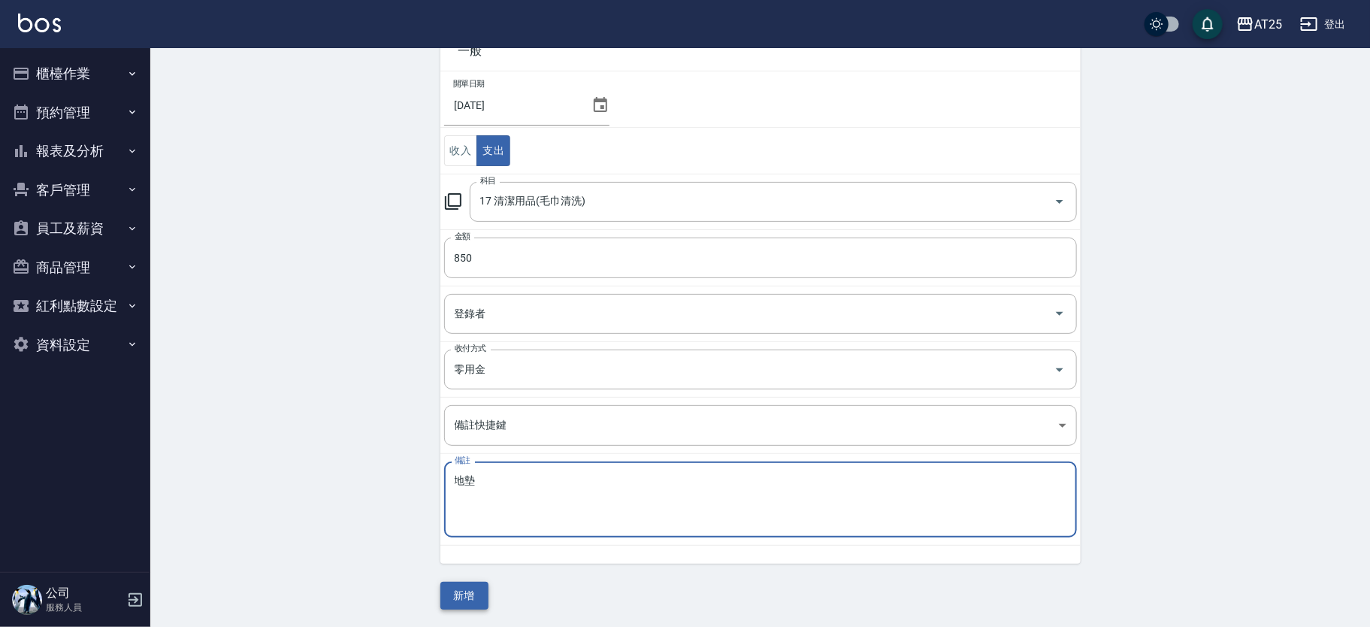
type textarea "地墊"
click at [477, 583] on button "新增" at bounding box center [465, 596] width 48 height 28
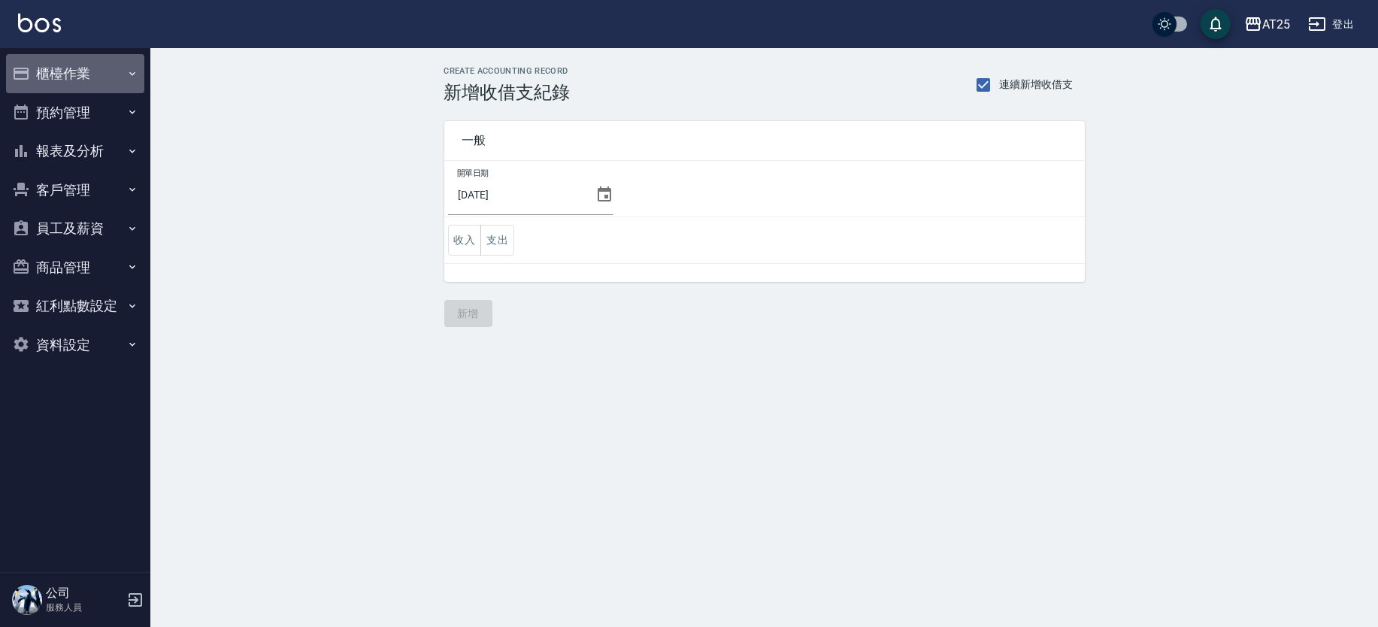
click at [117, 86] on button "櫃檯作業" at bounding box center [75, 73] width 138 height 39
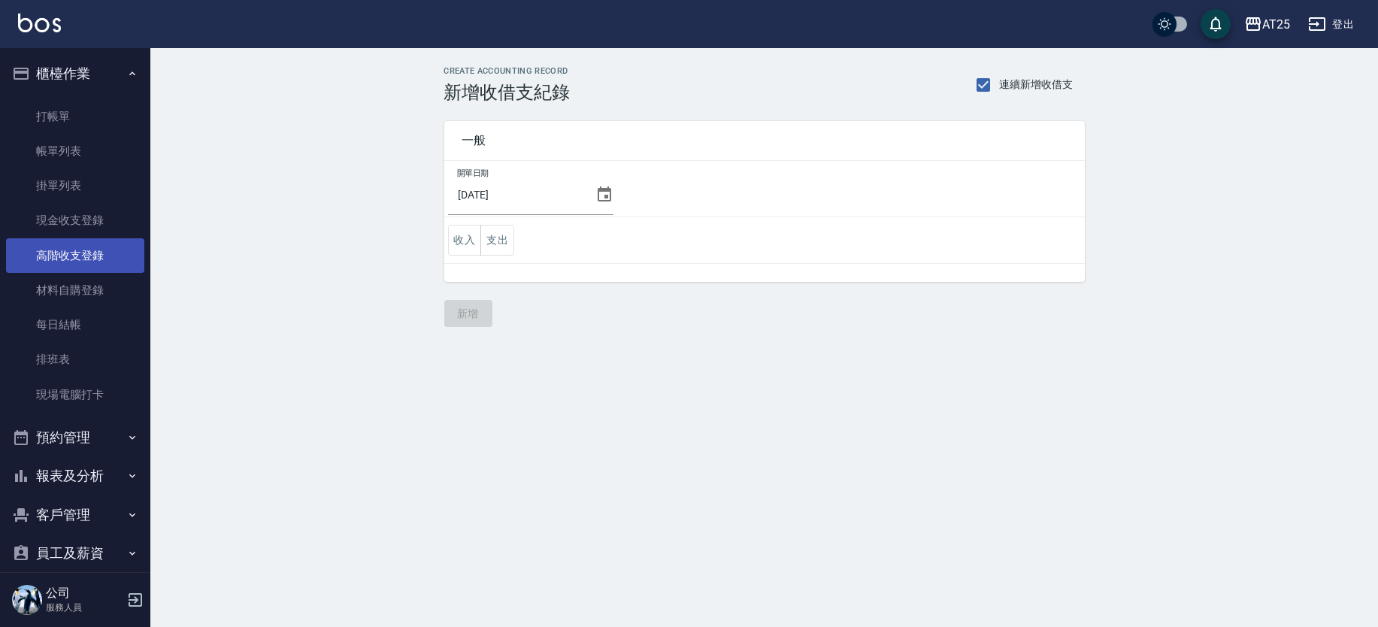
click at [103, 258] on link "高階收支登錄" at bounding box center [75, 255] width 138 height 35
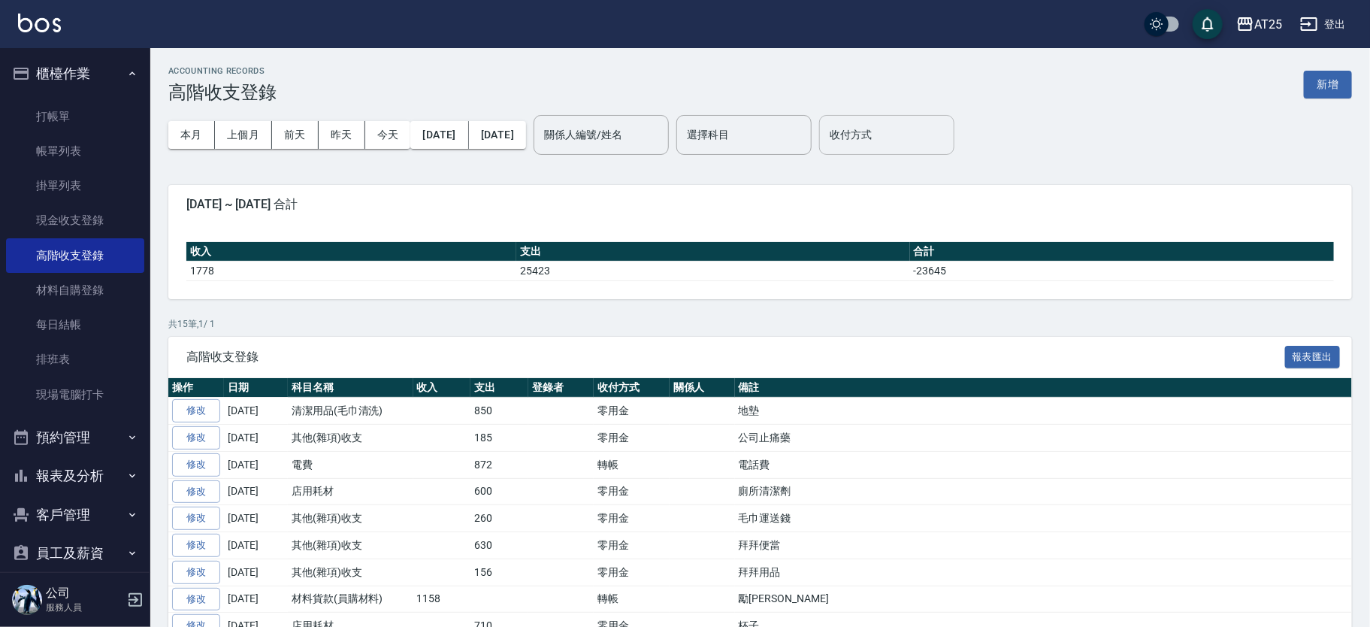
click at [883, 128] on div "收付方式 收付方式" at bounding box center [886, 135] width 135 height 40
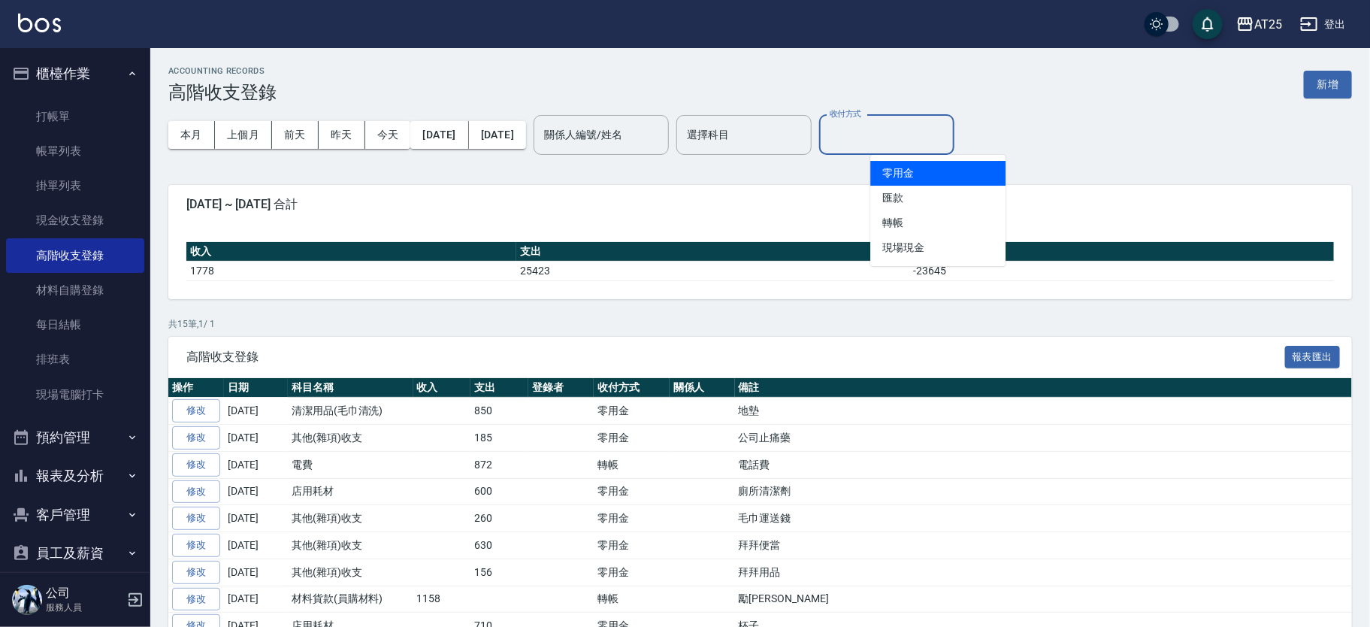
click at [905, 170] on li "零用金" at bounding box center [937, 173] width 135 height 25
type input "零用金"
